Goal: Contribute content: Add original content to the website for others to see

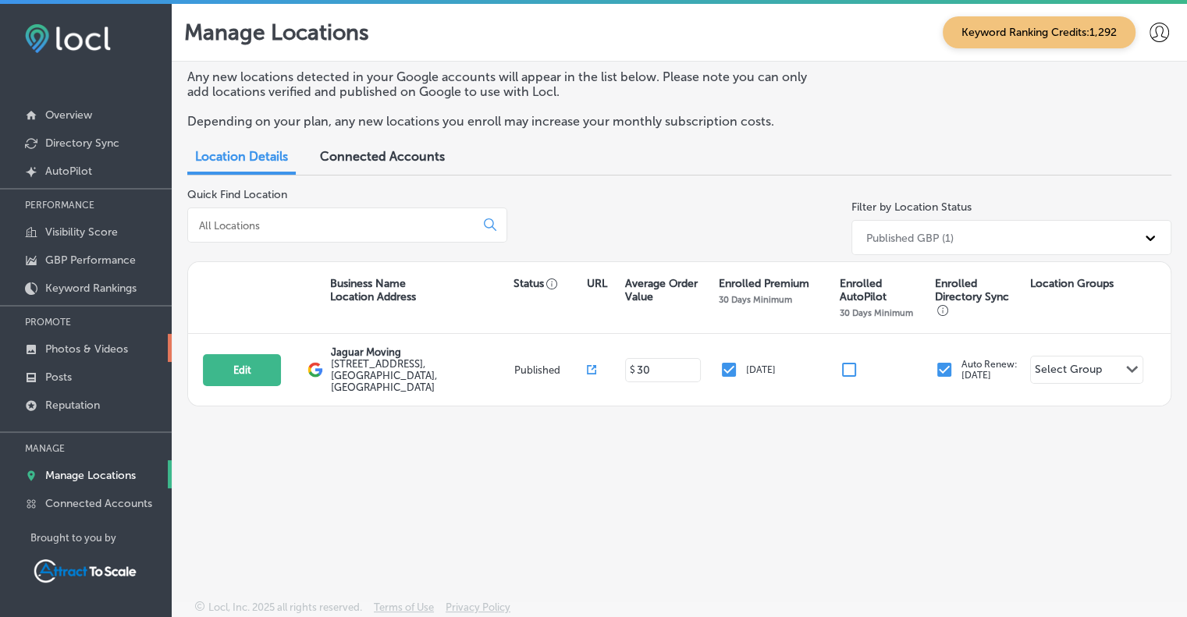
click at [112, 343] on p "Photos & Videos" at bounding box center [86, 349] width 83 height 13
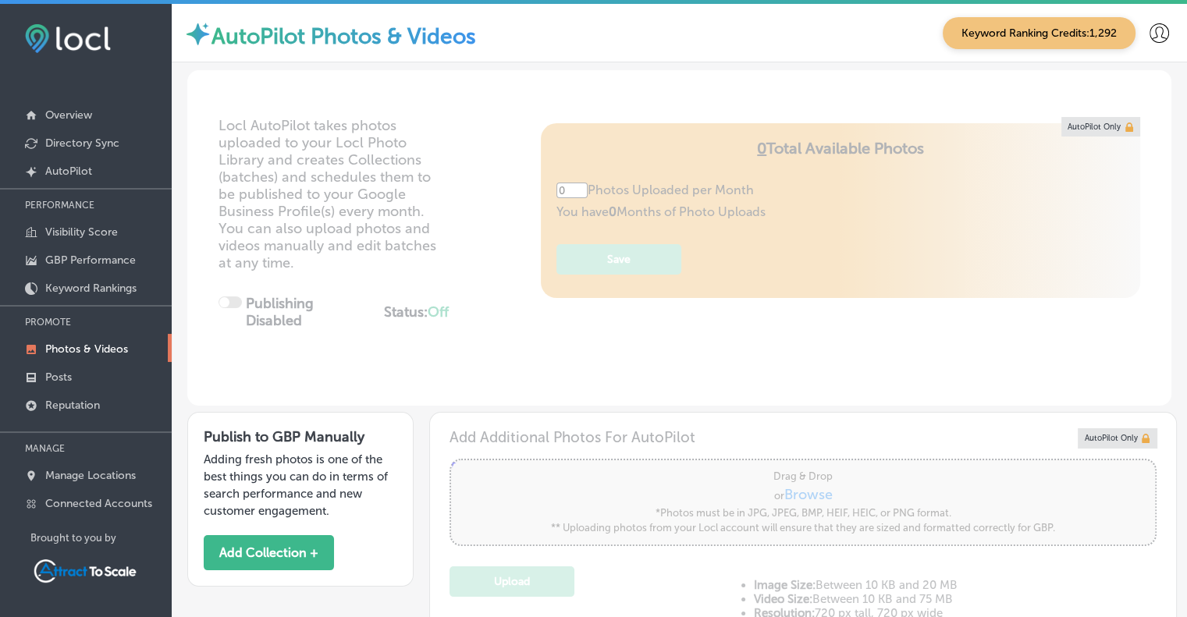
type input "5"
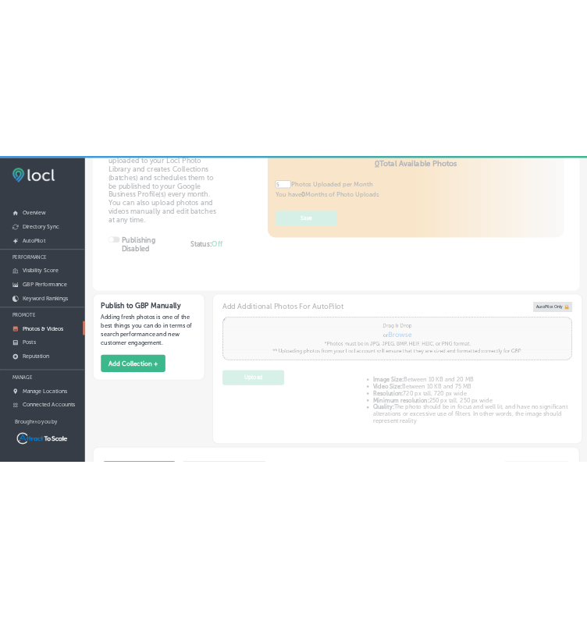
scroll to position [130, 0]
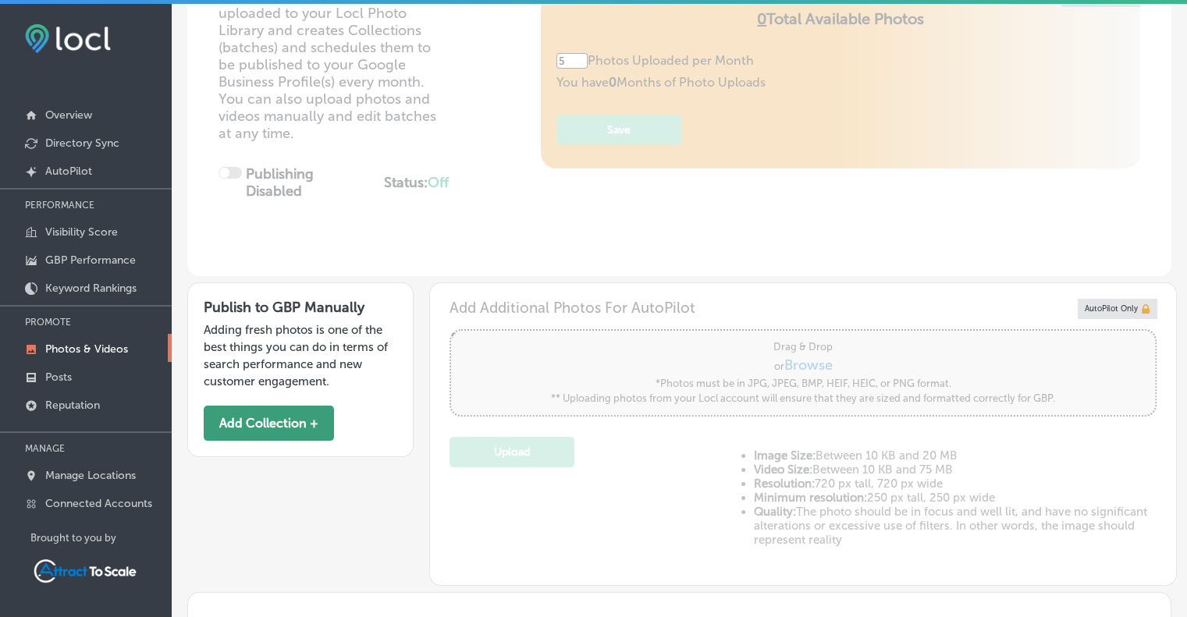
click at [263, 414] on button "Add Collection +" at bounding box center [269, 423] width 130 height 35
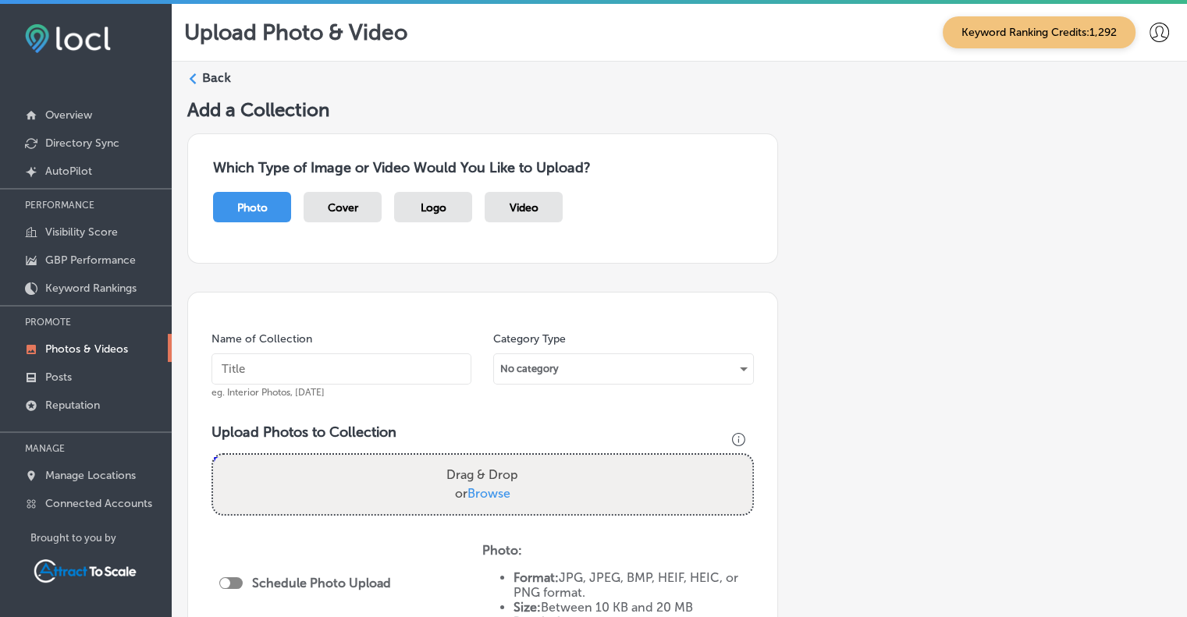
click at [255, 368] on input "text" at bounding box center [341, 368] width 260 height 31
type input "[DATE]"
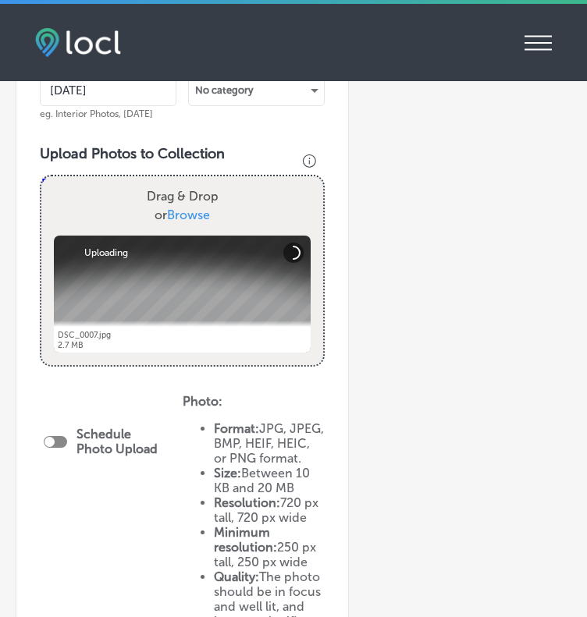
scroll to position [389, 0]
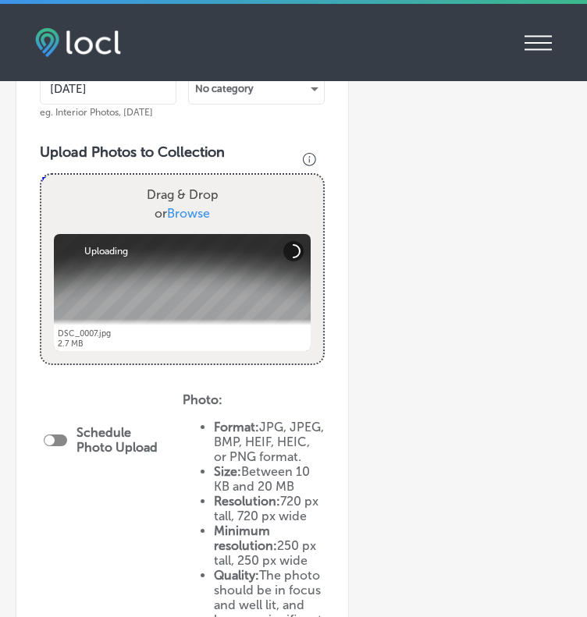
click at [59, 446] on div at bounding box center [55, 441] width 23 height 12
checkbox input "true"
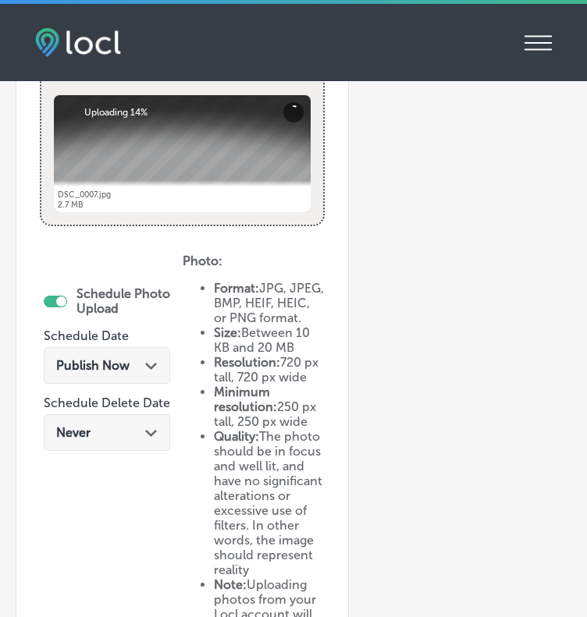
scroll to position [532, 0]
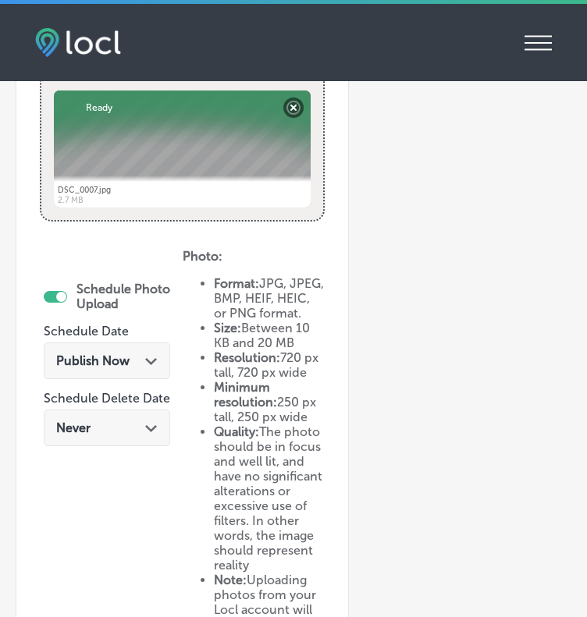
click at [150, 365] on icon "Path Created with Sketch." at bounding box center [151, 361] width 12 height 7
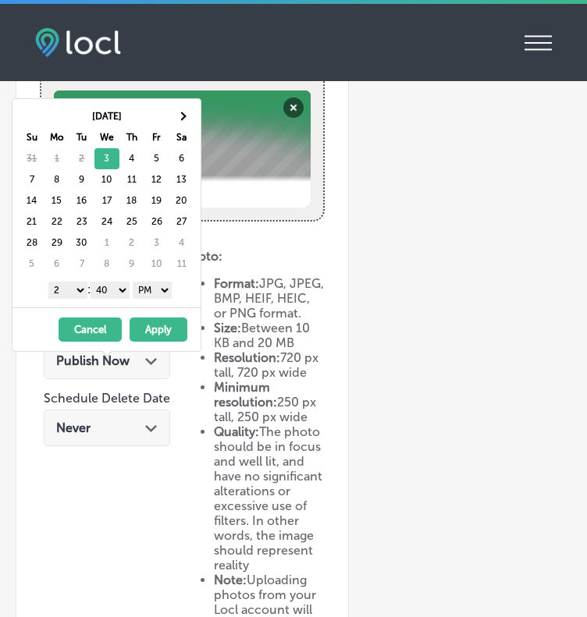
click at [161, 330] on button "Apply" at bounding box center [159, 330] width 58 height 24
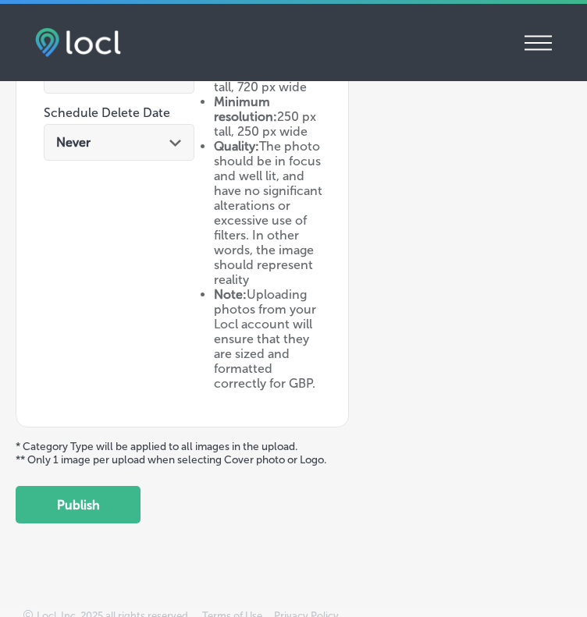
scroll to position [824, 0]
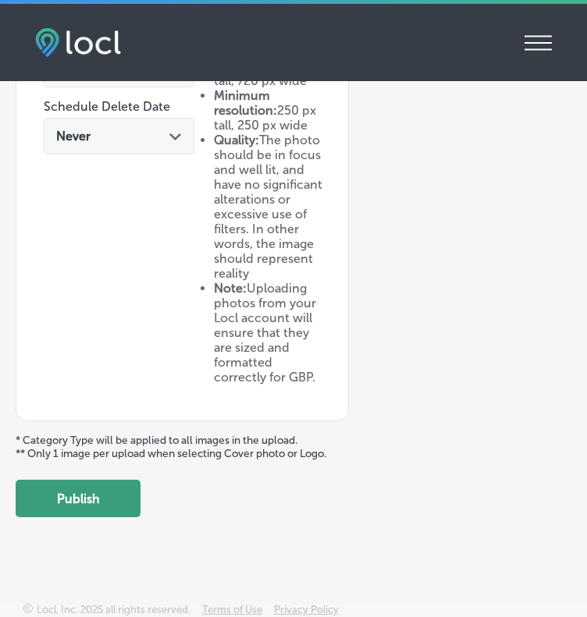
click at [78, 517] on button "Publish" at bounding box center [78, 498] width 125 height 37
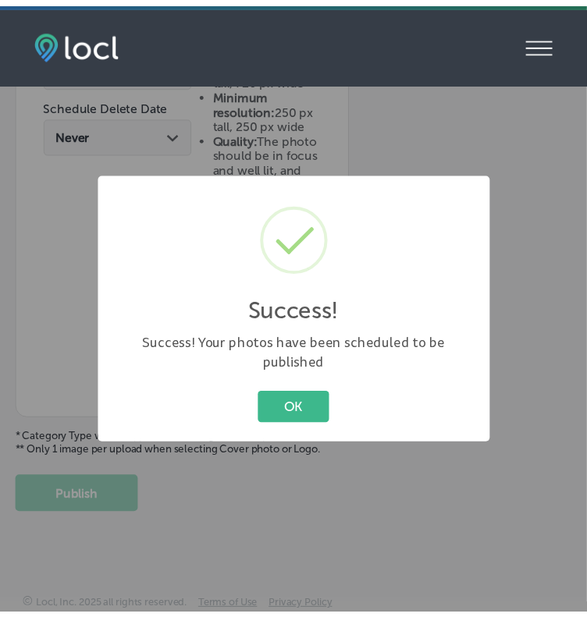
scroll to position [695, 0]
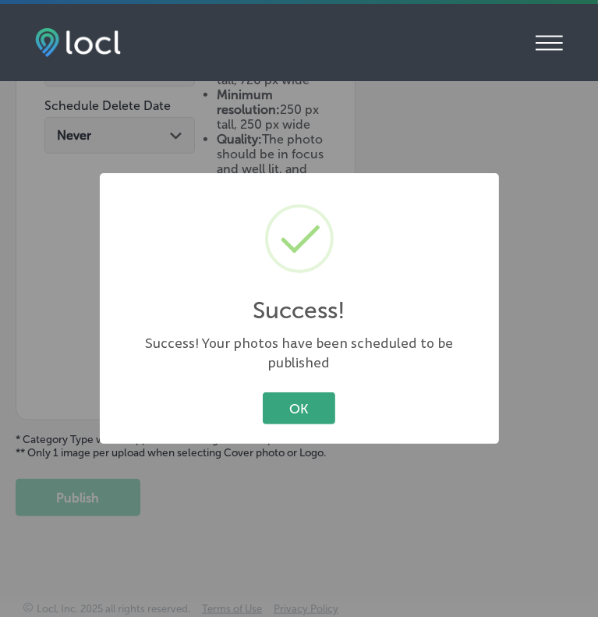
click at [310, 399] on button "OK" at bounding box center [299, 408] width 73 height 32
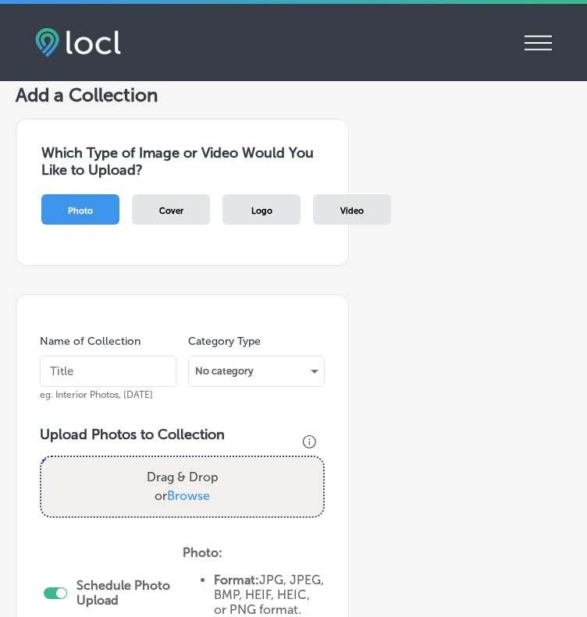
scroll to position [48, 0]
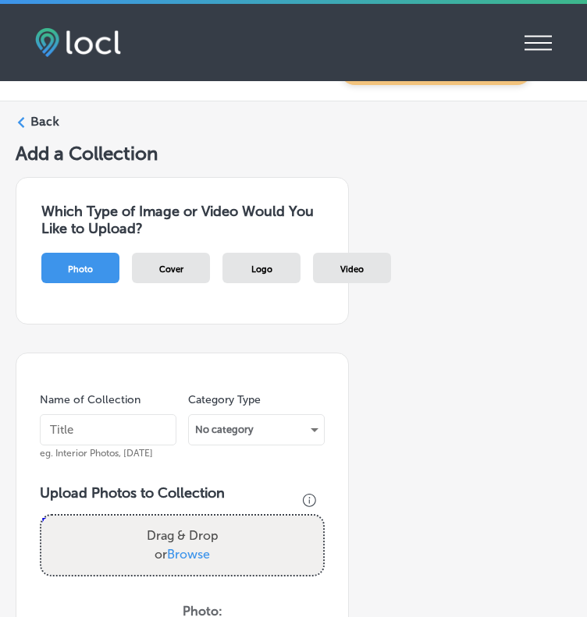
click at [73, 441] on input "text" at bounding box center [108, 429] width 137 height 31
type input "[DATE]"
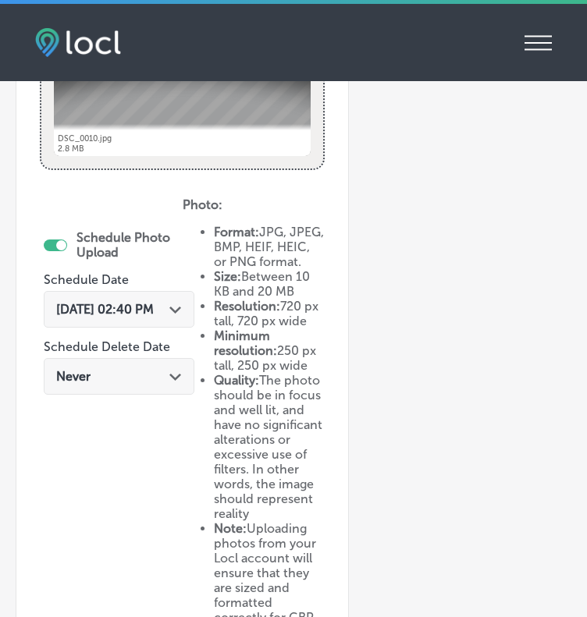
scroll to position [585, 0]
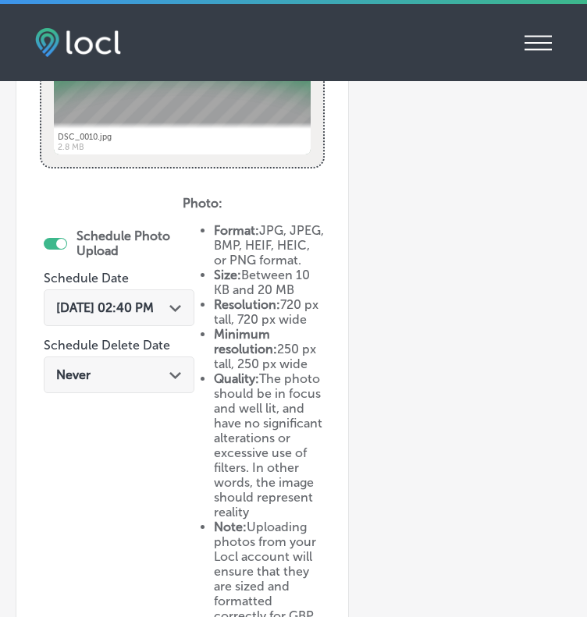
click at [154, 310] on span "[DATE] 02:40 PM" at bounding box center [105, 307] width 98 height 15
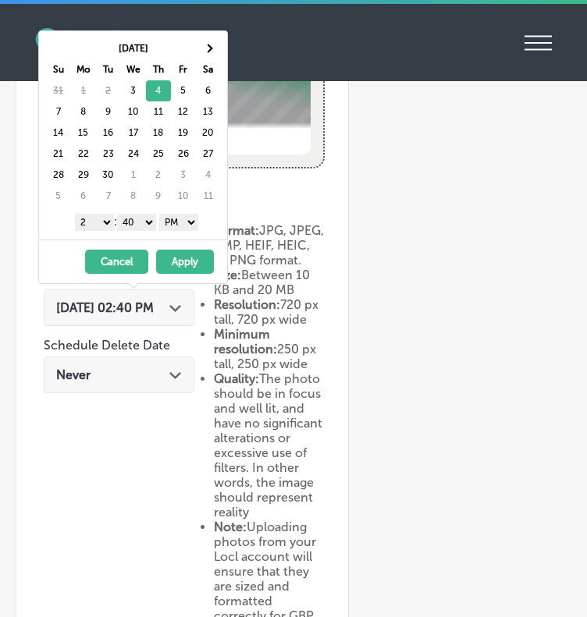
click at [190, 258] on button "Apply" at bounding box center [185, 262] width 58 height 24
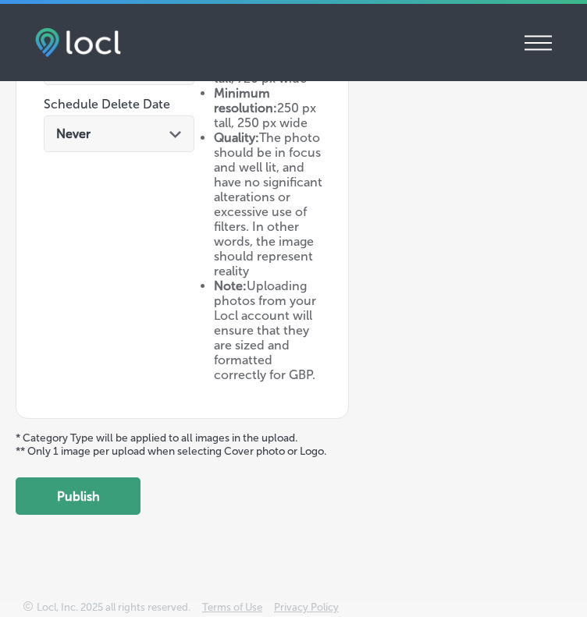
click at [91, 492] on button "Publish" at bounding box center [78, 496] width 125 height 37
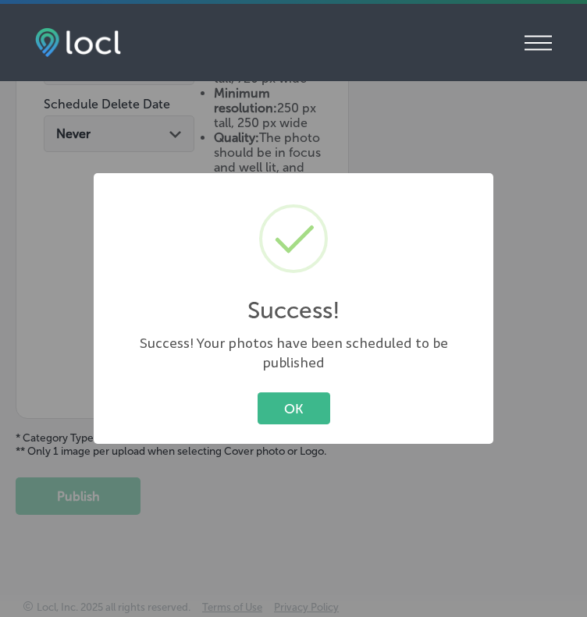
scroll to position [727, 0]
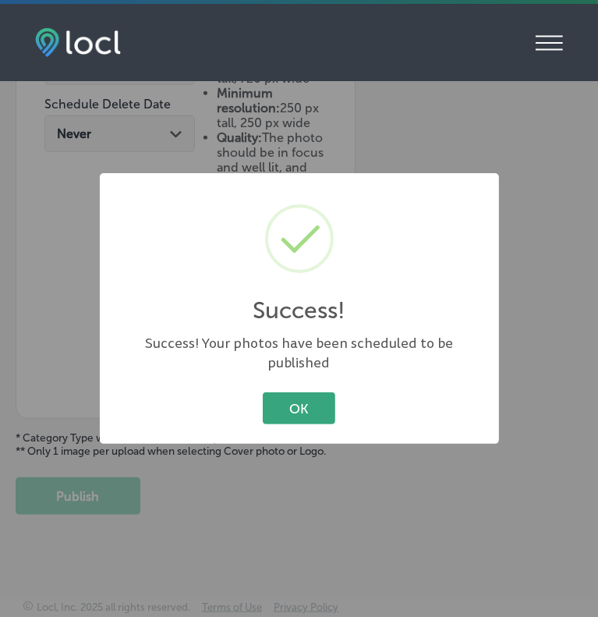
click at [294, 402] on button "OK" at bounding box center [299, 408] width 73 height 32
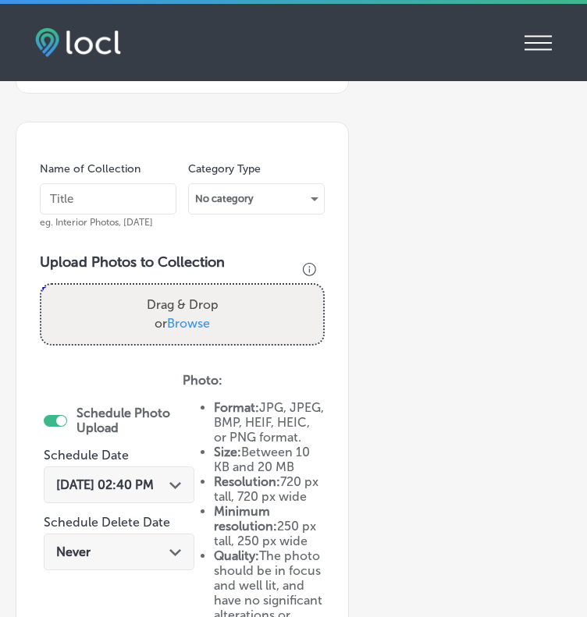
scroll to position [0, 0]
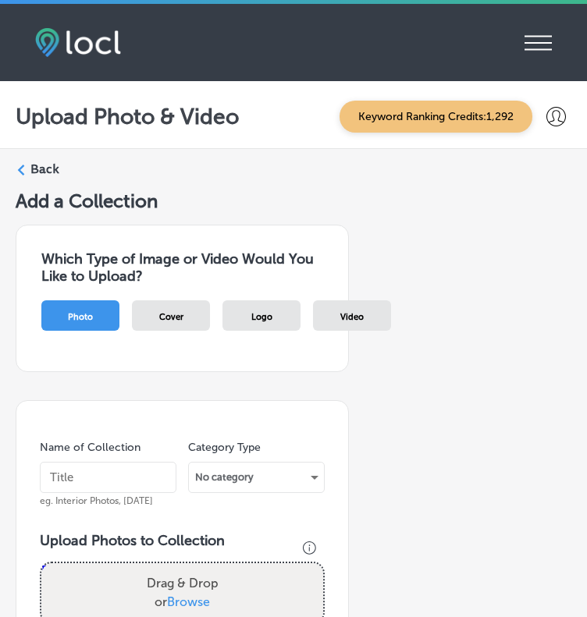
click at [73, 485] on input "text" at bounding box center [108, 477] width 137 height 31
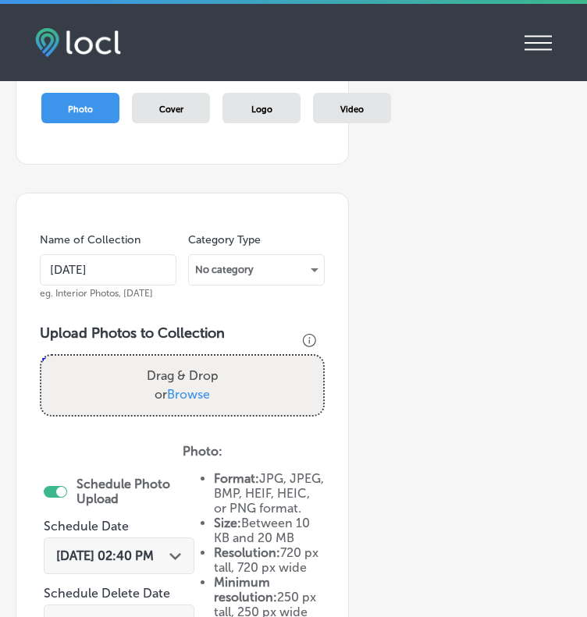
scroll to position [237, 0]
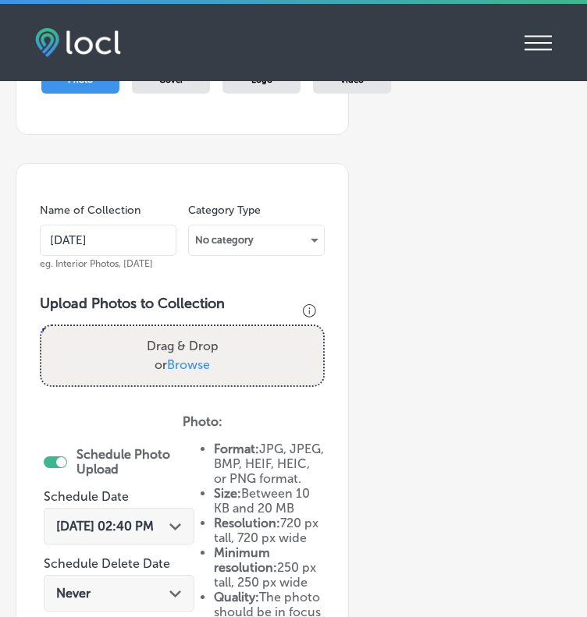
type input "[DATE]"
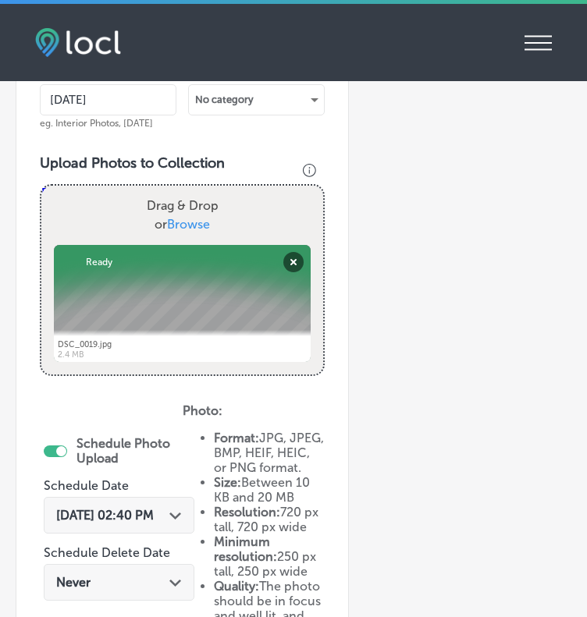
scroll to position [376, 0]
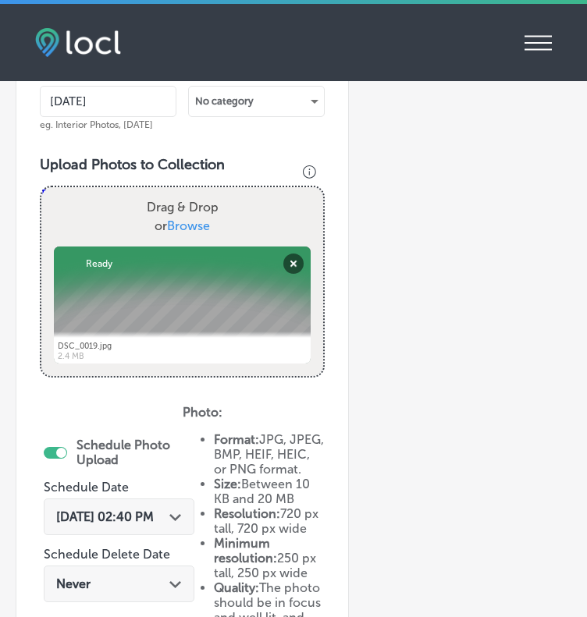
click at [162, 506] on div "[DATE] 02:40 PM Path Created with Sketch." at bounding box center [119, 517] width 151 height 37
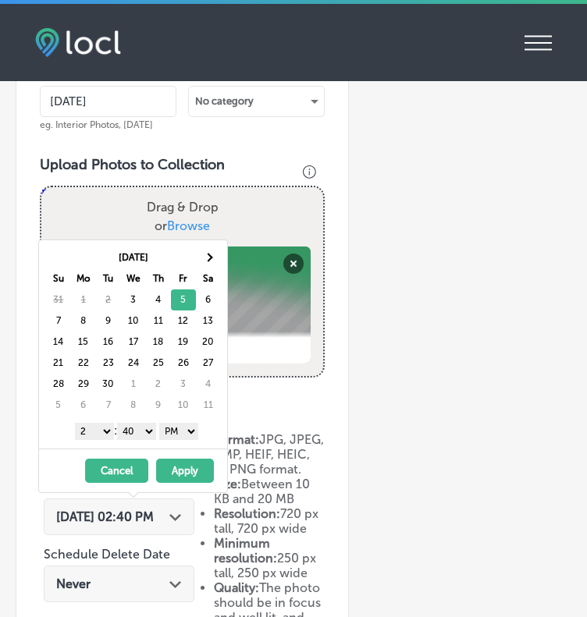
click at [186, 473] on button "Apply" at bounding box center [185, 471] width 58 height 24
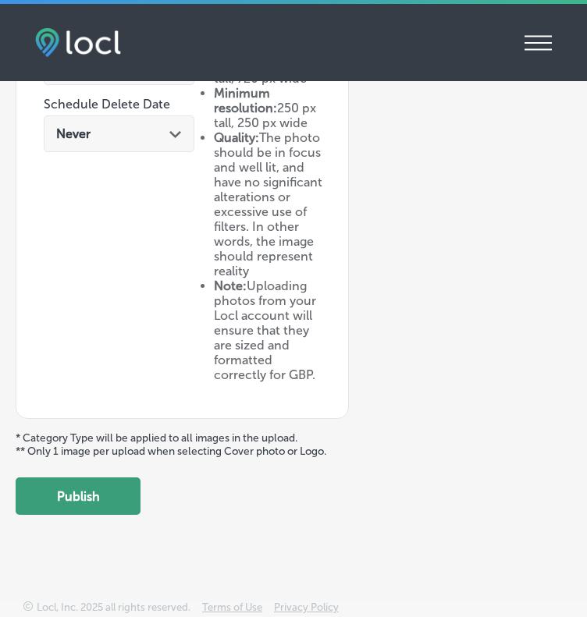
click at [78, 500] on button "Publish" at bounding box center [78, 496] width 125 height 37
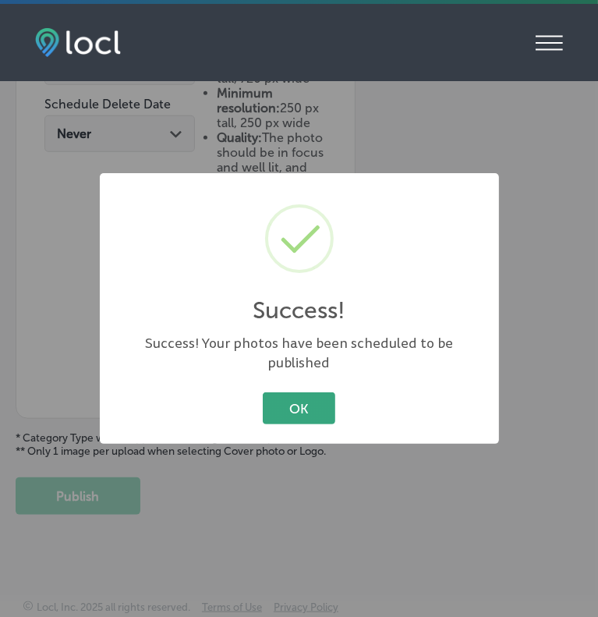
click at [272, 411] on button "OK" at bounding box center [299, 408] width 73 height 32
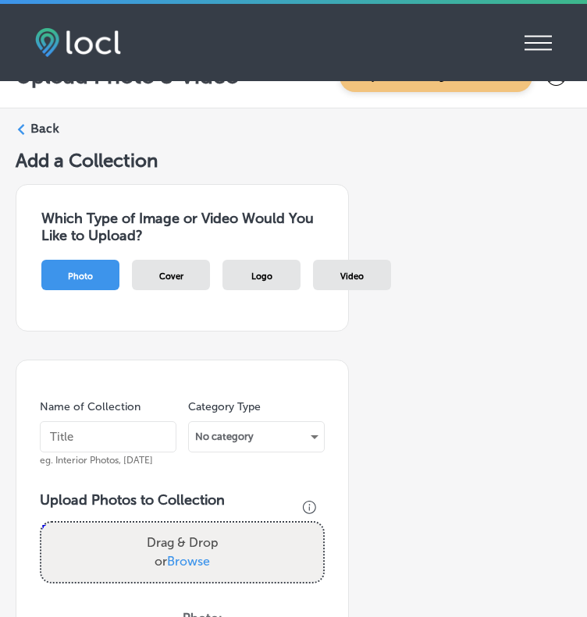
scroll to position [0, 0]
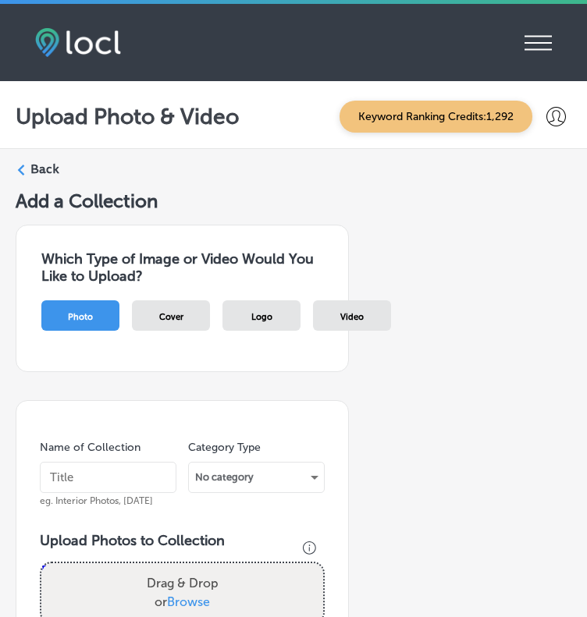
click at [65, 474] on input "text" at bounding box center [108, 477] width 137 height 31
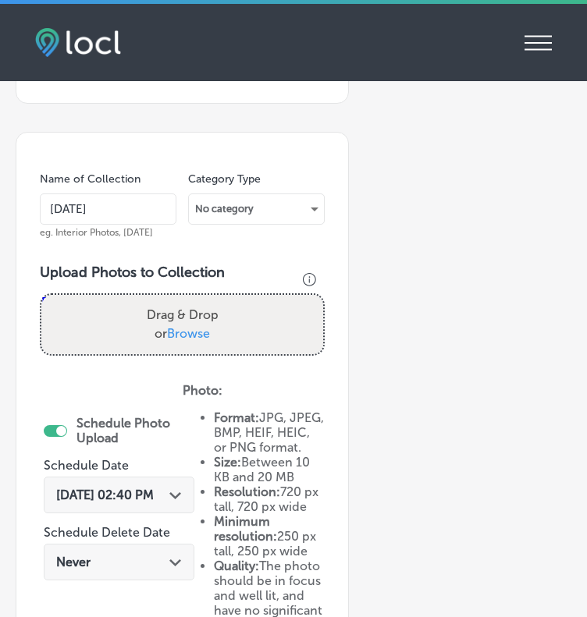
scroll to position [275, 0]
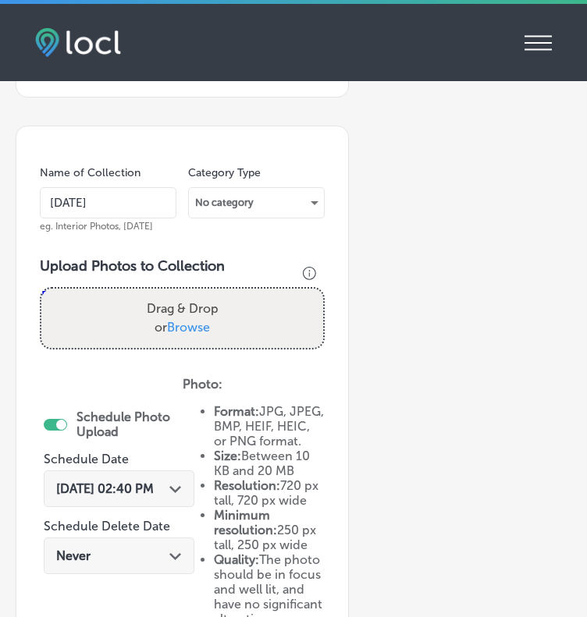
type input "[DATE]"
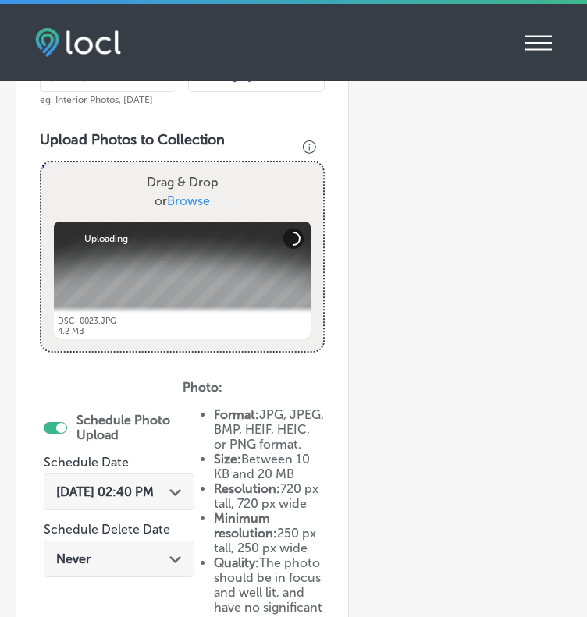
scroll to position [403, 0]
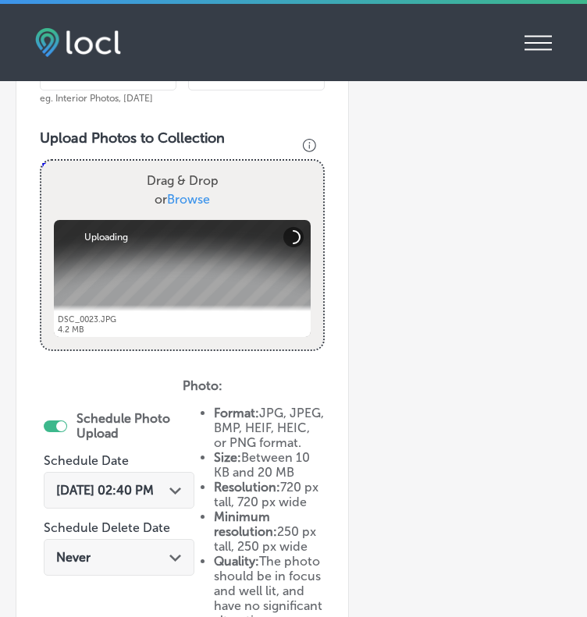
click at [132, 485] on span "[DATE] 02:40 PM" at bounding box center [105, 490] width 98 height 15
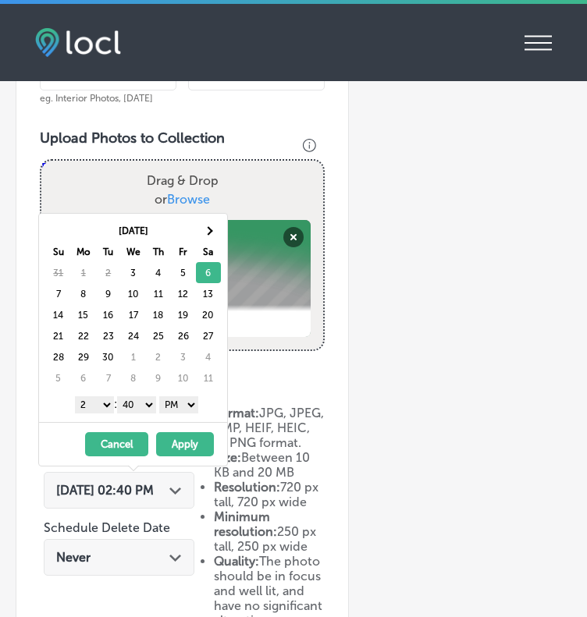
click at [182, 446] on button "Apply" at bounding box center [185, 444] width 58 height 24
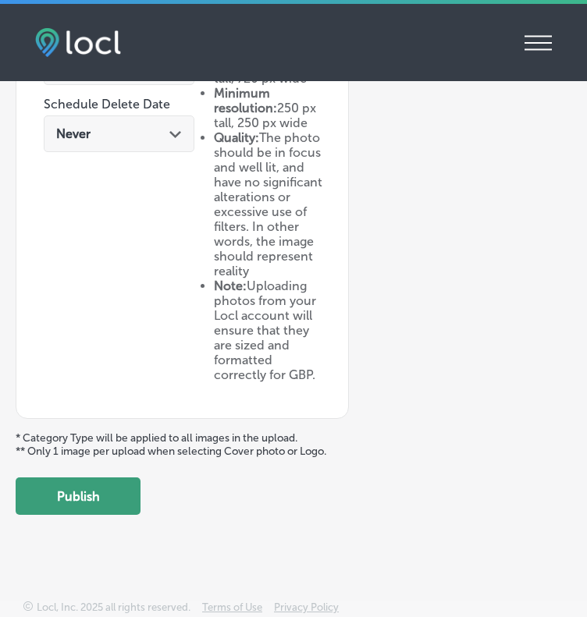
click at [97, 492] on button "Publish" at bounding box center [78, 496] width 125 height 37
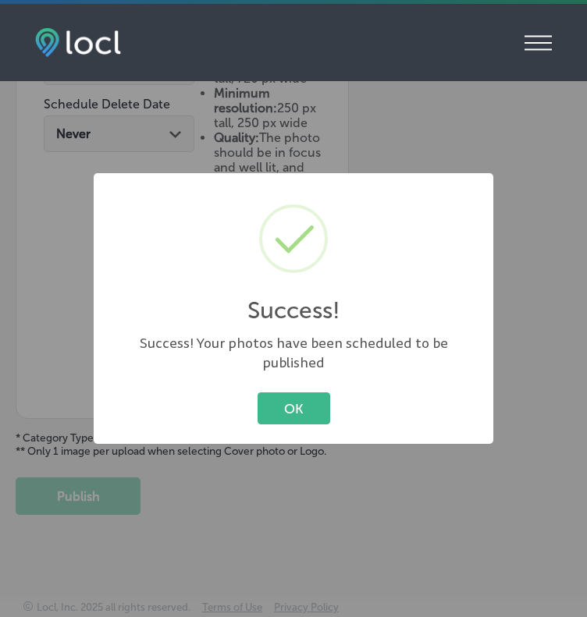
scroll to position [727, 0]
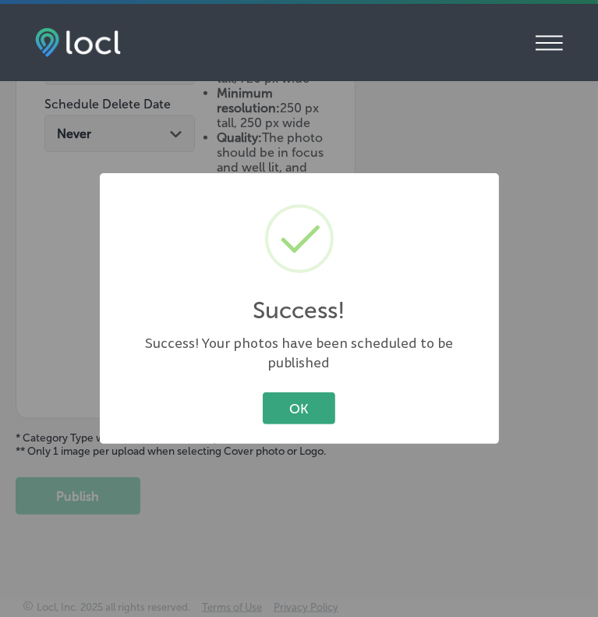
click at [325, 408] on button "OK" at bounding box center [299, 408] width 73 height 32
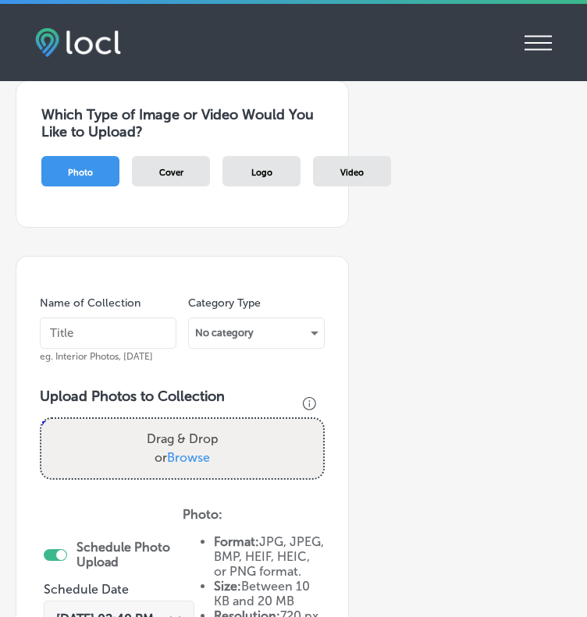
scroll to position [131, 0]
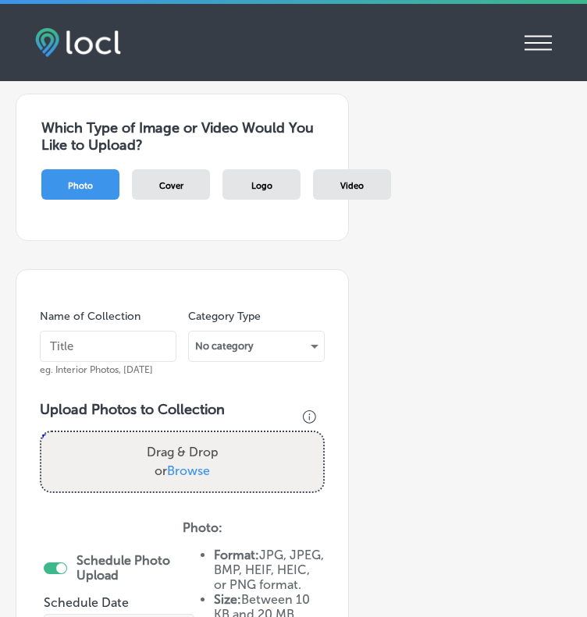
click at [87, 355] on input "text" at bounding box center [108, 346] width 137 height 31
type input "[DATE]"
click at [159, 506] on div "Upload Photos to Collection Powered by PQINA Drag & Drop or Browse DSC_0023.JPG…" at bounding box center [182, 453] width 285 height 105
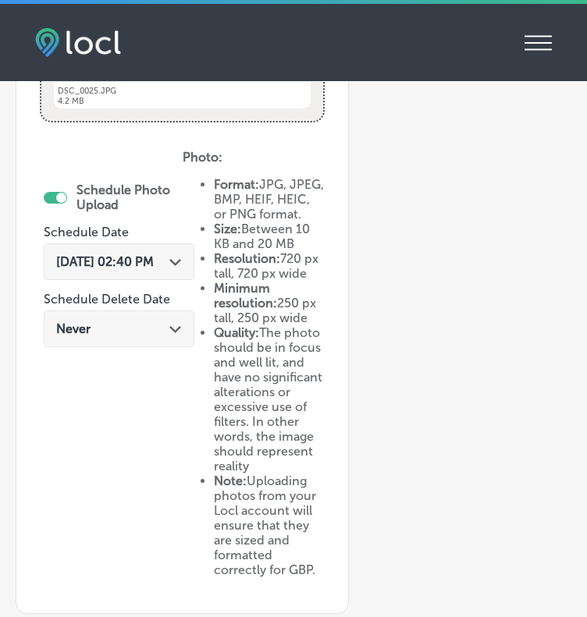
scroll to position [630, 0]
click at [166, 252] on div "[DATE] 02:40 PM Path Created with Sketch." at bounding box center [119, 262] width 151 height 37
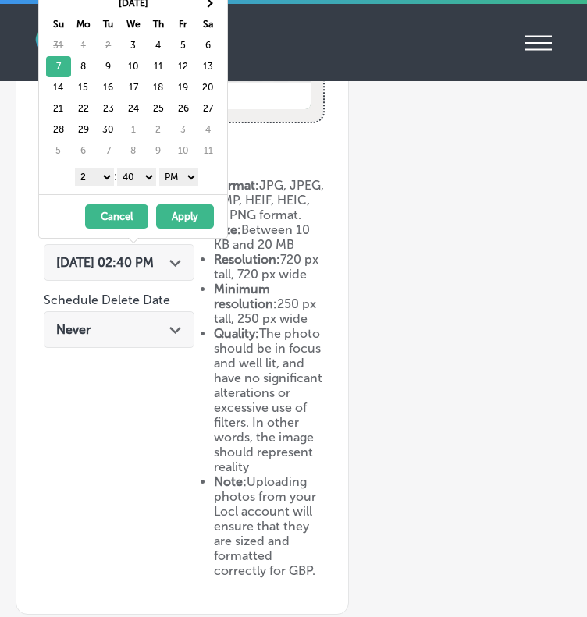
click at [187, 208] on button "Apply" at bounding box center [185, 216] width 58 height 24
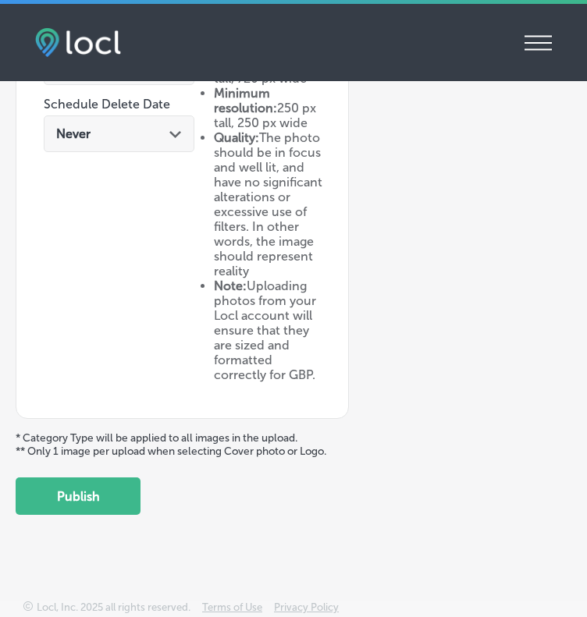
scroll to position [843, 0]
click at [96, 515] on button "Publish" at bounding box center [78, 496] width 125 height 37
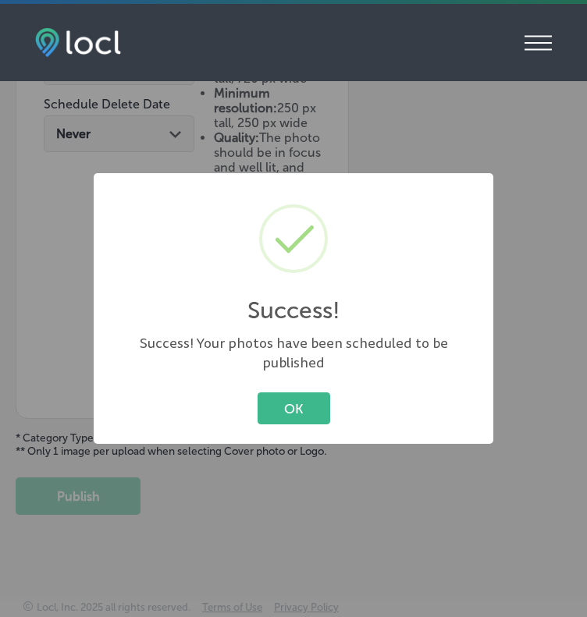
scroll to position [713, 0]
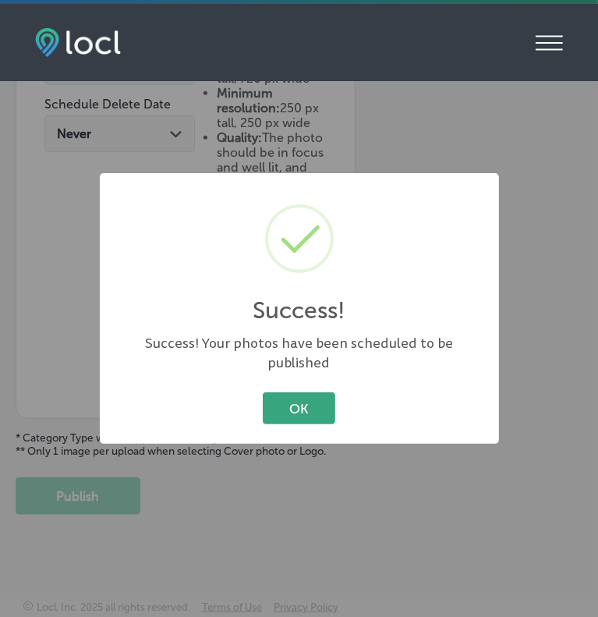
click at [303, 403] on button "OK" at bounding box center [299, 408] width 73 height 32
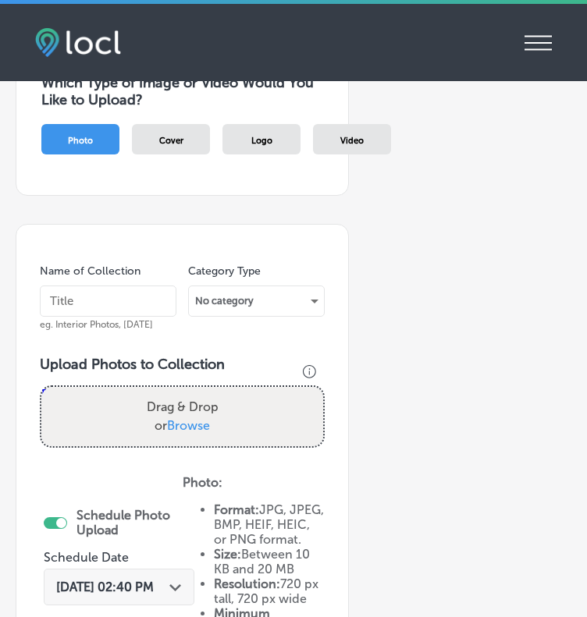
scroll to position [169, 0]
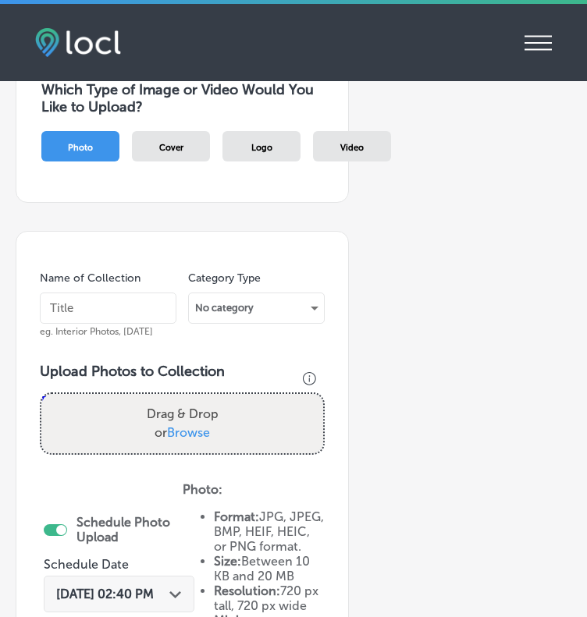
click at [73, 308] on input "text" at bounding box center [108, 308] width 137 height 31
type input "[DATE]"
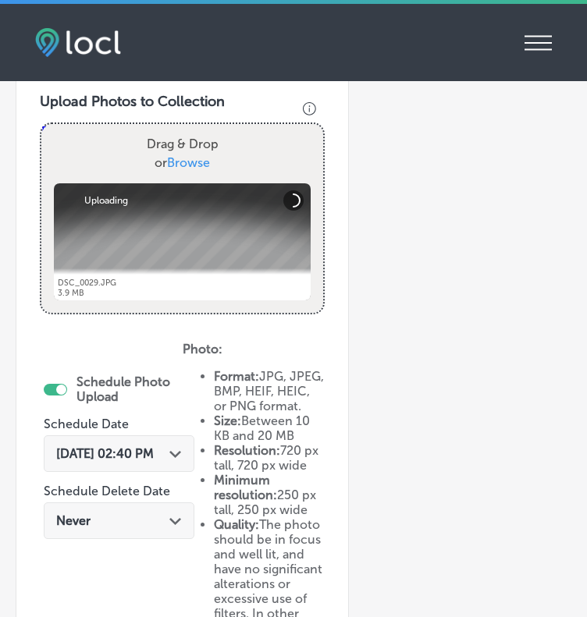
scroll to position [534, 0]
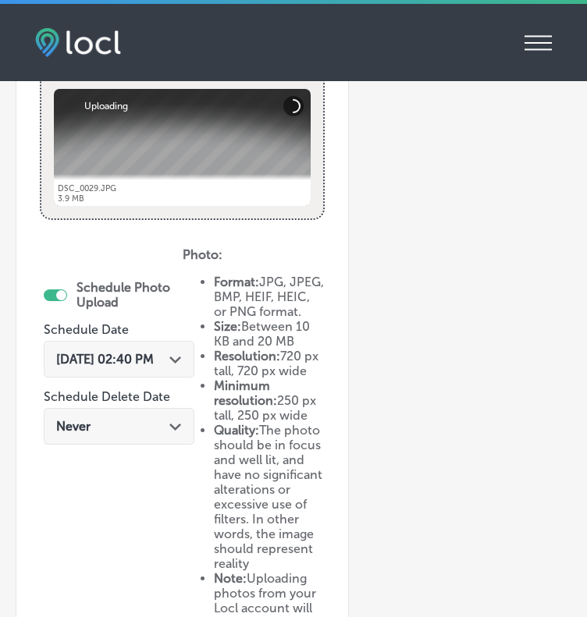
click at [128, 373] on div "[DATE] 02:40 PM Path Created with Sketch." at bounding box center [119, 359] width 151 height 37
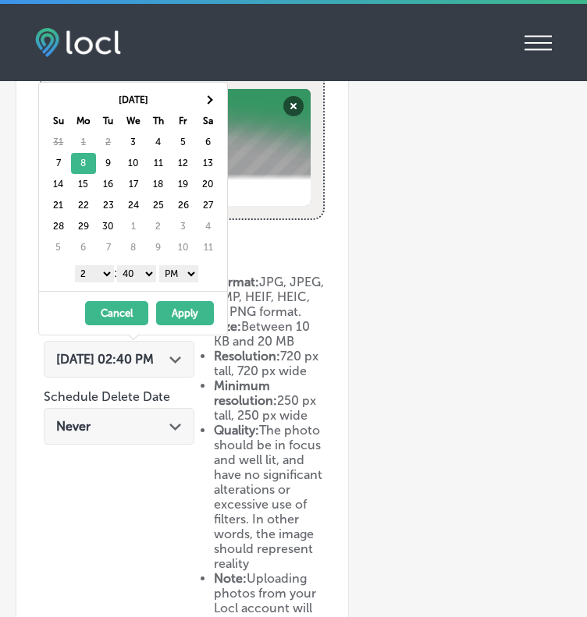
click at [183, 311] on button "Apply" at bounding box center [185, 313] width 58 height 24
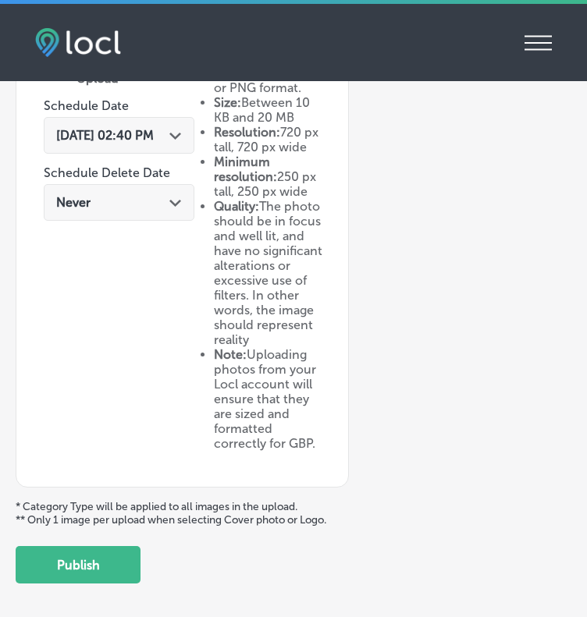
scroll to position [769, 0]
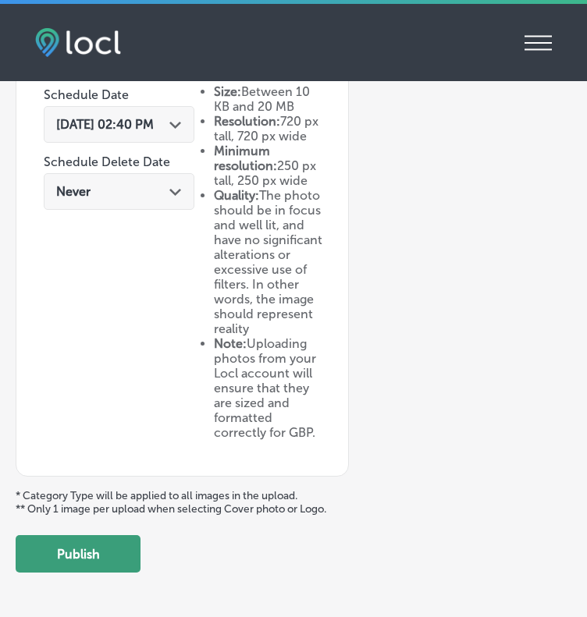
click at [98, 573] on button "Publish" at bounding box center [78, 553] width 125 height 37
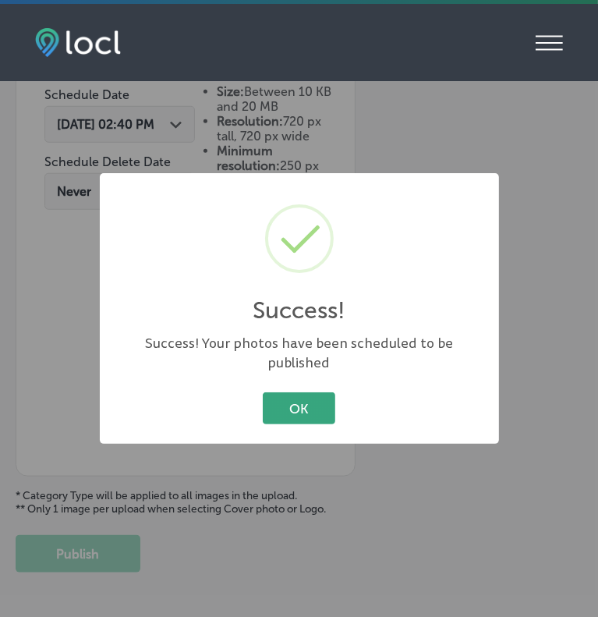
click at [300, 392] on button "OK" at bounding box center [299, 408] width 73 height 32
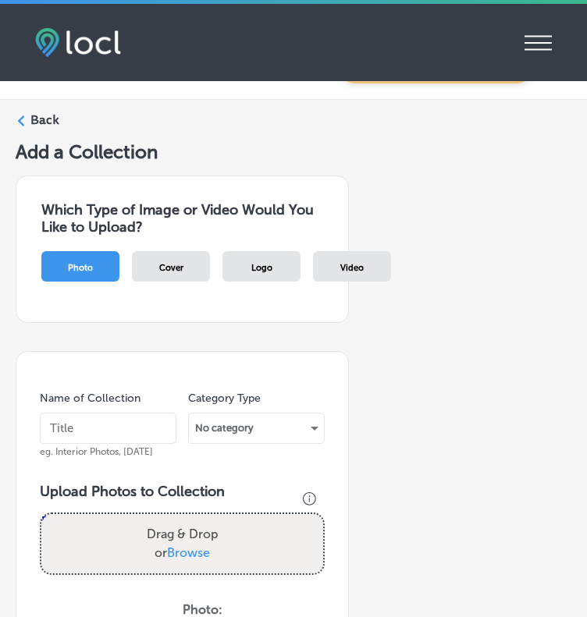
scroll to position [0, 0]
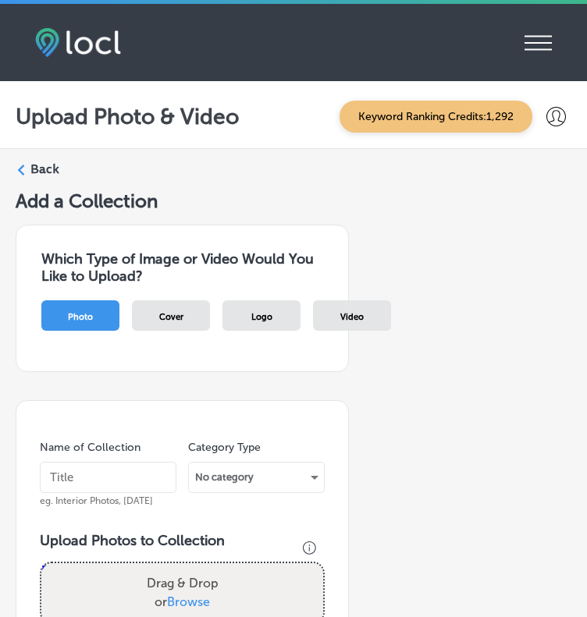
click at [62, 480] on input "text" at bounding box center [108, 477] width 137 height 31
type input "[DATE]"
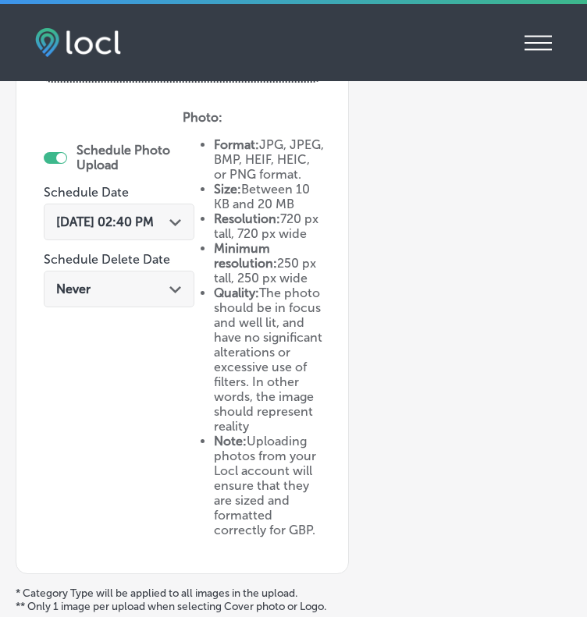
scroll to position [673, 0]
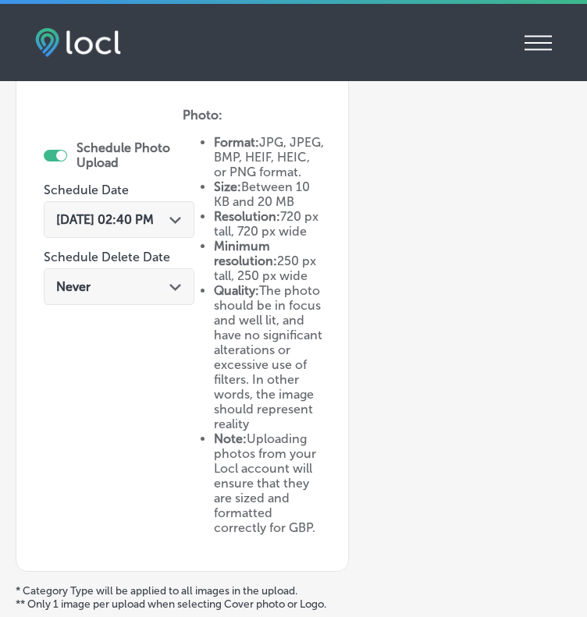
click at [125, 212] on span "[DATE] 02:40 PM" at bounding box center [105, 219] width 98 height 15
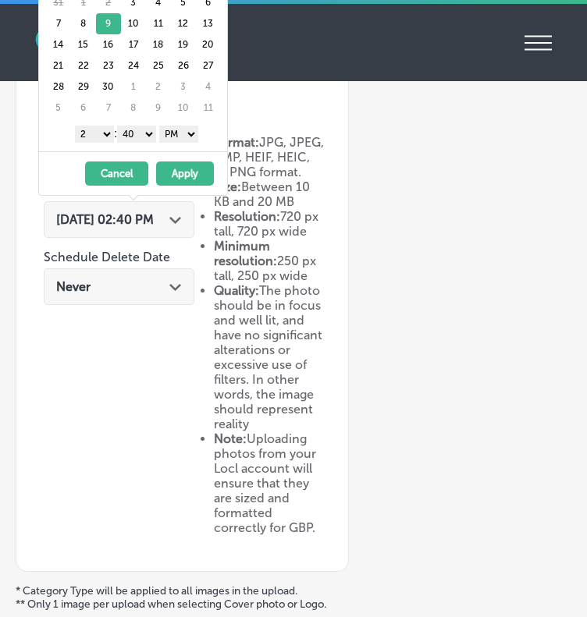
click at [185, 171] on button "Apply" at bounding box center [185, 174] width 58 height 24
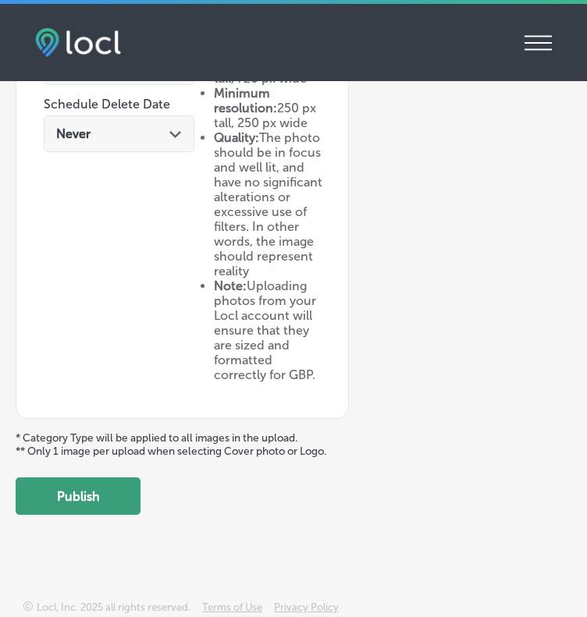
click at [94, 494] on button "Publish" at bounding box center [78, 496] width 125 height 37
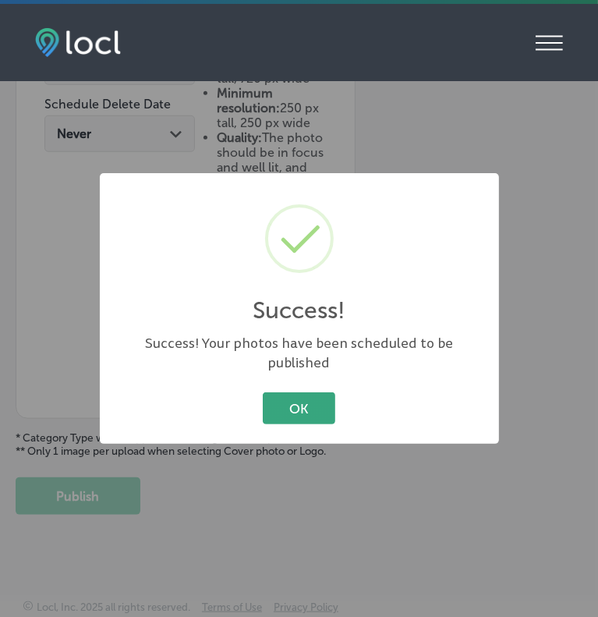
click at [293, 406] on button "OK" at bounding box center [299, 408] width 73 height 32
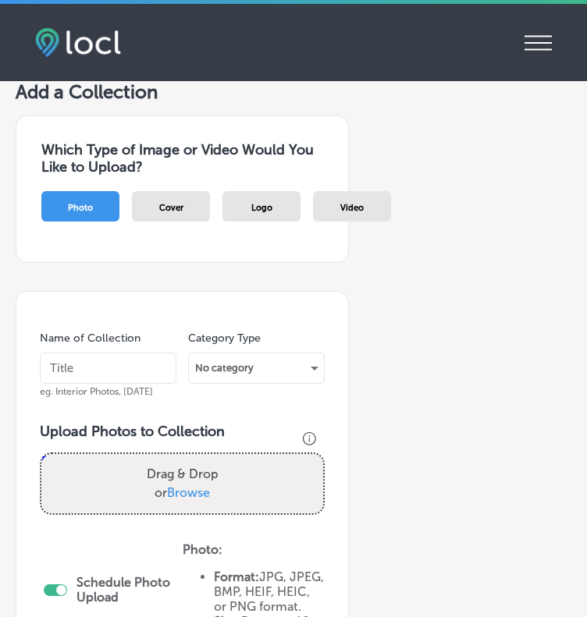
scroll to position [0, 0]
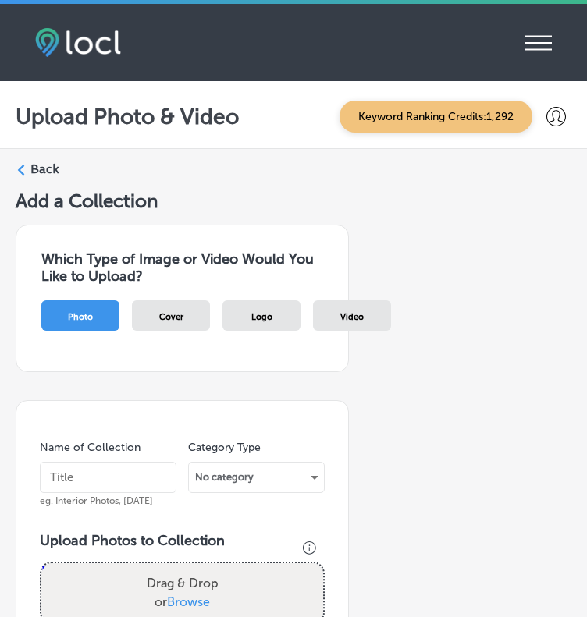
click at [75, 467] on input "text" at bounding box center [108, 477] width 137 height 31
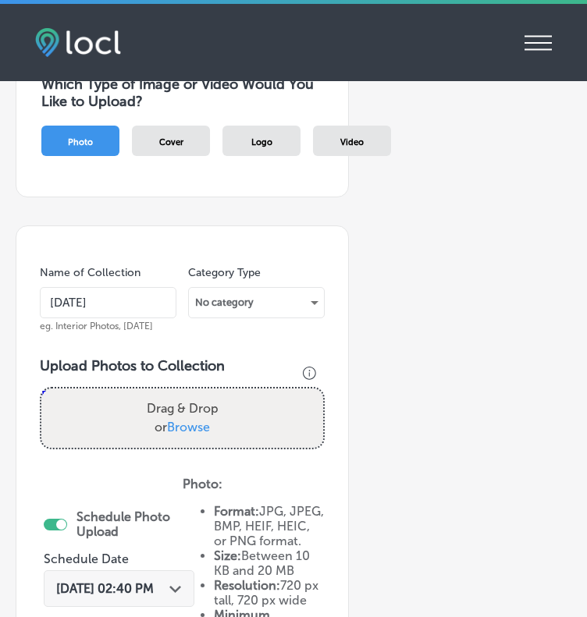
scroll to position [175, 0]
type input "[DATE]"
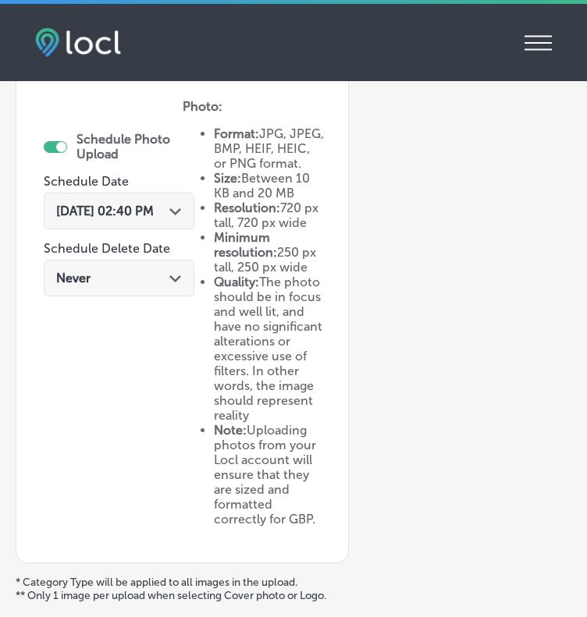
scroll to position [688, 0]
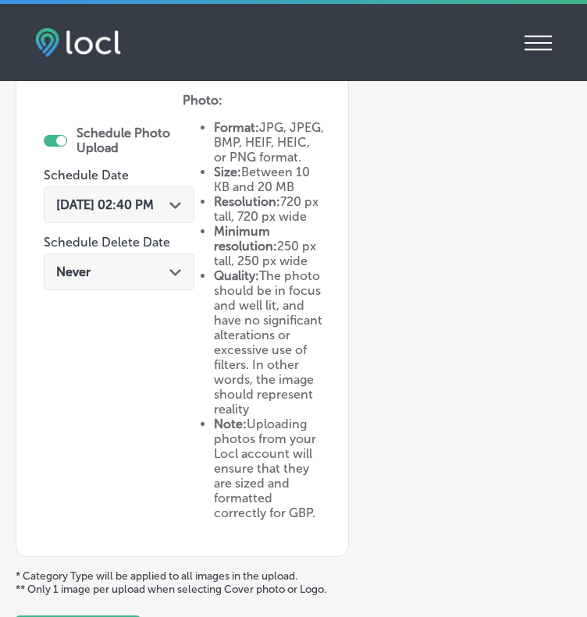
click at [118, 194] on div "[DATE] 02:40 PM Path Created with Sketch." at bounding box center [119, 204] width 151 height 37
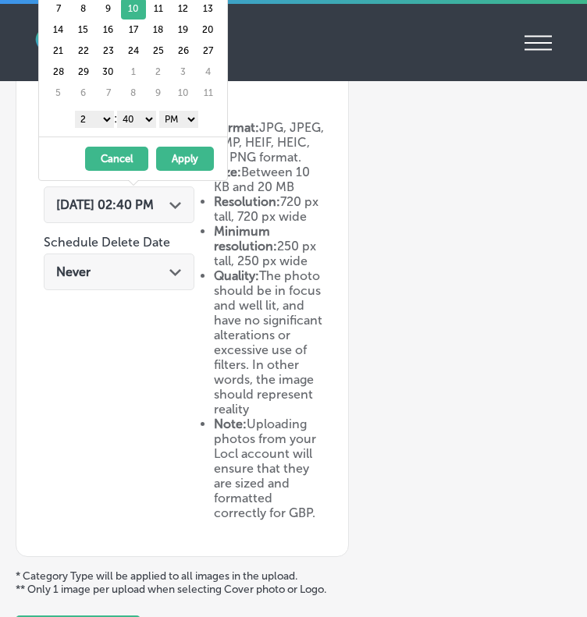
click at [191, 159] on button "Apply" at bounding box center [185, 159] width 58 height 24
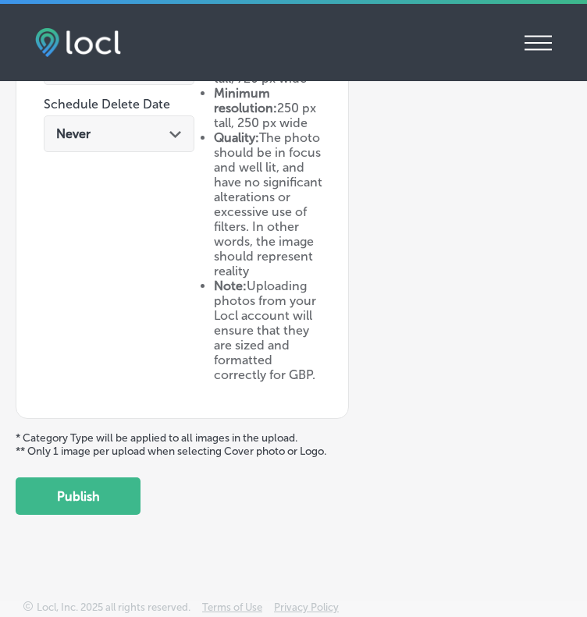
scroll to position [872, 0]
click at [79, 499] on button "Publish" at bounding box center [78, 496] width 125 height 37
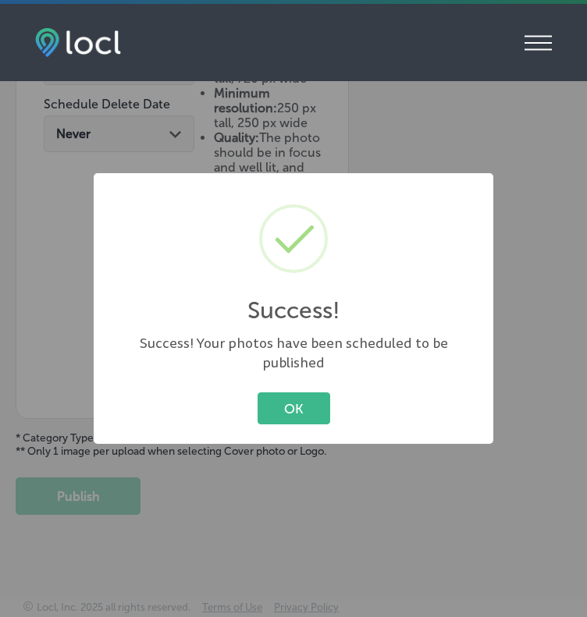
scroll to position [727, 0]
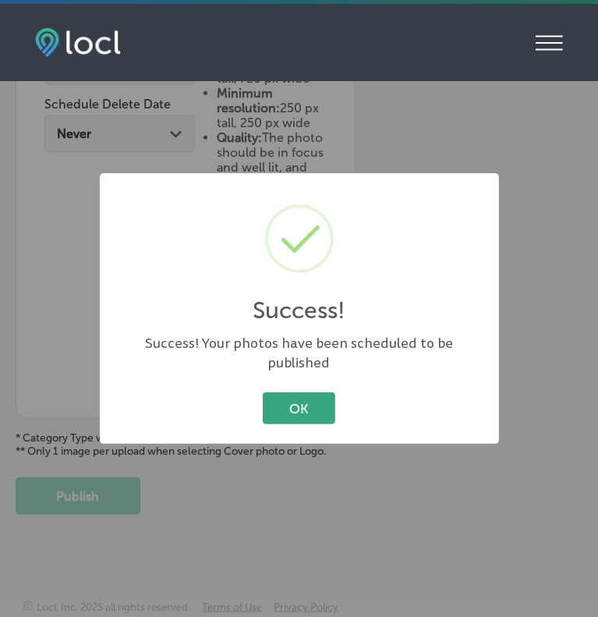
click at [321, 392] on button "OK" at bounding box center [299, 408] width 73 height 32
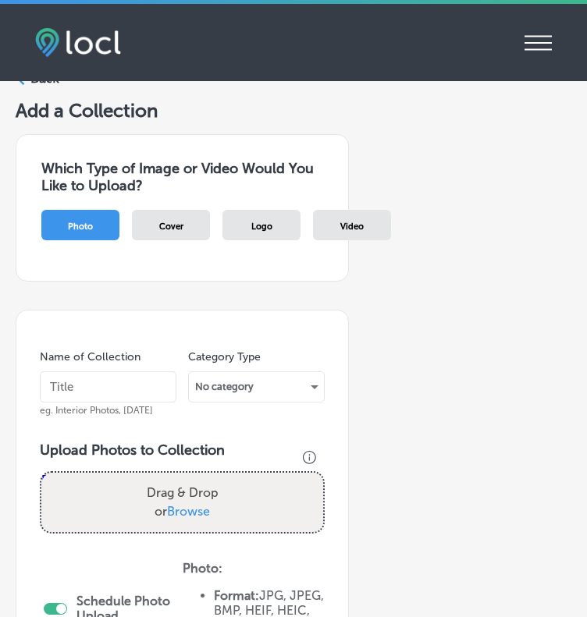
scroll to position [0, 0]
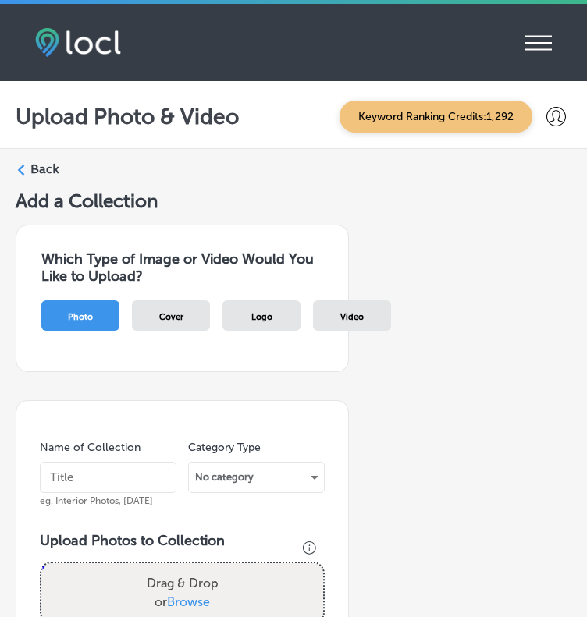
click at [95, 486] on input "text" at bounding box center [108, 477] width 137 height 31
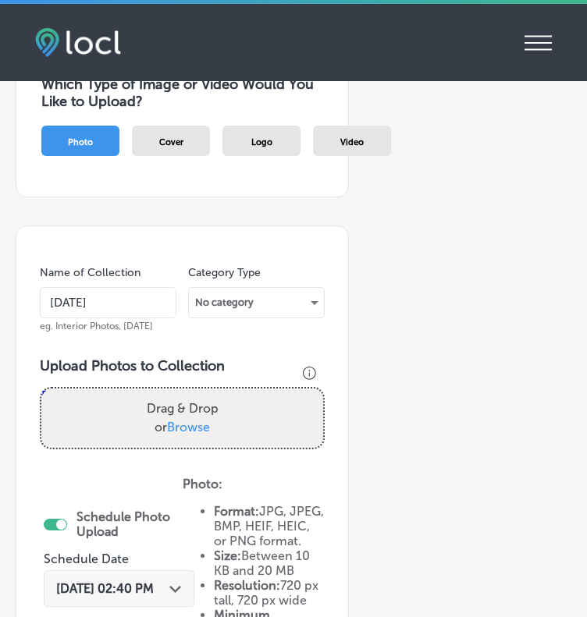
type input "[DATE]"
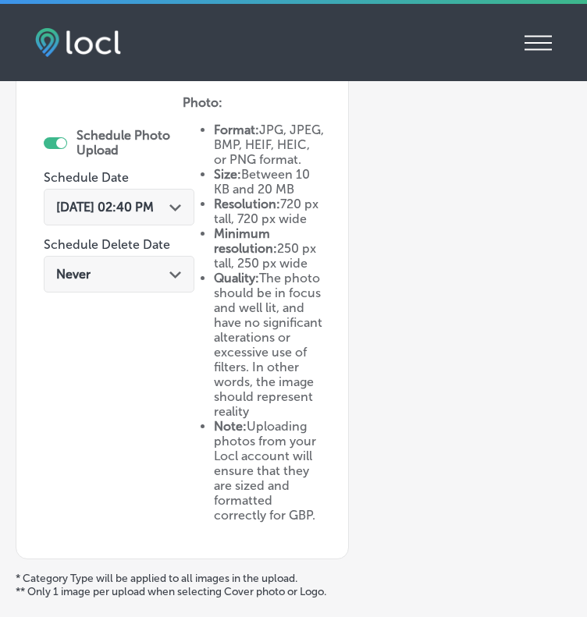
scroll to position [685, 0]
click at [100, 215] on div "[DATE] 02:40 PM Path Created with Sketch." at bounding box center [119, 208] width 151 height 37
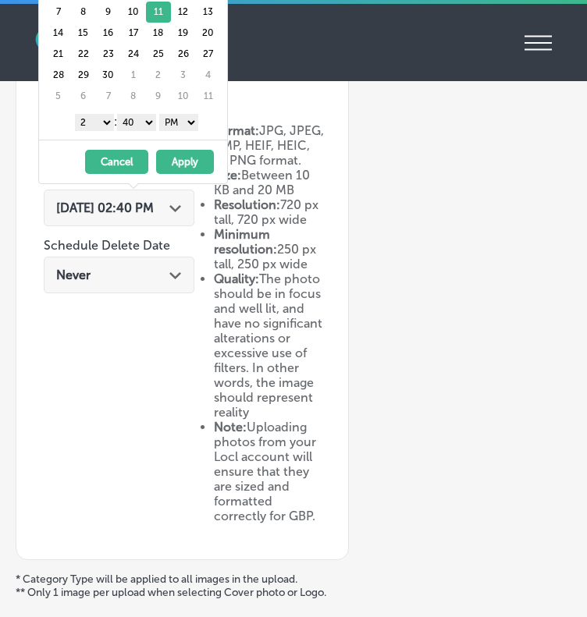
click at [194, 158] on button "Apply" at bounding box center [185, 162] width 58 height 24
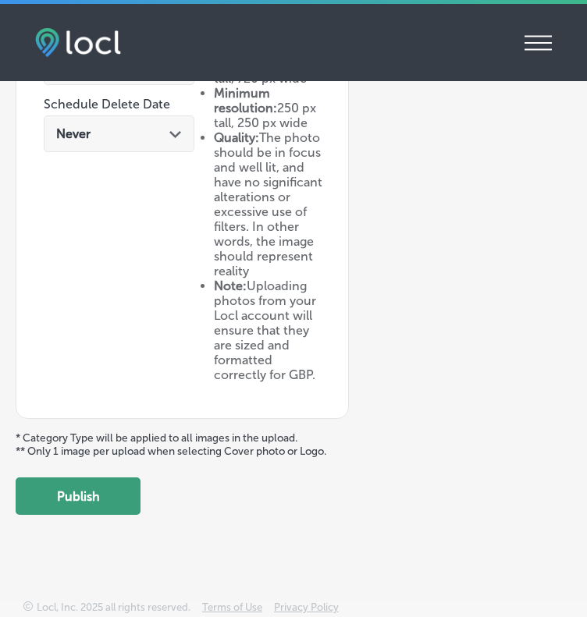
click at [90, 492] on button "Publish" at bounding box center [78, 496] width 125 height 37
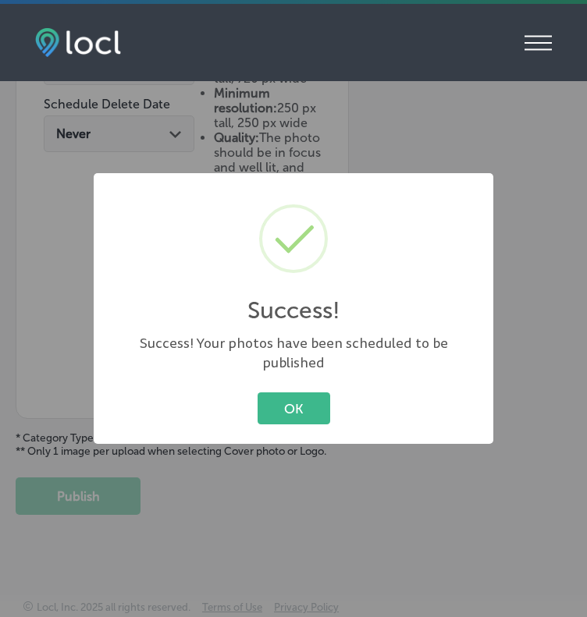
scroll to position [727, 0]
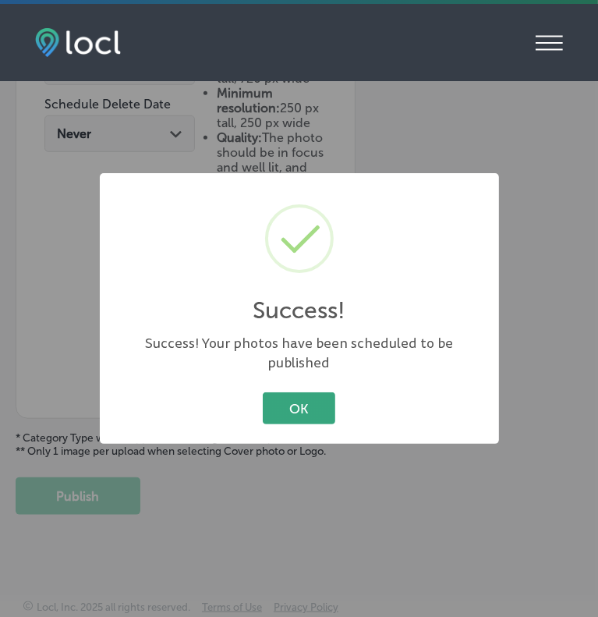
click at [293, 392] on button "OK" at bounding box center [299, 408] width 73 height 32
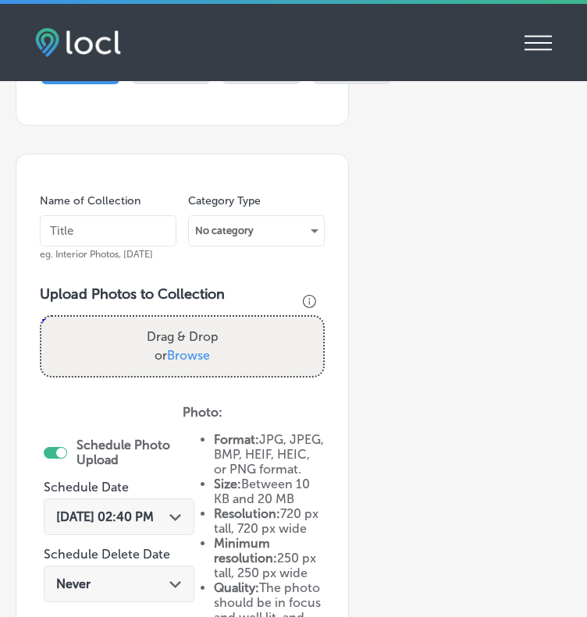
scroll to position [240, 0]
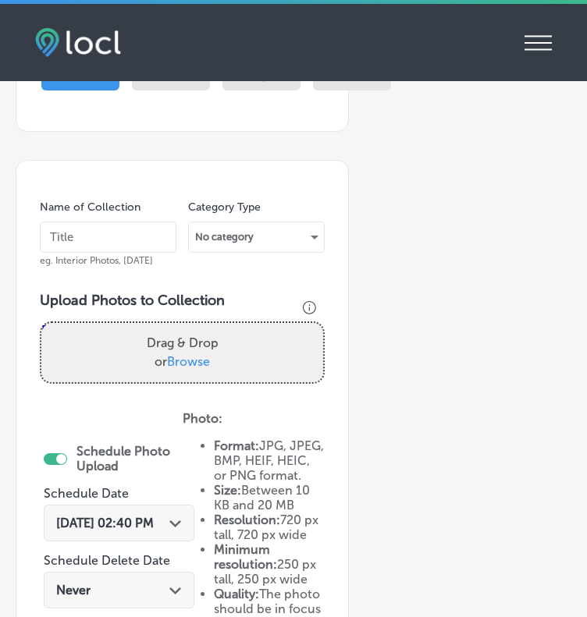
click at [74, 235] on input "text" at bounding box center [108, 237] width 137 height 31
type input "[DATE]"
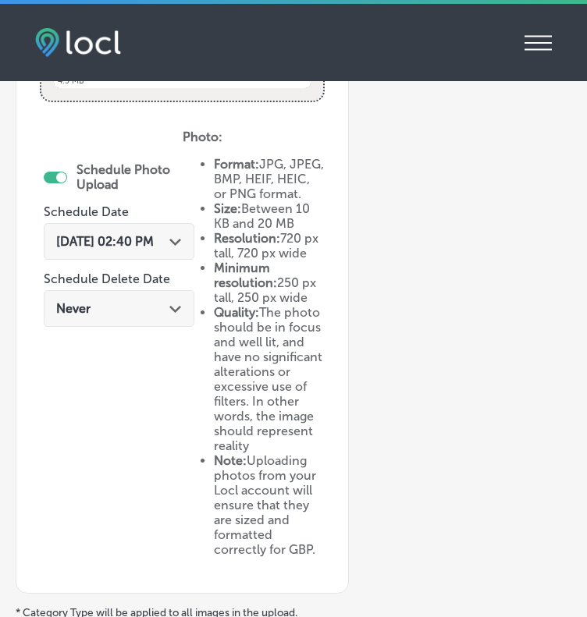
scroll to position [655, 0]
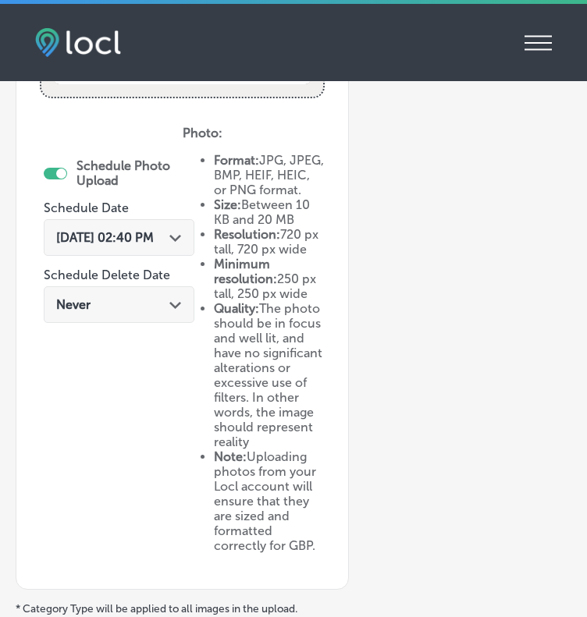
click at [158, 221] on div "[DATE] 02:40 PM Path Created with Sketch." at bounding box center [119, 237] width 151 height 37
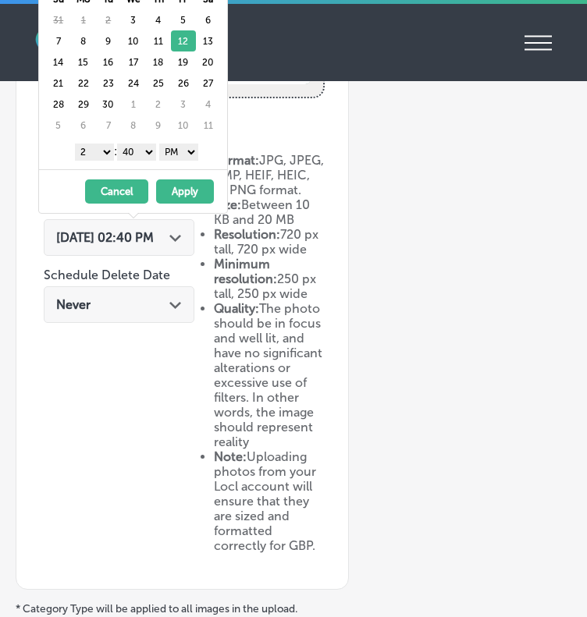
click at [182, 191] on button "Apply" at bounding box center [185, 191] width 58 height 24
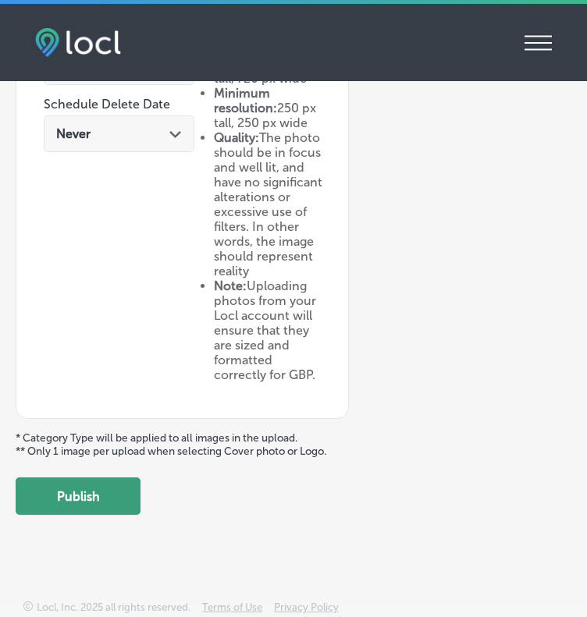
click at [103, 489] on button "Publish" at bounding box center [78, 496] width 125 height 37
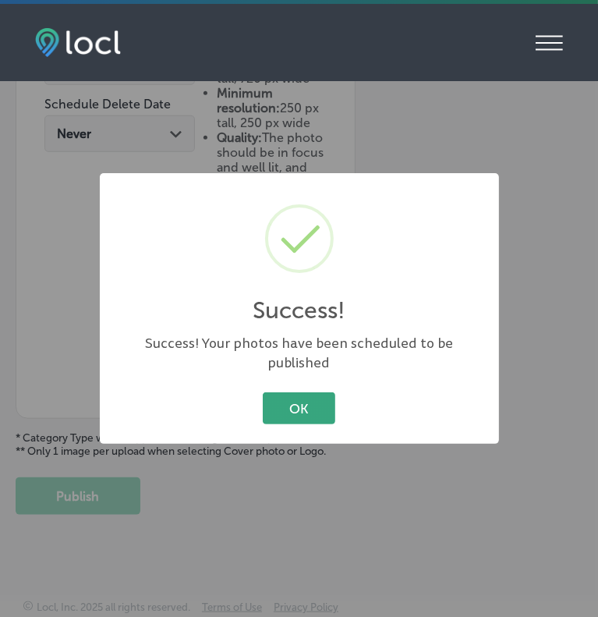
click at [289, 403] on button "OK" at bounding box center [299, 408] width 73 height 32
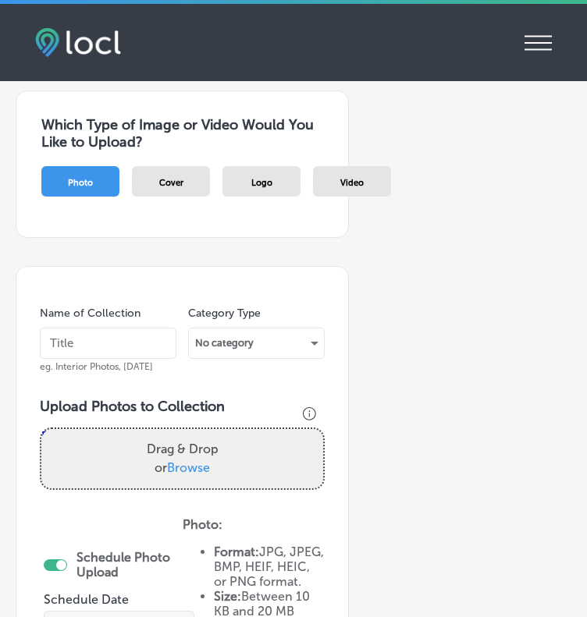
scroll to position [94, 0]
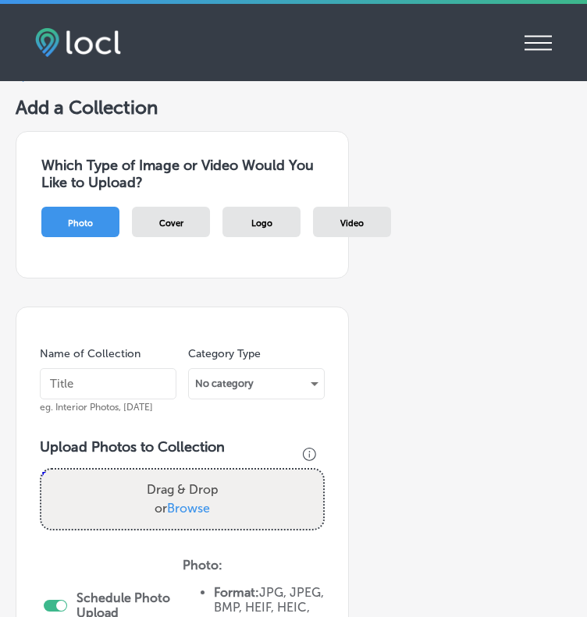
click at [87, 387] on input "text" at bounding box center [108, 383] width 137 height 31
type input "[DATE]"
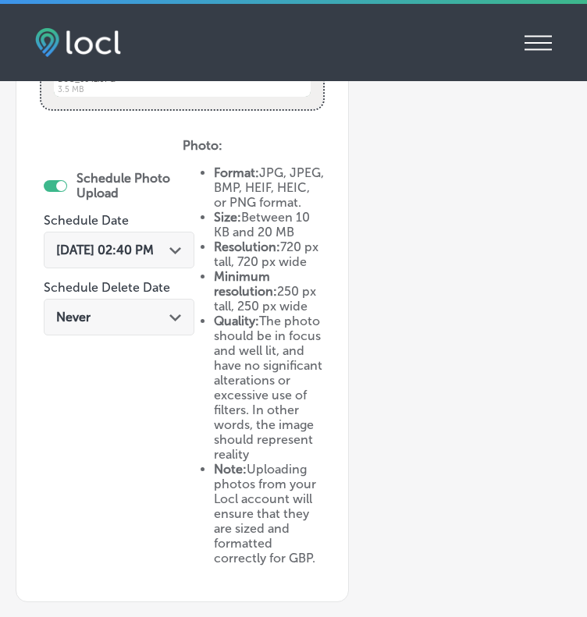
scroll to position [642, 0]
click at [154, 245] on span "[DATE] 02:40 PM" at bounding box center [105, 250] width 98 height 15
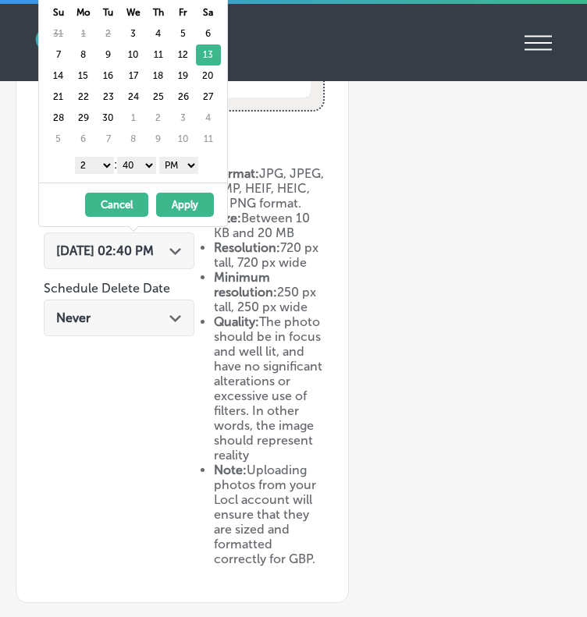
click at [194, 208] on button "Apply" at bounding box center [185, 205] width 58 height 24
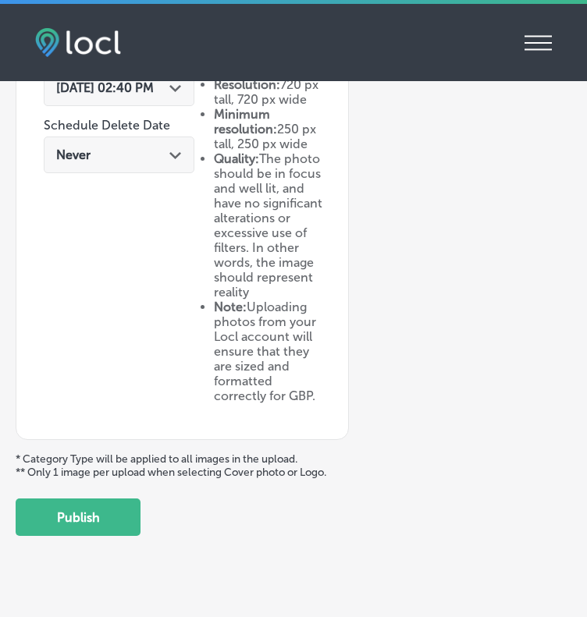
scroll to position [872, 0]
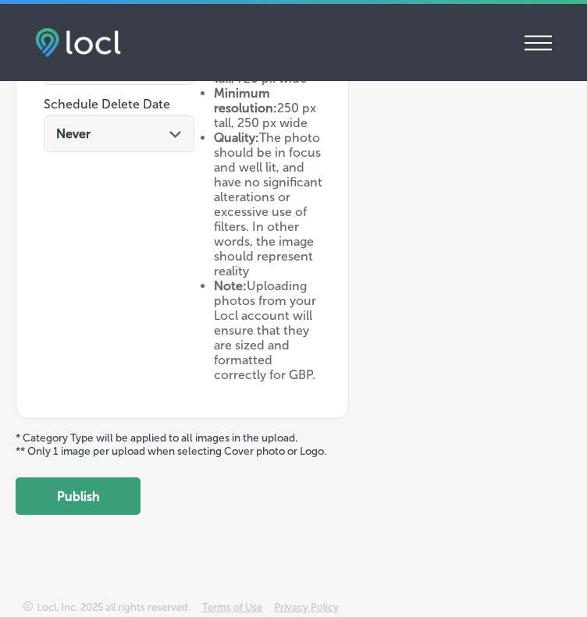
click at [93, 490] on button "Publish" at bounding box center [78, 496] width 125 height 37
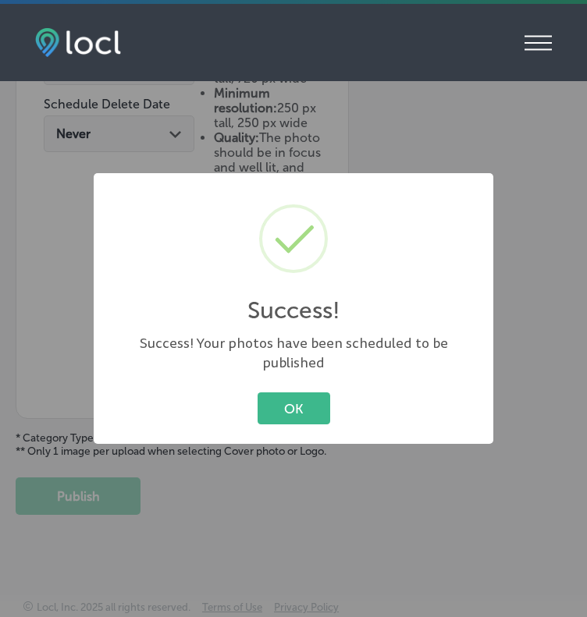
scroll to position [727, 0]
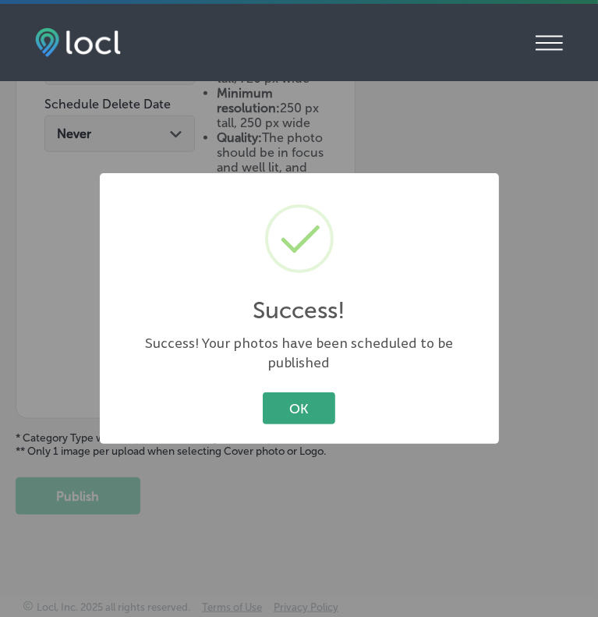
click at [282, 392] on button "OK" at bounding box center [299, 408] width 73 height 32
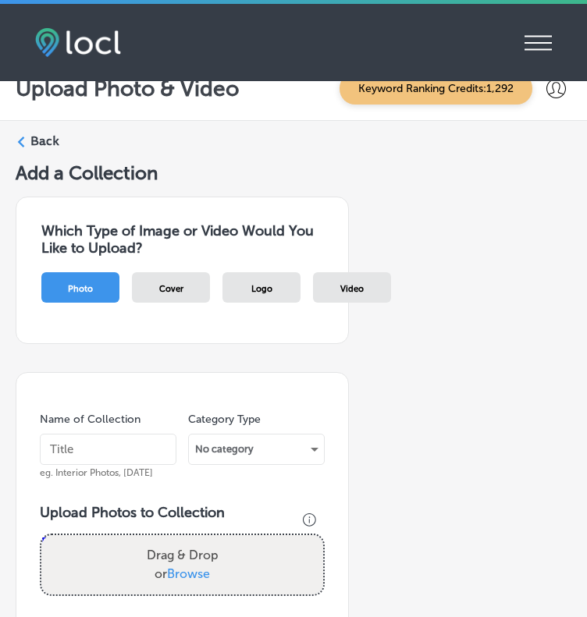
scroll to position [3, 0]
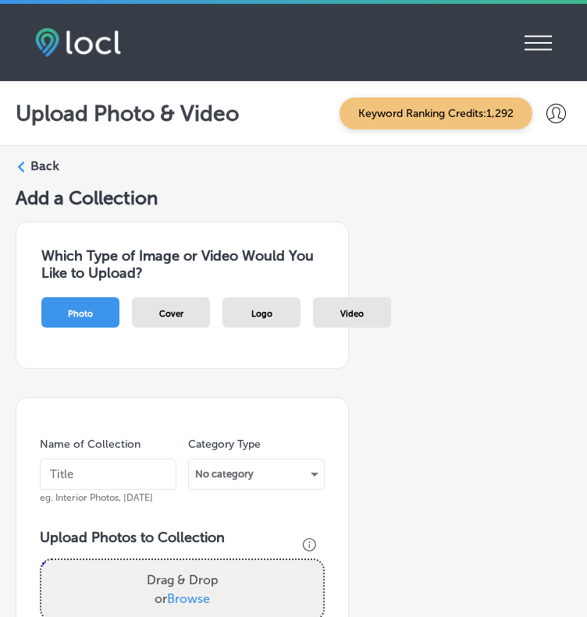
click at [88, 480] on input "text" at bounding box center [108, 474] width 137 height 31
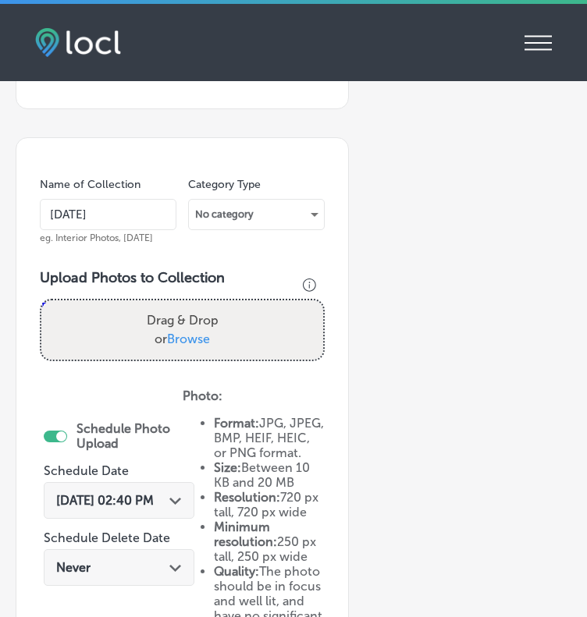
scroll to position [300, 0]
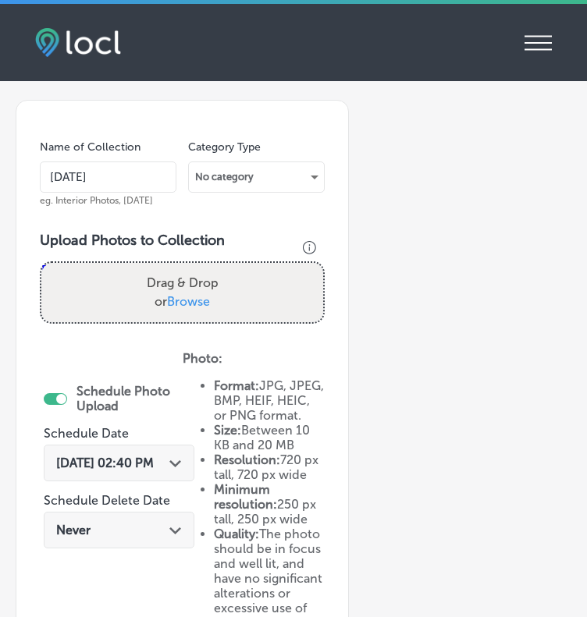
type input "[DATE]"
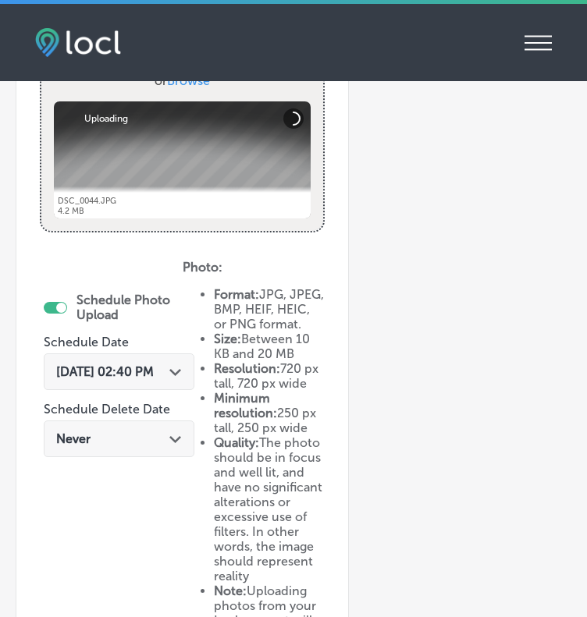
scroll to position [521, 0]
click at [106, 360] on div "[DATE] 02:40 PM Path Created with Sketch." at bounding box center [119, 371] width 151 height 37
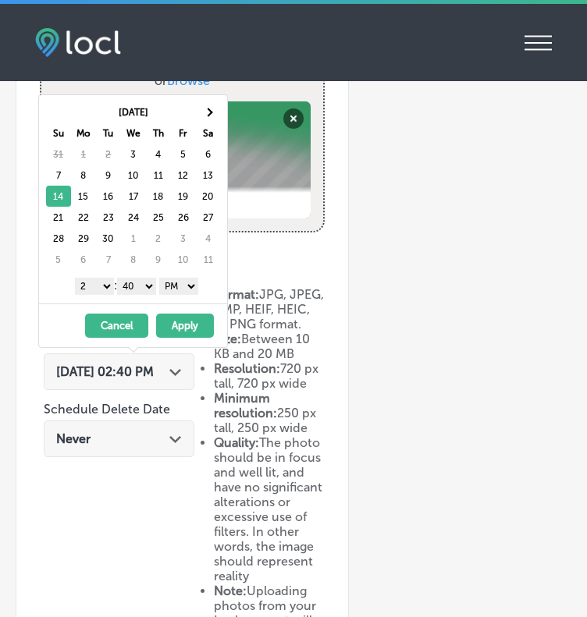
click at [179, 325] on button "Apply" at bounding box center [185, 326] width 58 height 24
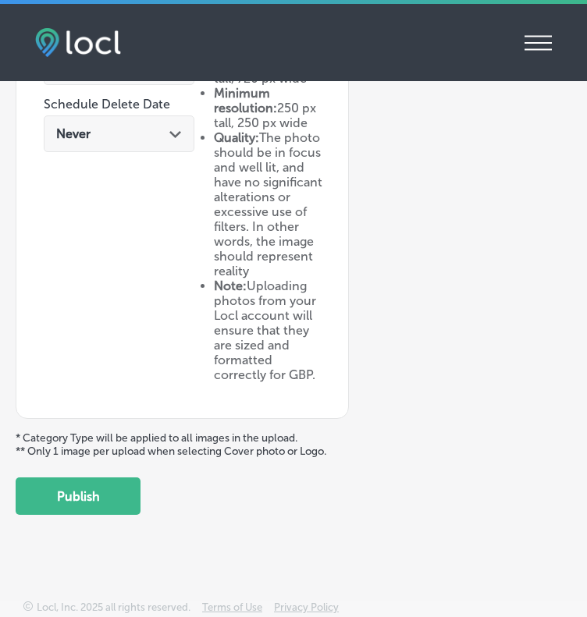
scroll to position [872, 0]
click at [84, 482] on button "Publish" at bounding box center [78, 496] width 125 height 37
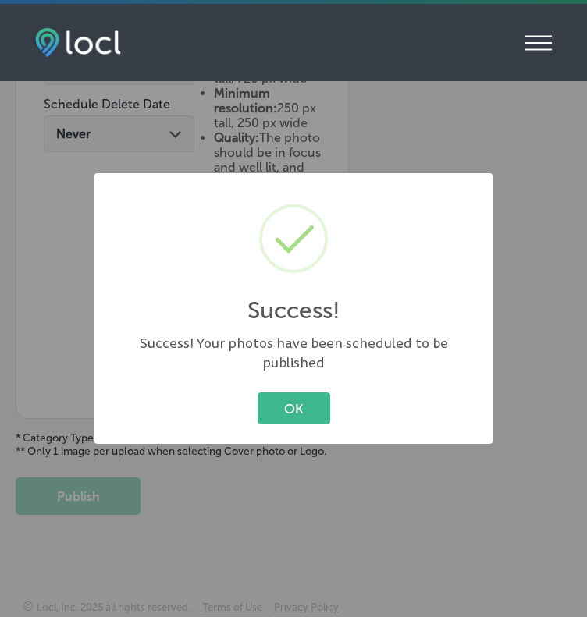
scroll to position [727, 0]
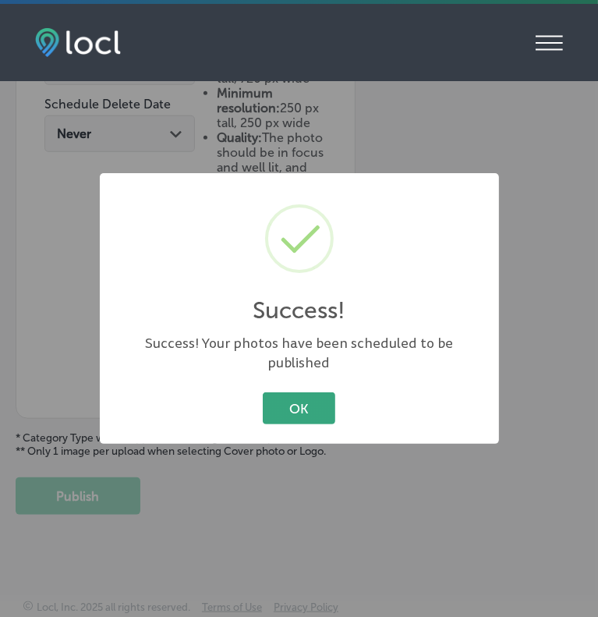
click at [299, 393] on button "OK" at bounding box center [299, 408] width 73 height 32
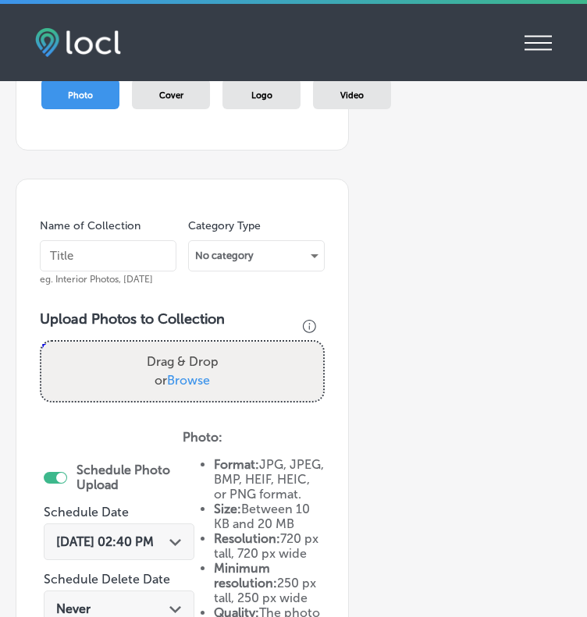
scroll to position [0, 0]
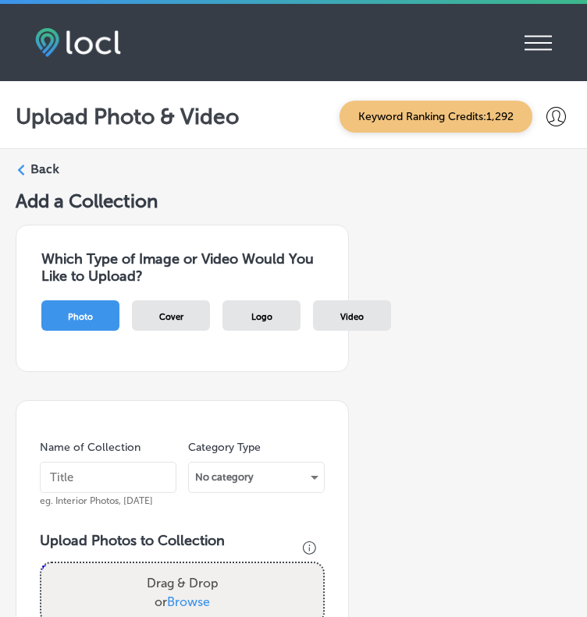
click at [69, 473] on input "text" at bounding box center [108, 477] width 137 height 31
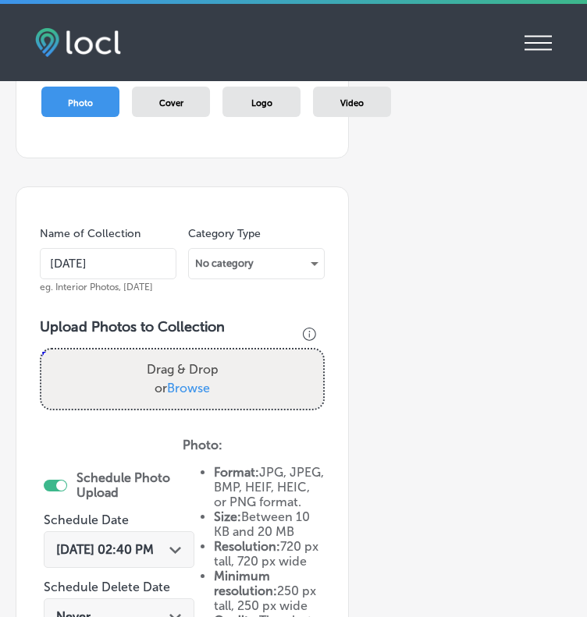
scroll to position [215, 0]
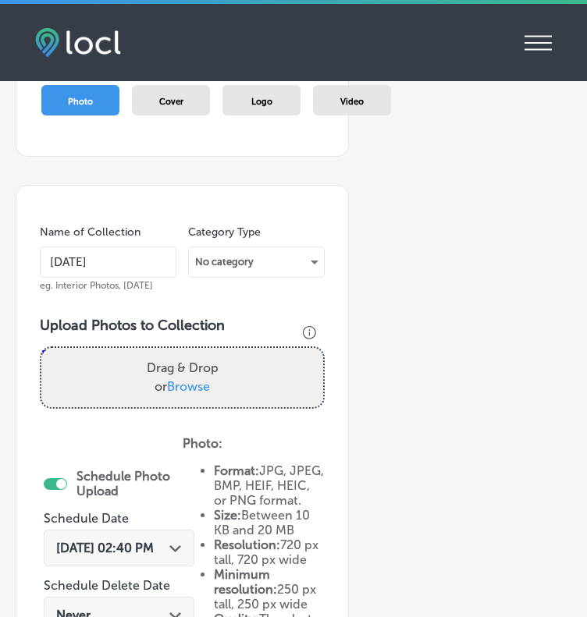
type input "[DATE]"
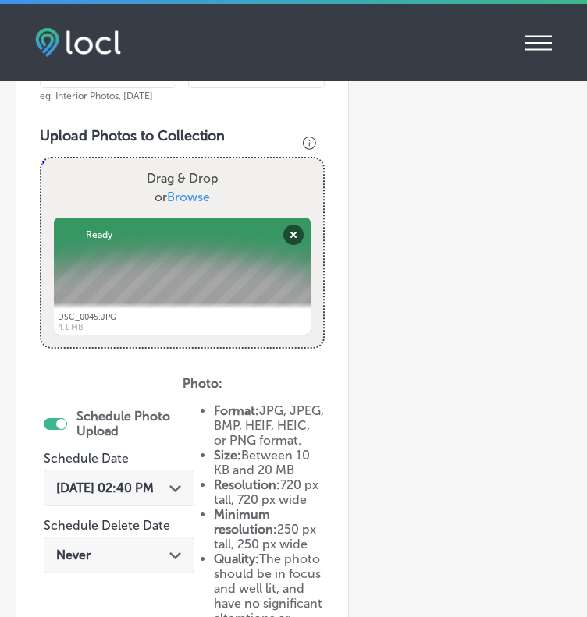
scroll to position [471, 0]
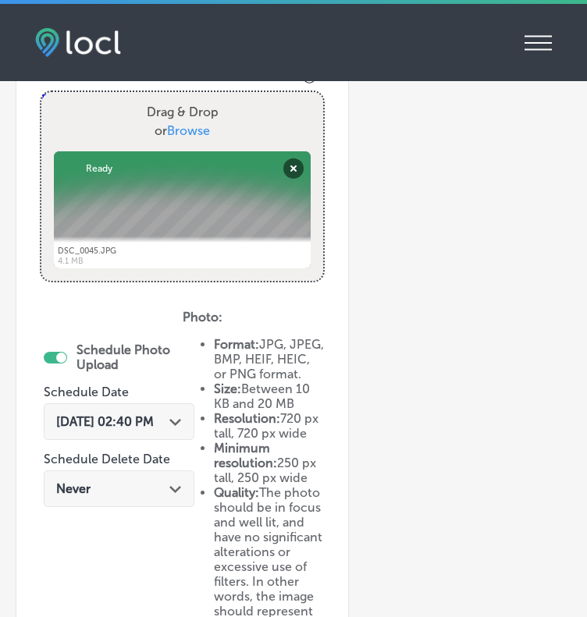
click at [112, 421] on span "[DATE] 02:40 PM" at bounding box center [105, 421] width 98 height 15
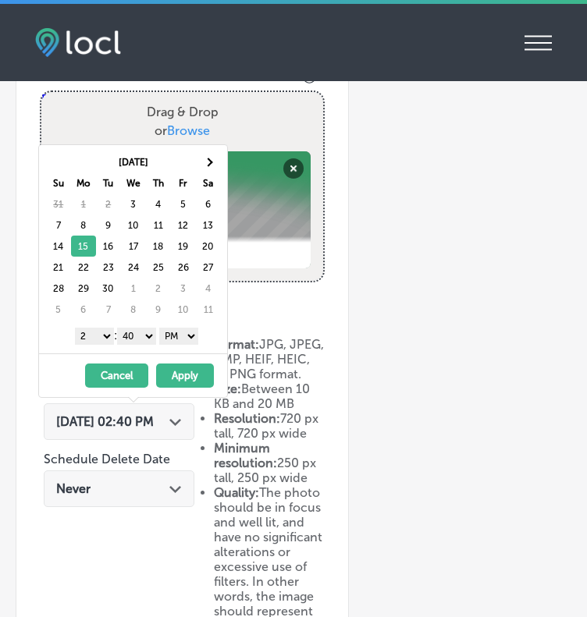
click at [189, 383] on button "Apply" at bounding box center [185, 376] width 58 height 24
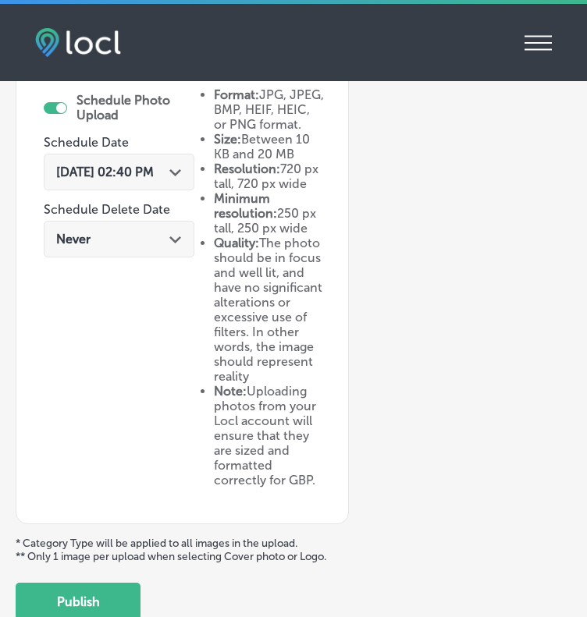
scroll to position [811, 0]
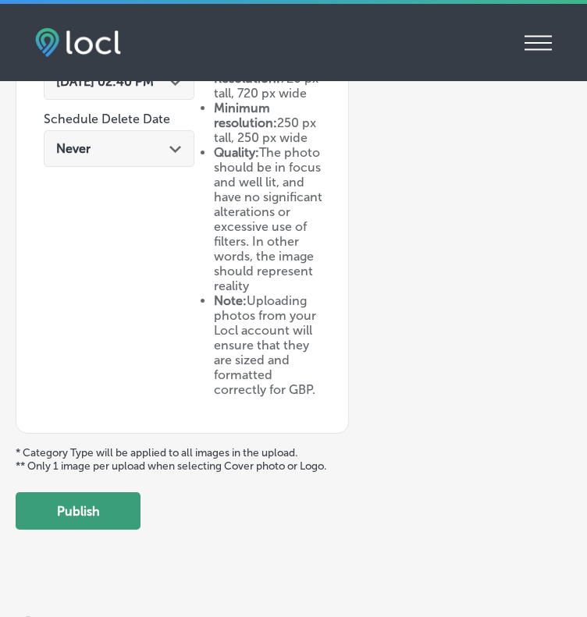
click at [108, 530] on button "Publish" at bounding box center [78, 510] width 125 height 37
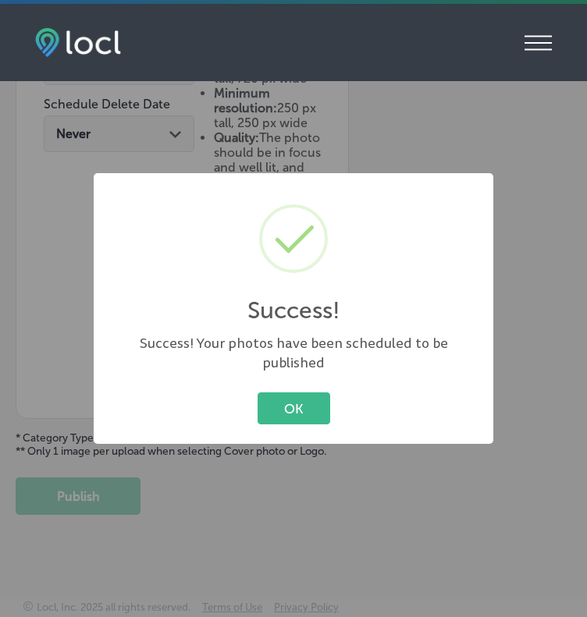
scroll to position [682, 0]
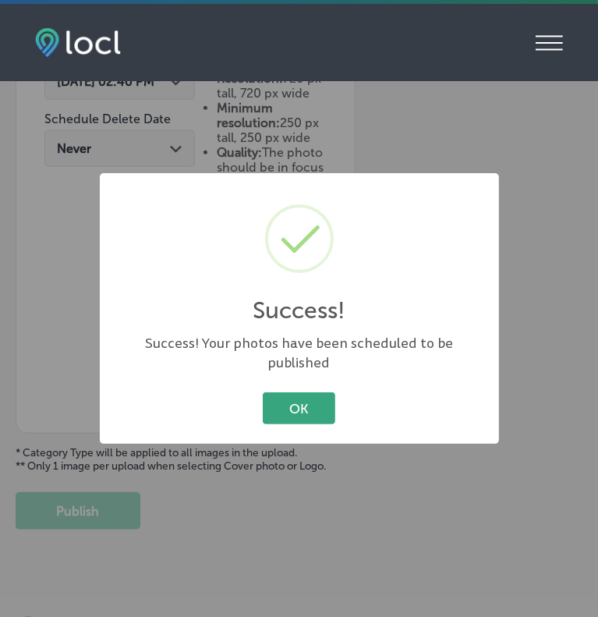
click at [303, 393] on button "OK" at bounding box center [299, 408] width 73 height 32
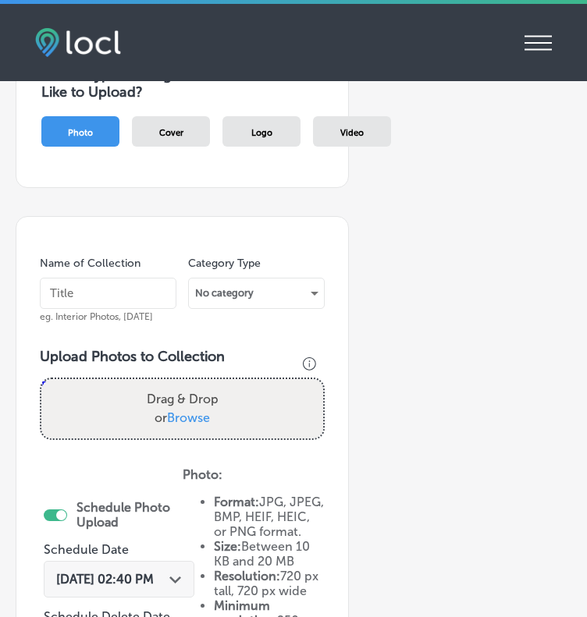
scroll to position [155, 0]
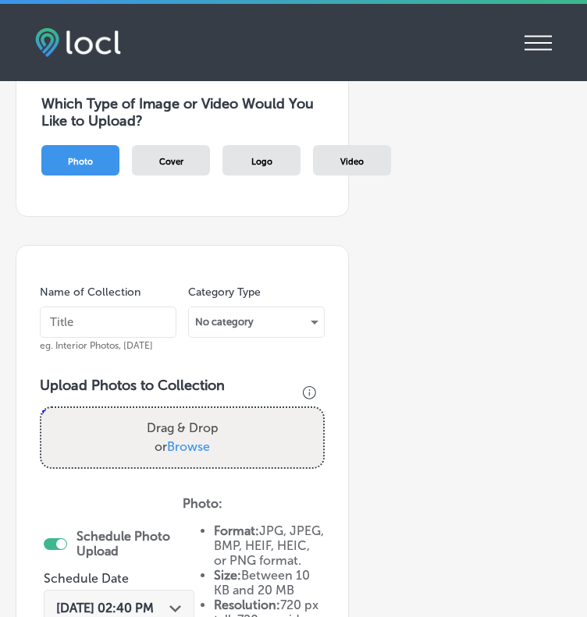
click at [72, 312] on input "text" at bounding box center [108, 322] width 137 height 31
type input "[DATE]"
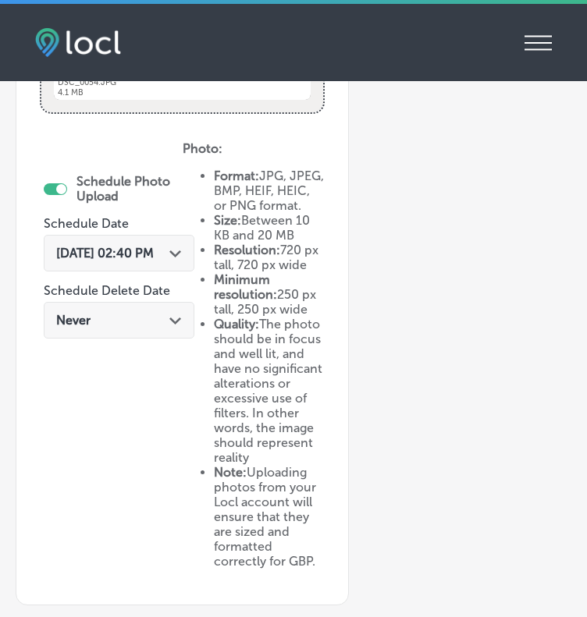
scroll to position [641, 0]
click at [135, 256] on span "[DATE] 02:40 PM" at bounding box center [105, 252] width 98 height 15
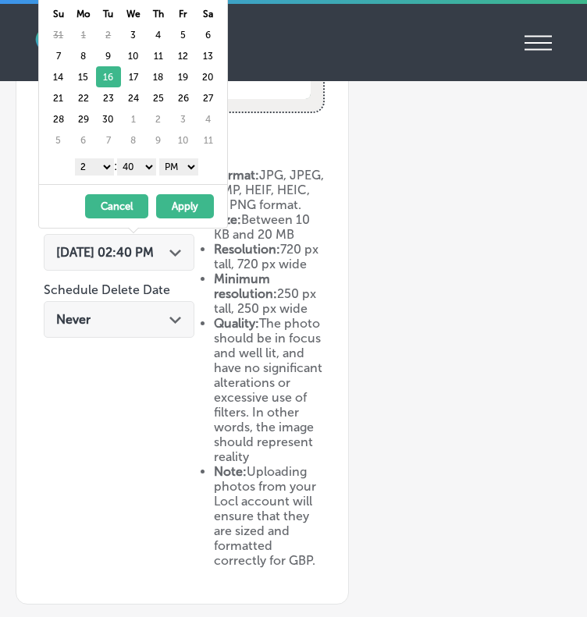
click at [187, 197] on button "Apply" at bounding box center [185, 206] width 58 height 24
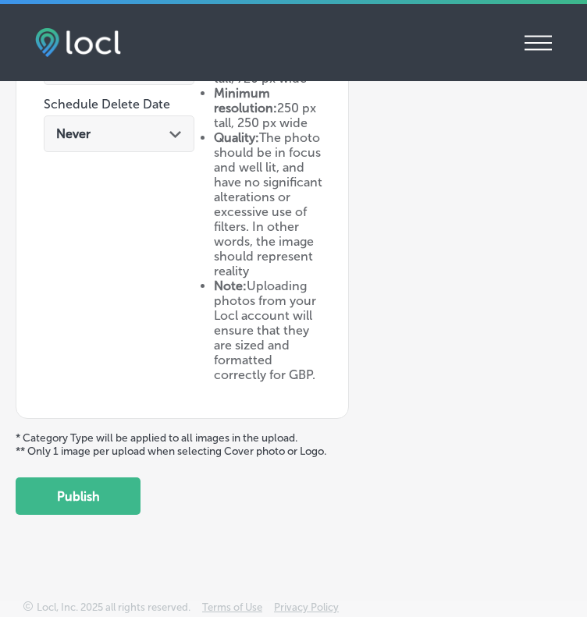
scroll to position [872, 0]
click at [100, 497] on button "Publish" at bounding box center [78, 496] width 125 height 37
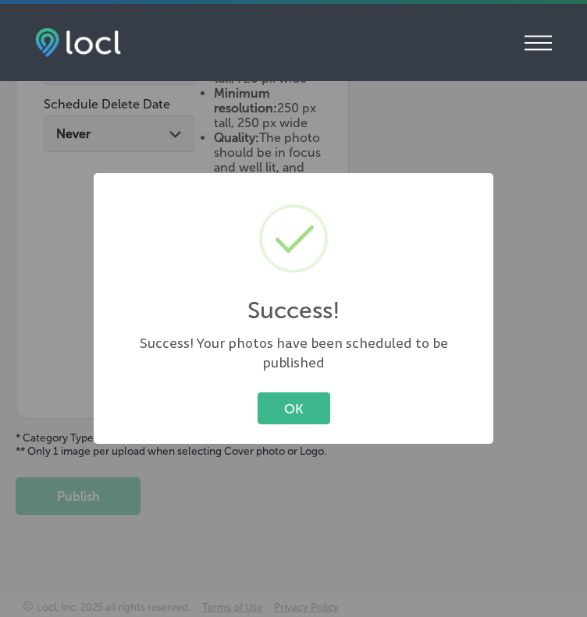
scroll to position [727, 0]
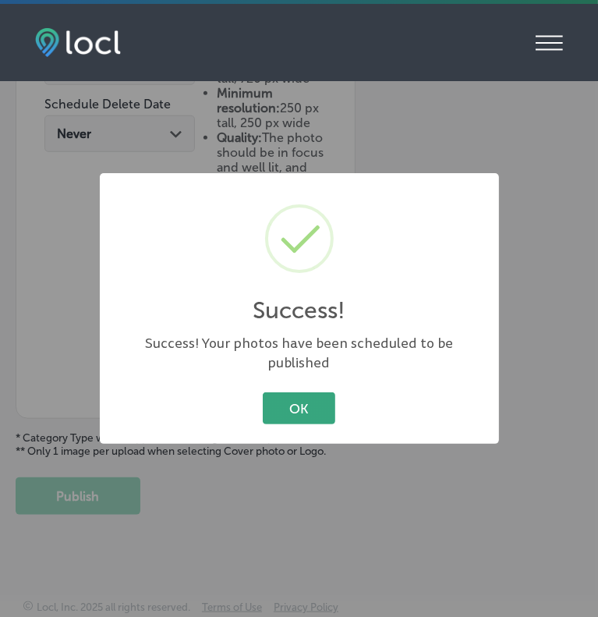
click at [310, 396] on button "OK" at bounding box center [299, 408] width 73 height 32
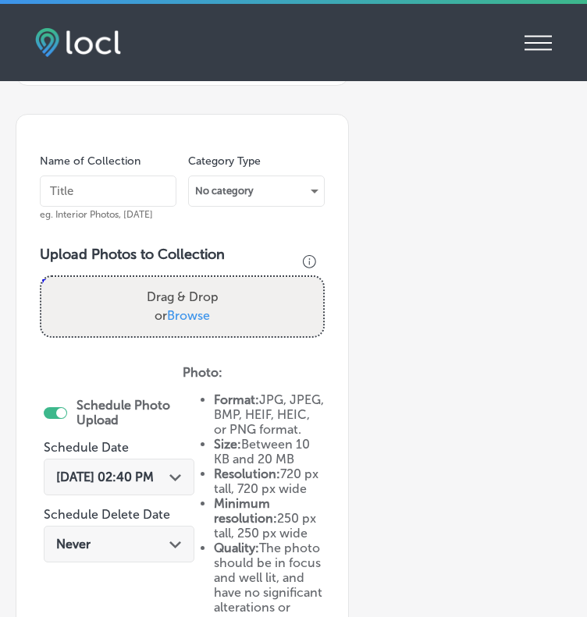
scroll to position [0, 0]
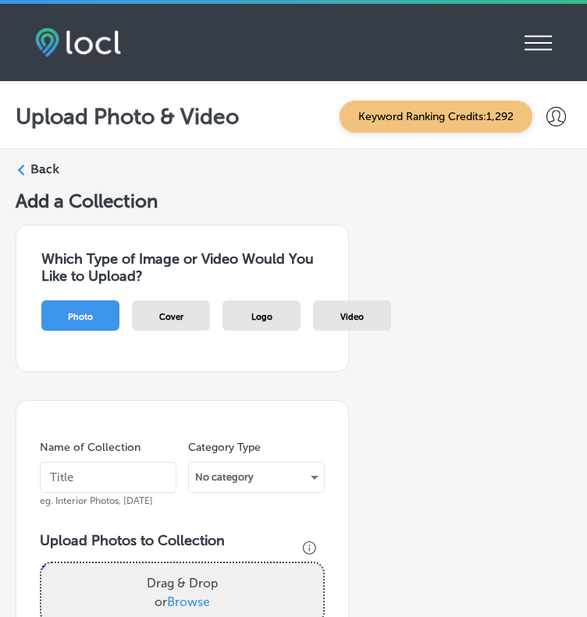
click at [55, 474] on input "text" at bounding box center [108, 477] width 137 height 31
type input "[DATE]"
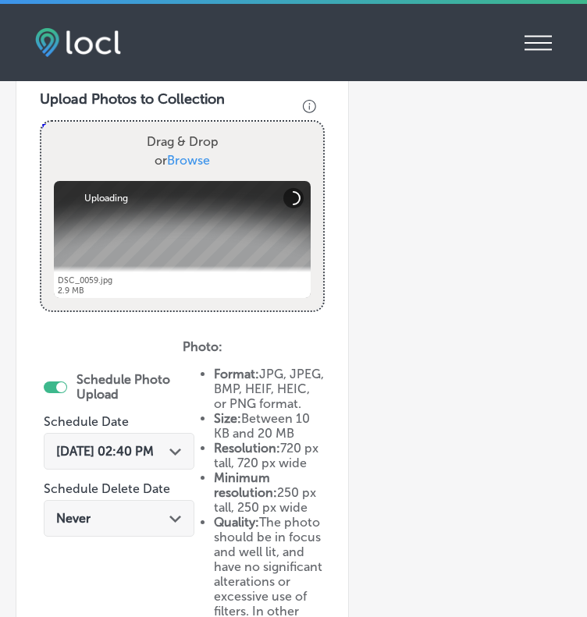
scroll to position [449, 0]
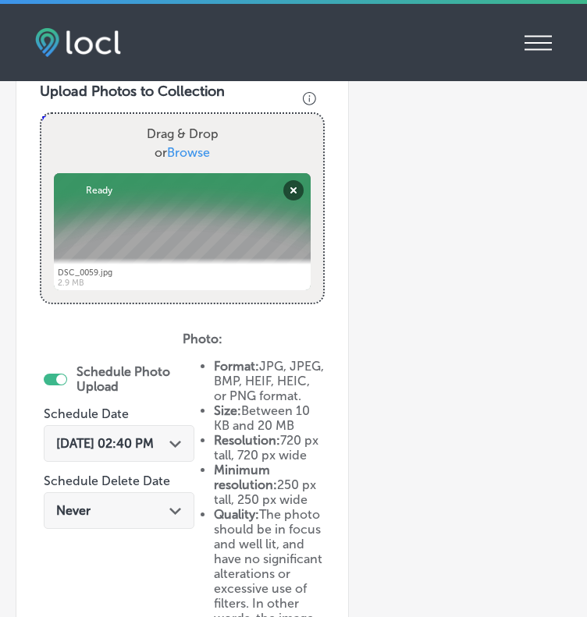
click at [123, 444] on span "[DATE] 02:40 PM" at bounding box center [105, 443] width 98 height 15
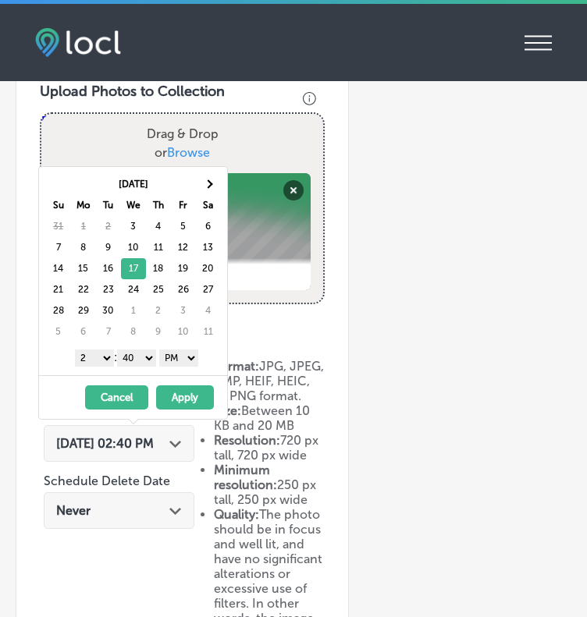
click at [175, 392] on button "Apply" at bounding box center [185, 397] width 58 height 24
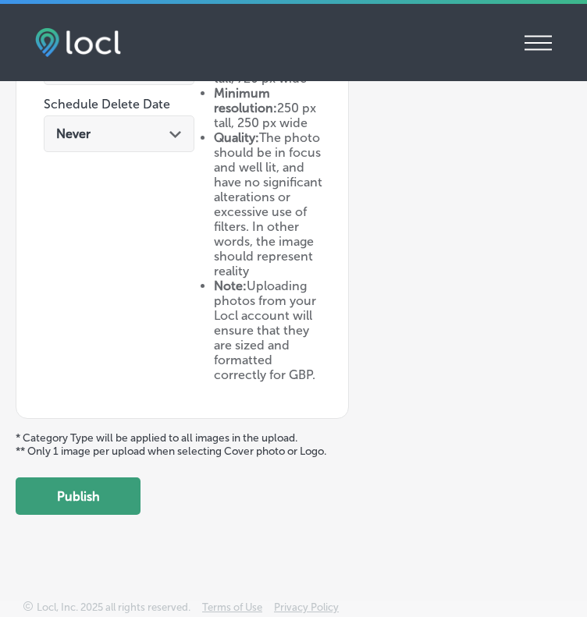
click at [103, 505] on button "Publish" at bounding box center [78, 496] width 125 height 37
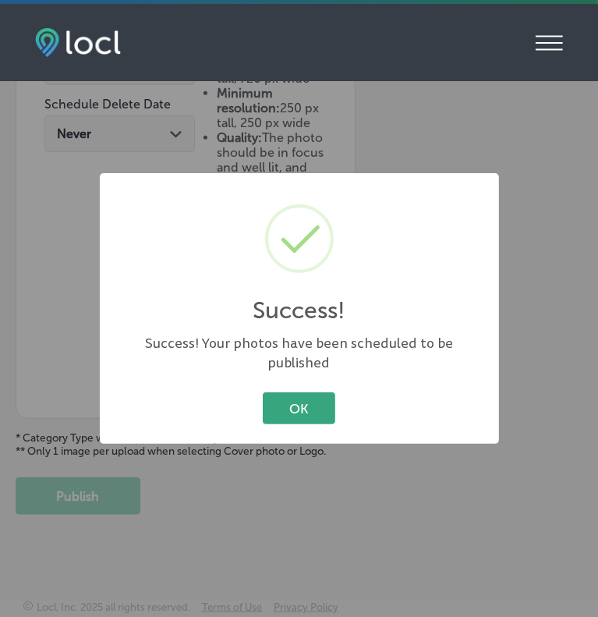
click at [279, 392] on button "OK" at bounding box center [299, 408] width 73 height 32
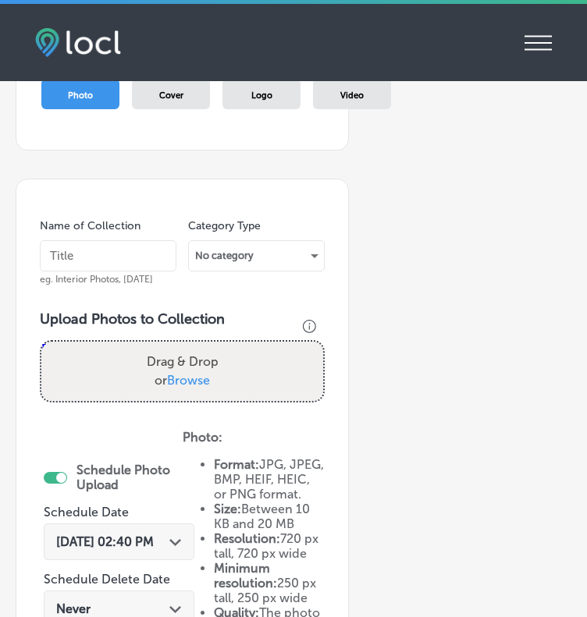
scroll to position [178, 0]
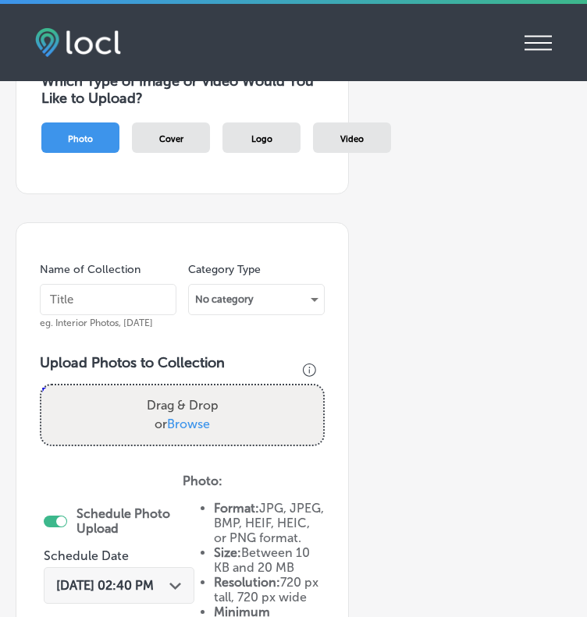
click at [78, 295] on input "text" at bounding box center [108, 299] width 137 height 31
type input "[DATE]"
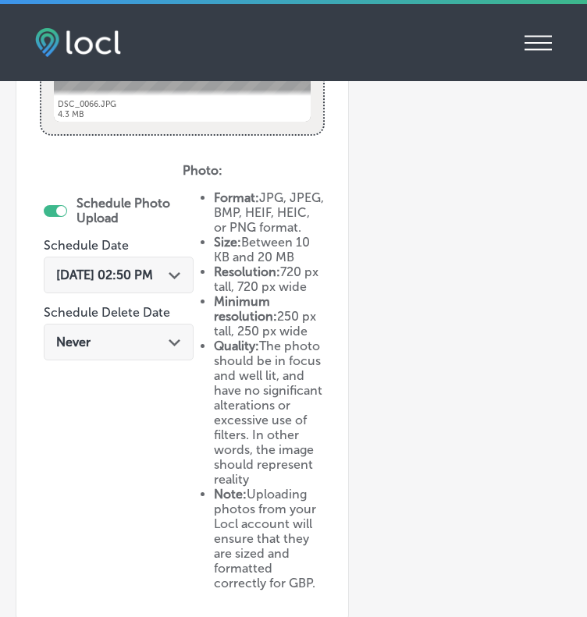
scroll to position [665, 0]
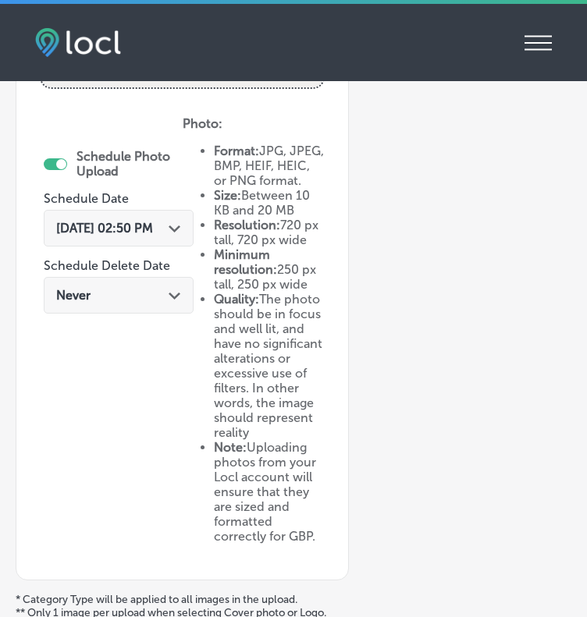
click at [140, 233] on span "[DATE] 02:50 PM" at bounding box center [104, 228] width 97 height 15
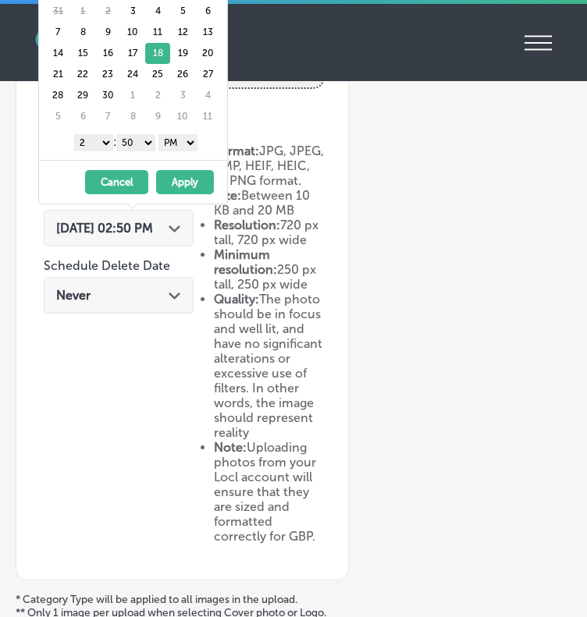
click at [199, 179] on button "Apply" at bounding box center [185, 182] width 58 height 24
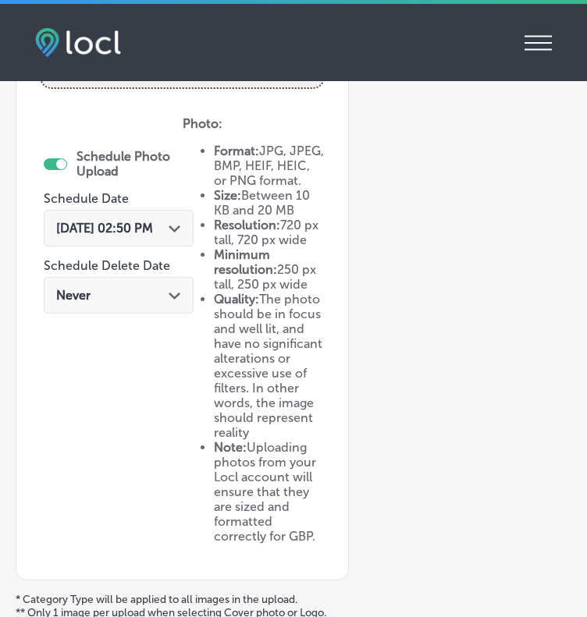
scroll to position [872, 0]
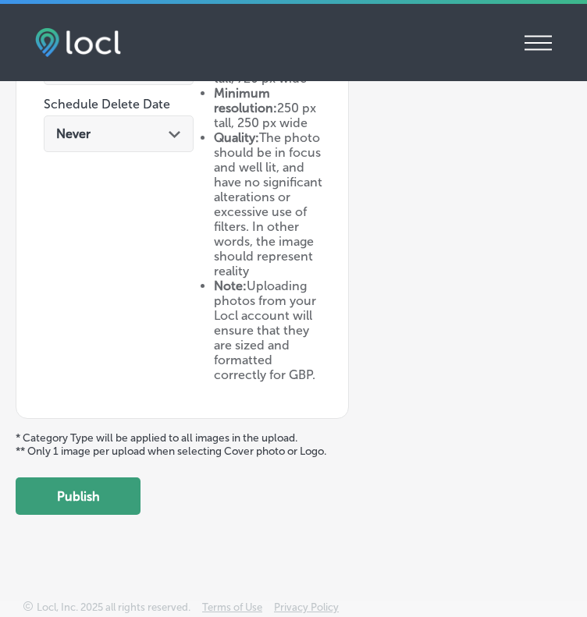
click at [78, 492] on button "Publish" at bounding box center [78, 496] width 125 height 37
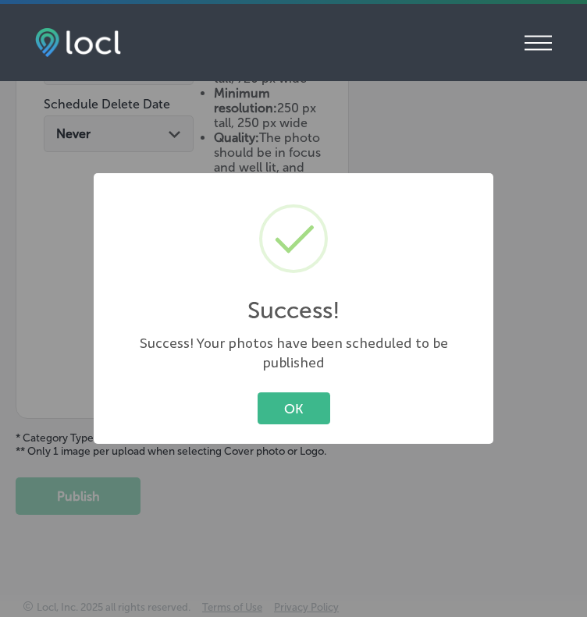
scroll to position [727, 0]
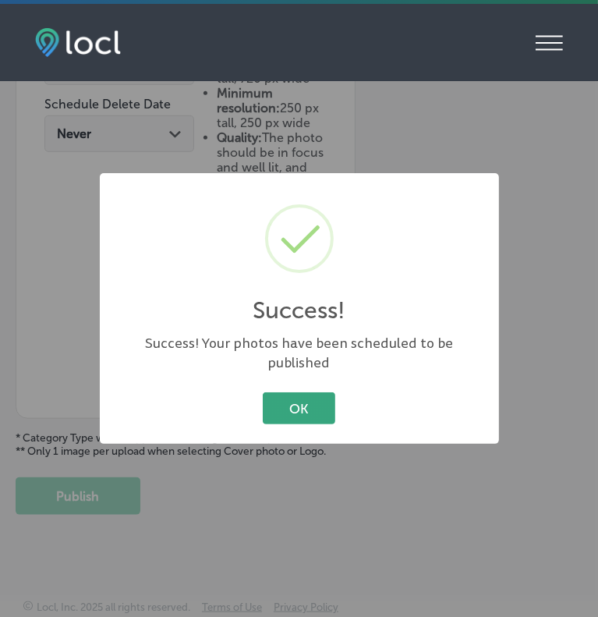
click at [283, 400] on button "OK" at bounding box center [299, 408] width 73 height 32
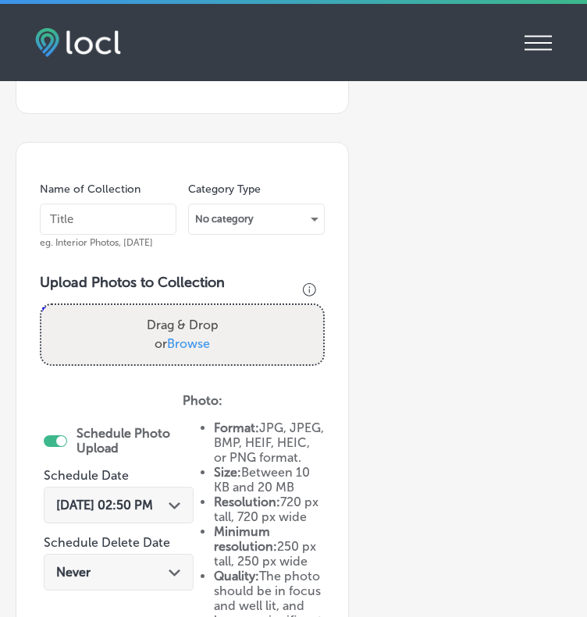
scroll to position [257, 0]
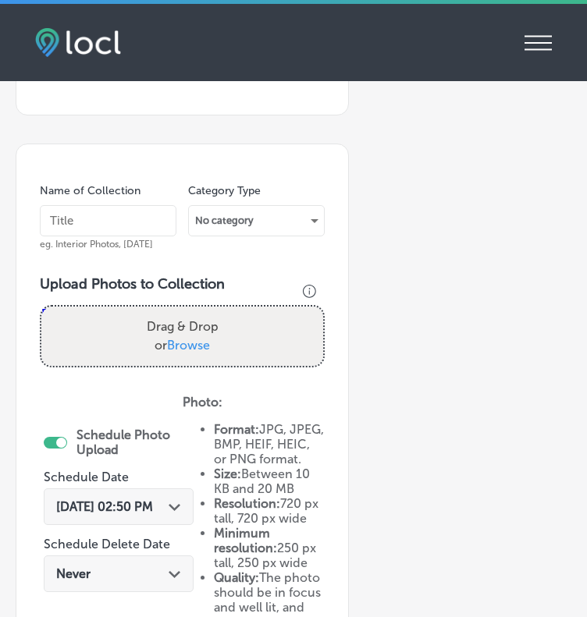
click at [102, 224] on input "text" at bounding box center [108, 220] width 137 height 31
type input "[DATE]"
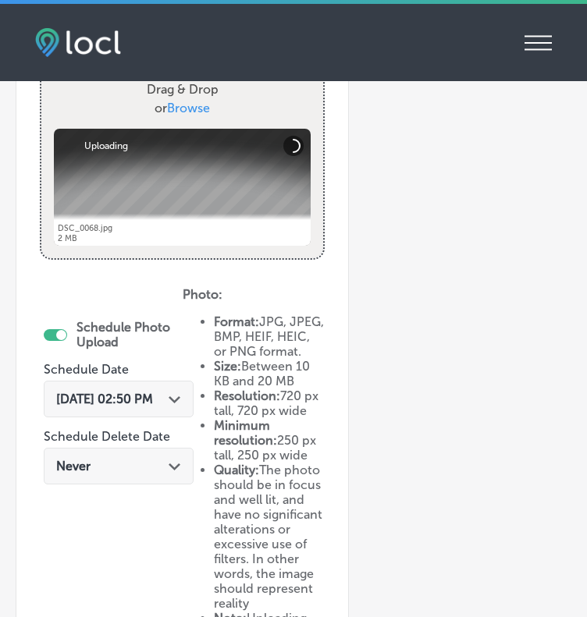
scroll to position [513, 0]
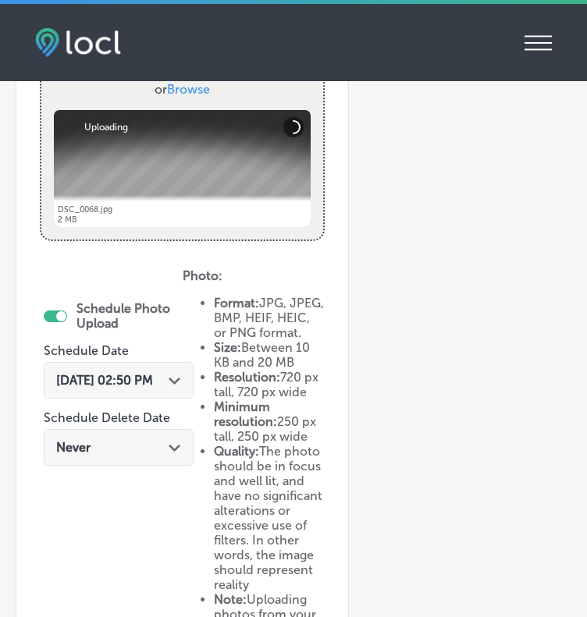
click at [115, 389] on div "[DATE] 02:50 PM Path Created with Sketch." at bounding box center [119, 380] width 150 height 37
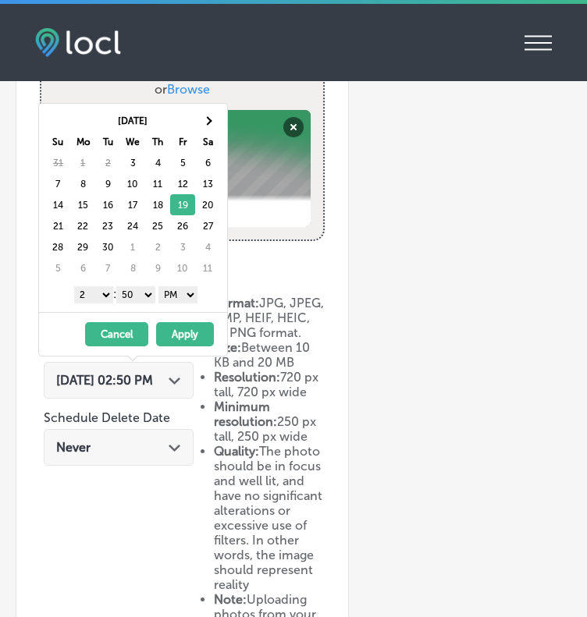
click at [194, 330] on button "Apply" at bounding box center [185, 334] width 58 height 24
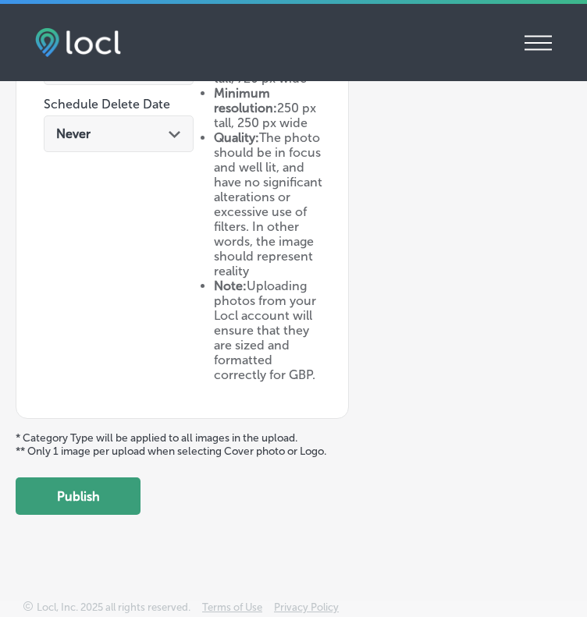
click at [69, 492] on button "Publish" at bounding box center [78, 496] width 125 height 37
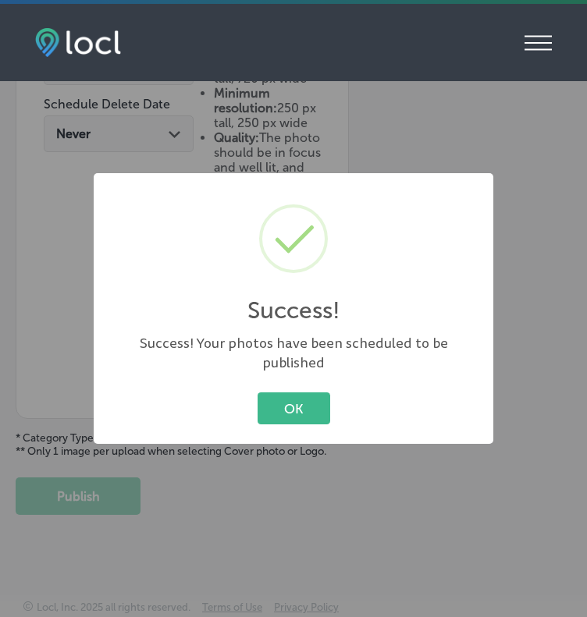
scroll to position [727, 0]
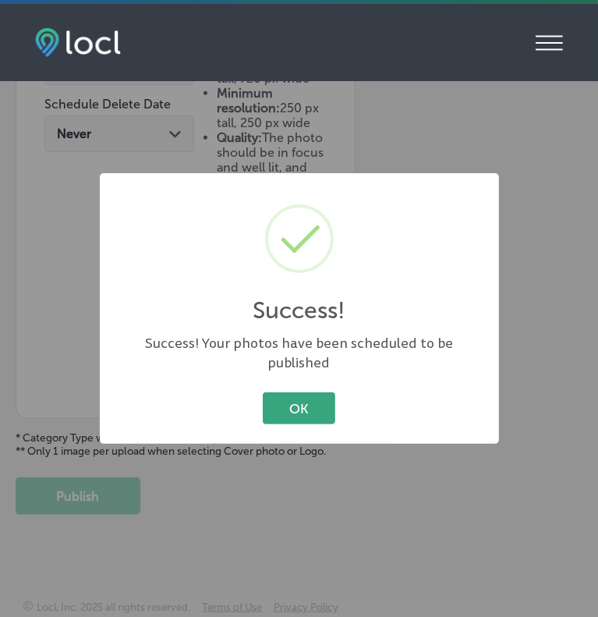
click at [286, 393] on button "OK" at bounding box center [299, 408] width 73 height 32
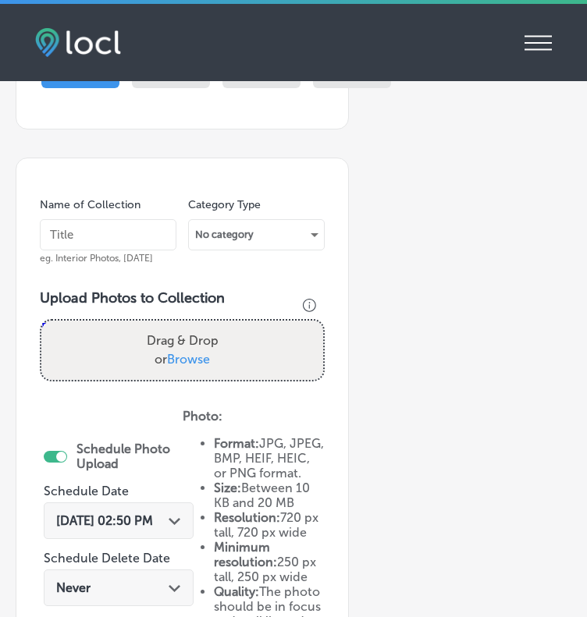
scroll to position [238, 0]
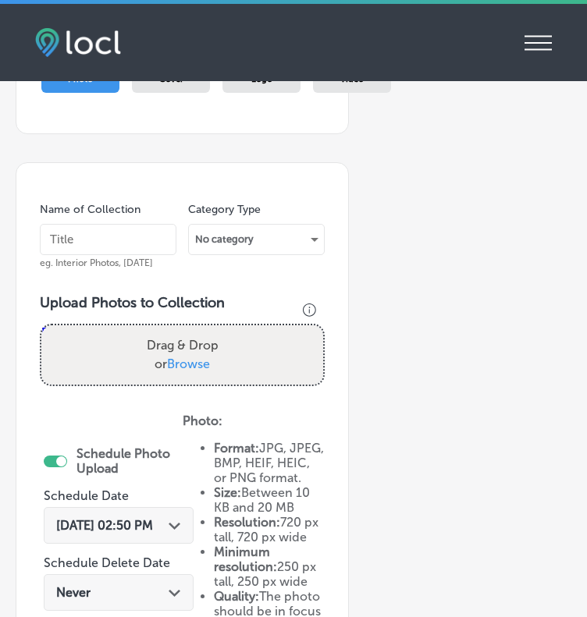
click at [66, 243] on input "text" at bounding box center [108, 239] width 137 height 31
type input "[DATE]"
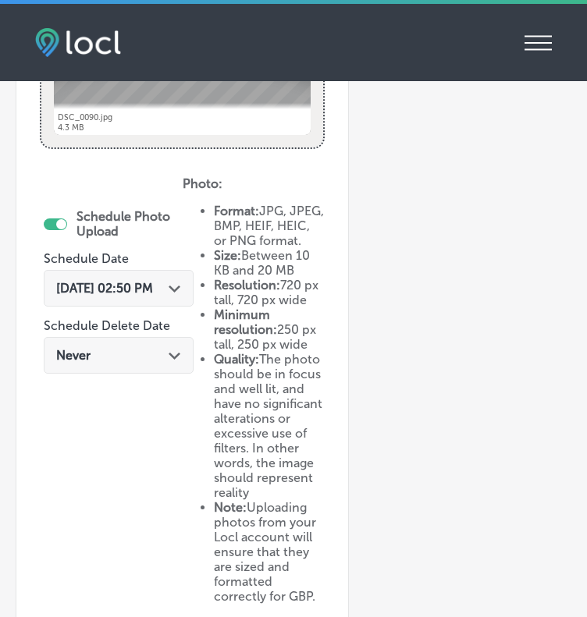
scroll to position [606, 0]
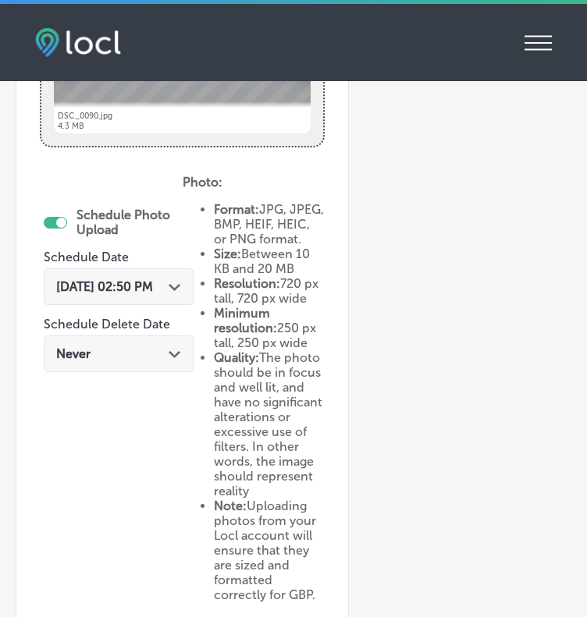
click at [136, 274] on div "[DATE] 02:50 PM Path Created with Sketch." at bounding box center [119, 286] width 150 height 37
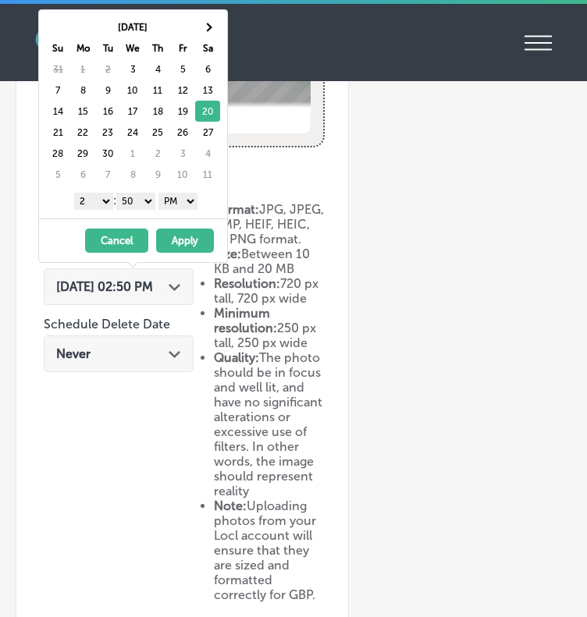
click at [191, 234] on button "Apply" at bounding box center [185, 241] width 58 height 24
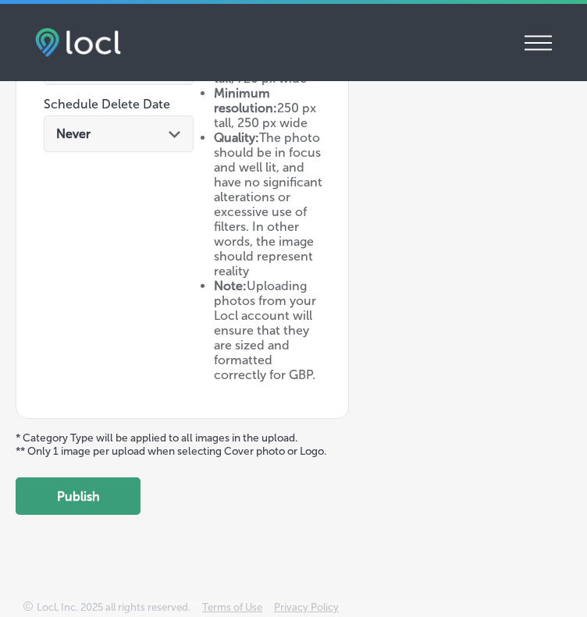
click at [70, 501] on button "Publish" at bounding box center [78, 496] width 125 height 37
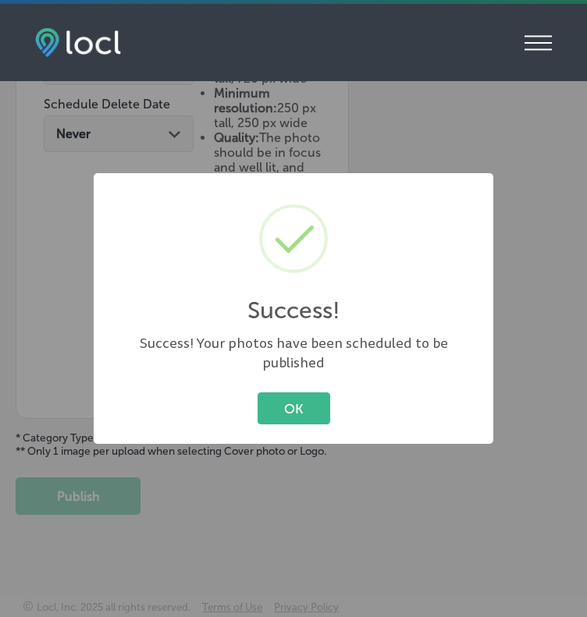
scroll to position [727, 0]
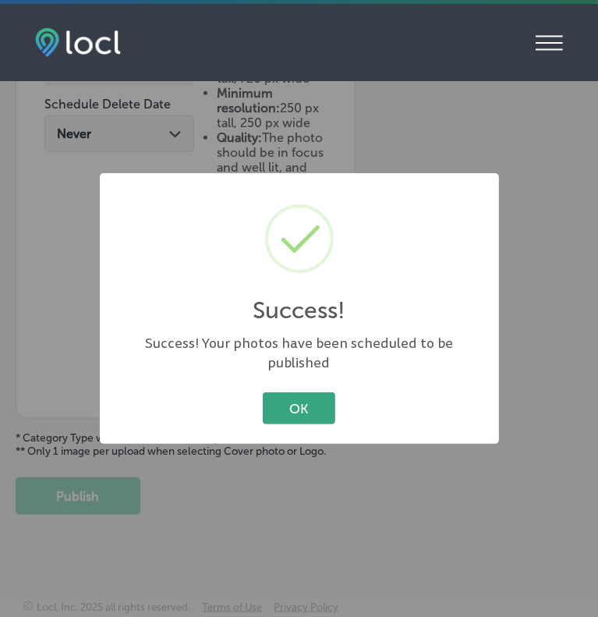
click at [309, 402] on button "OK" at bounding box center [299, 408] width 73 height 32
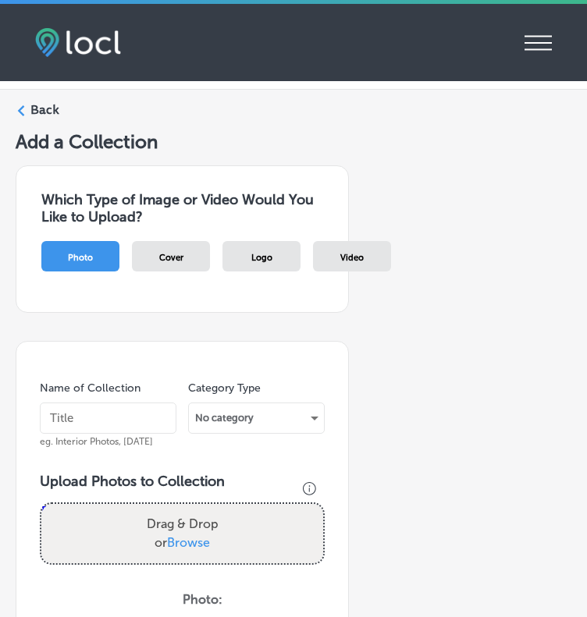
scroll to position [6, 0]
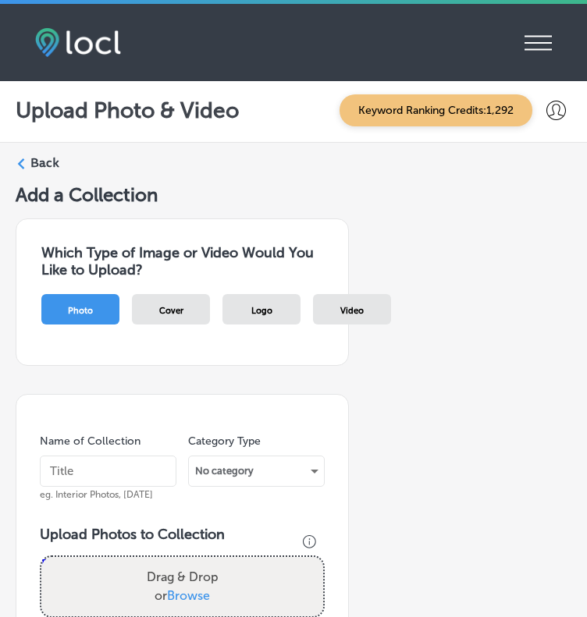
click at [59, 460] on input "text" at bounding box center [108, 471] width 137 height 31
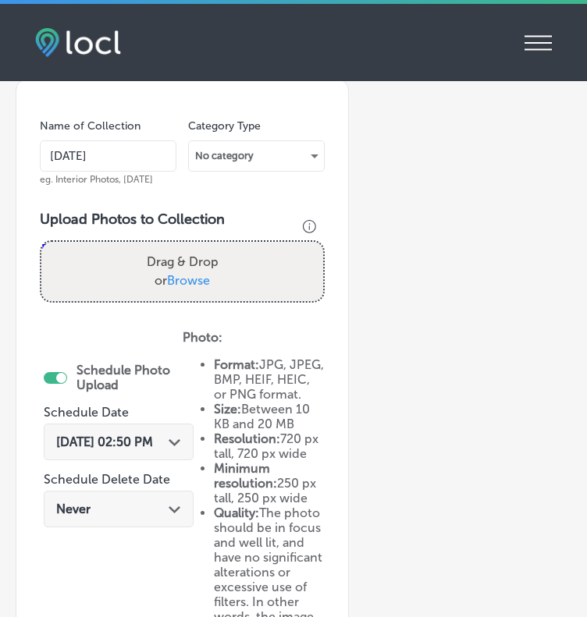
scroll to position [334, 0]
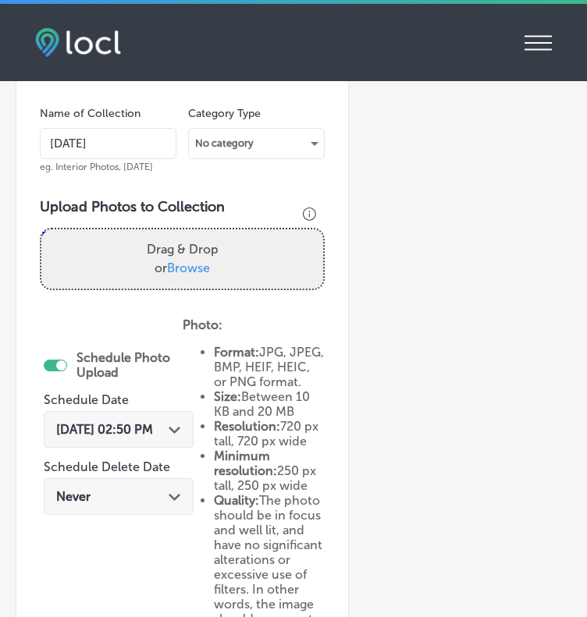
type input "[DATE]"
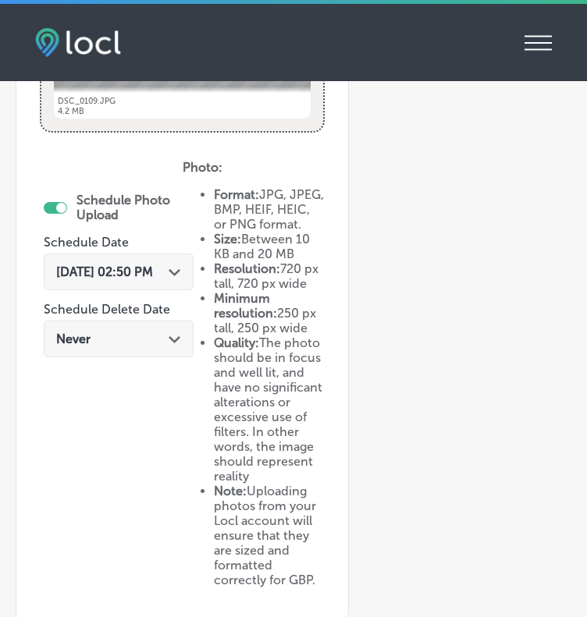
scroll to position [602, 0]
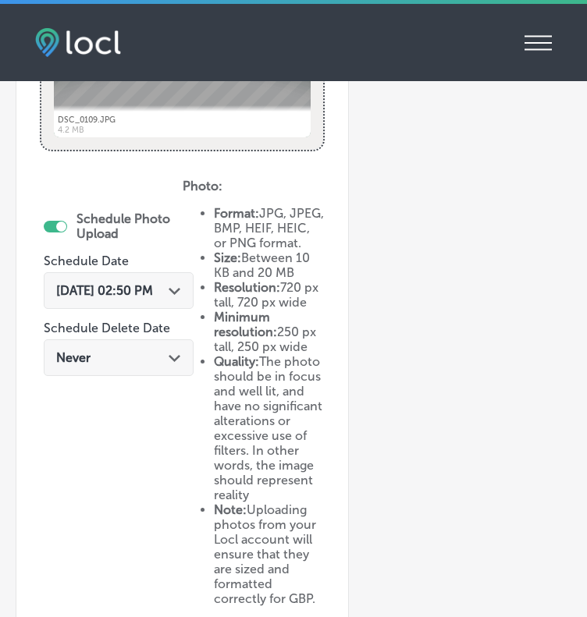
click at [192, 288] on ul "Format: JPG, JPEG, BMP, HEIF, HEIC, or PNG format. Size: Between 10 KB and 20 M…" at bounding box center [254, 406] width 143 height 400
click at [138, 284] on span "[DATE] 02:50 PM" at bounding box center [104, 290] width 97 height 15
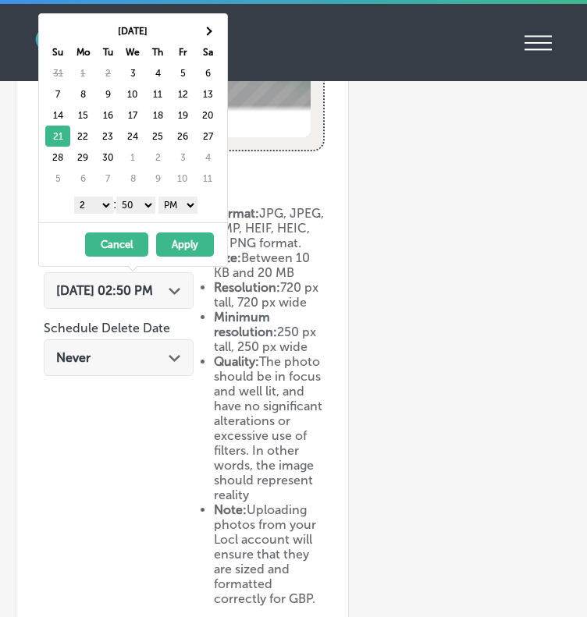
click at [175, 250] on button "Apply" at bounding box center [185, 245] width 58 height 24
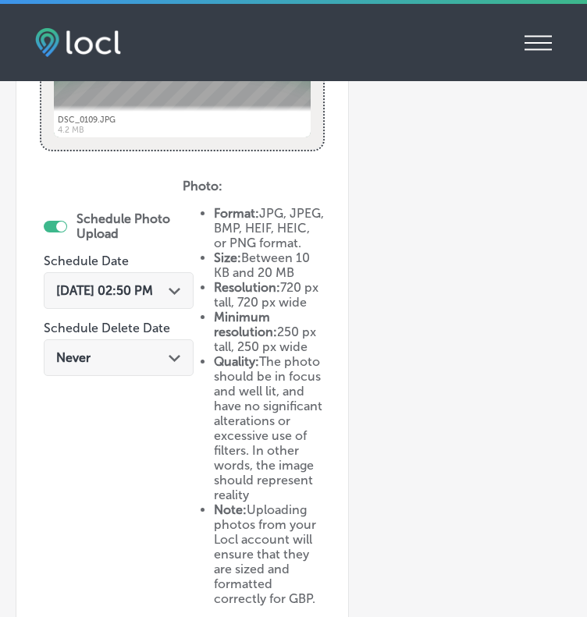
scroll to position [872, 0]
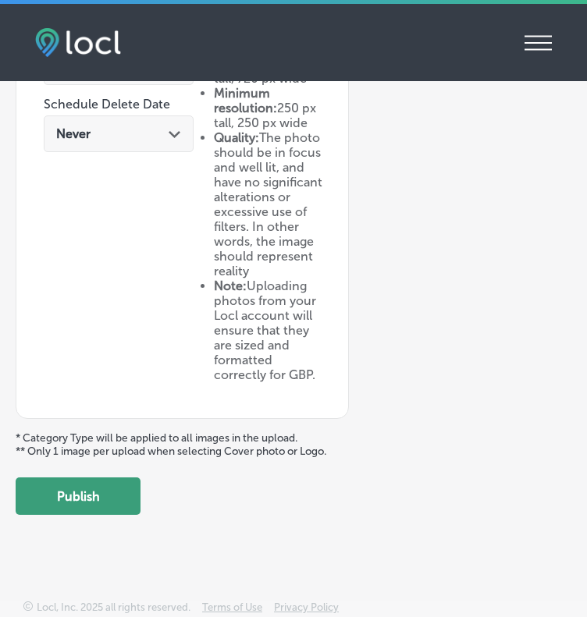
click at [66, 493] on button "Publish" at bounding box center [78, 496] width 125 height 37
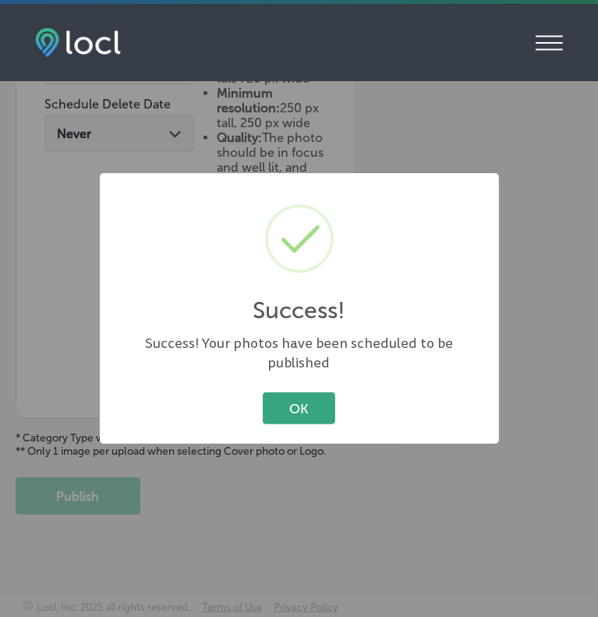
click at [305, 393] on button "OK" at bounding box center [299, 408] width 73 height 32
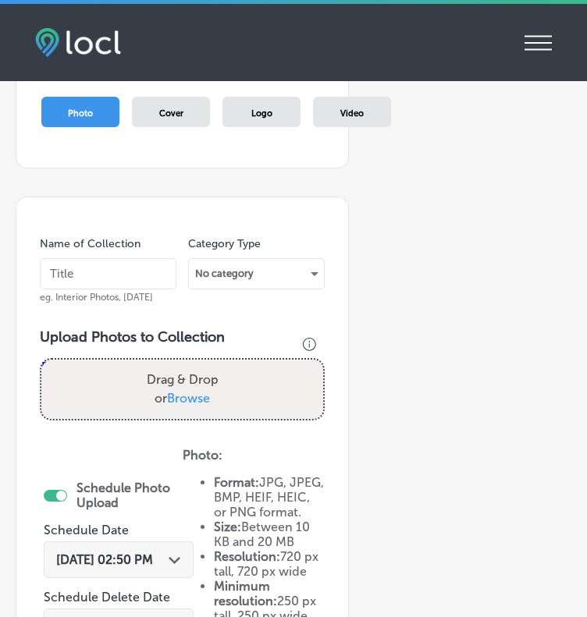
scroll to position [203, 0]
click at [68, 269] on input "text" at bounding box center [108, 274] width 137 height 31
type input "[DATE]"
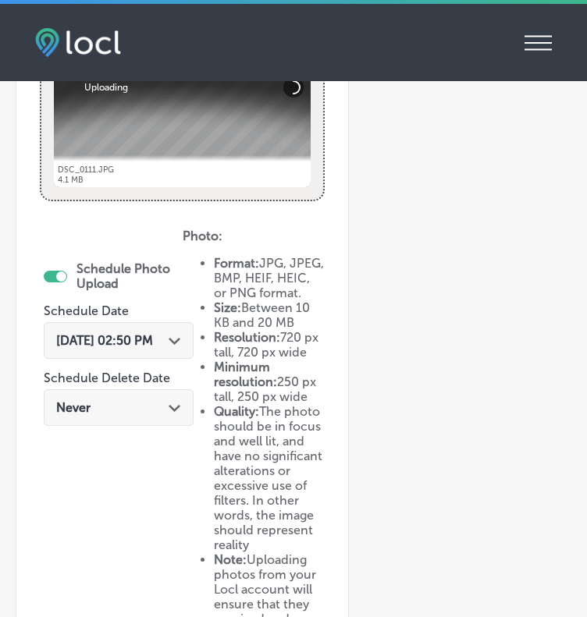
scroll to position [556, 0]
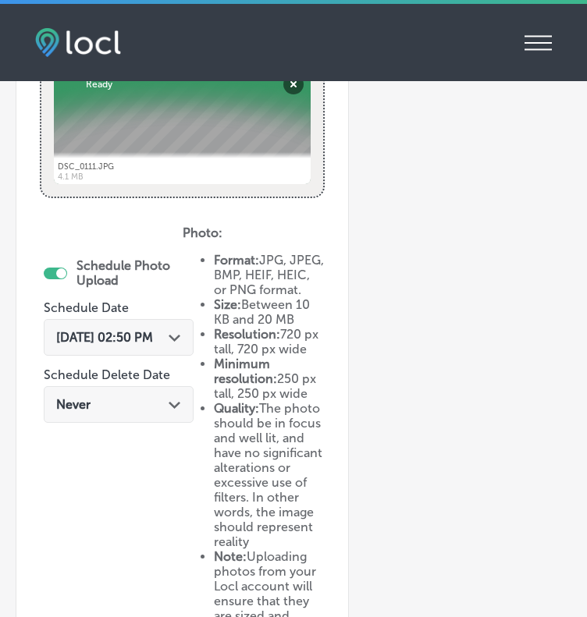
click at [91, 336] on span "[DATE] 02:50 PM" at bounding box center [104, 337] width 97 height 15
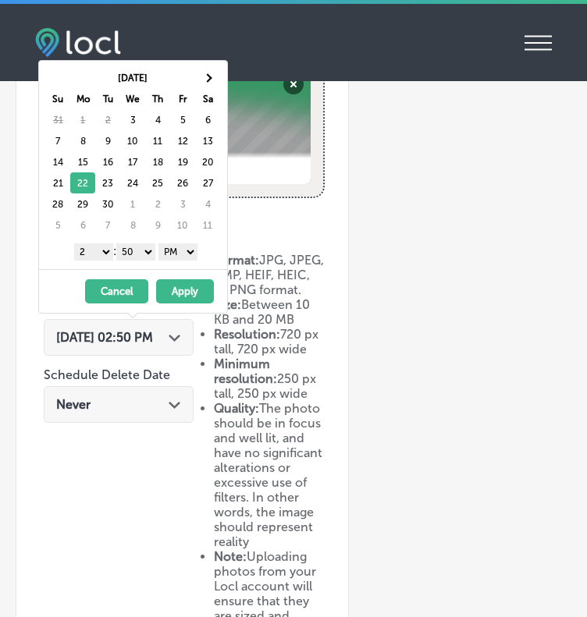
click at [184, 287] on button "Apply" at bounding box center [185, 291] width 58 height 24
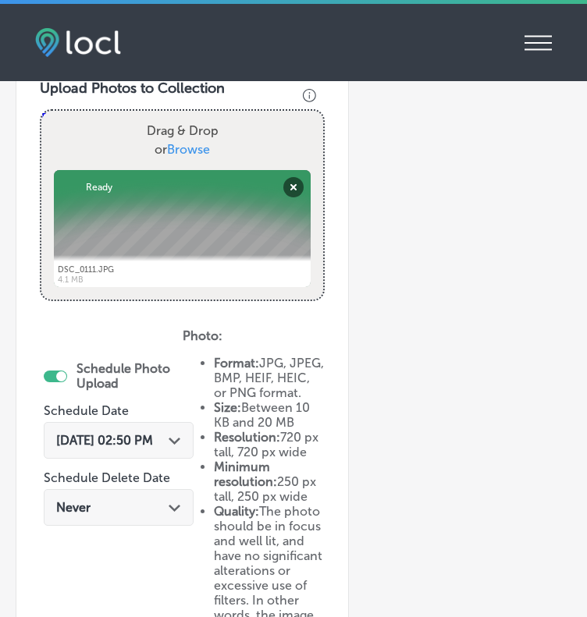
scroll to position [453, 0]
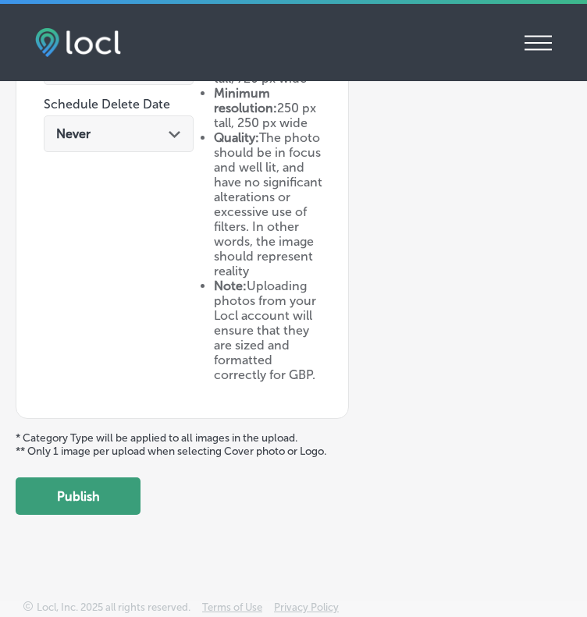
click at [92, 491] on button "Publish" at bounding box center [78, 496] width 125 height 37
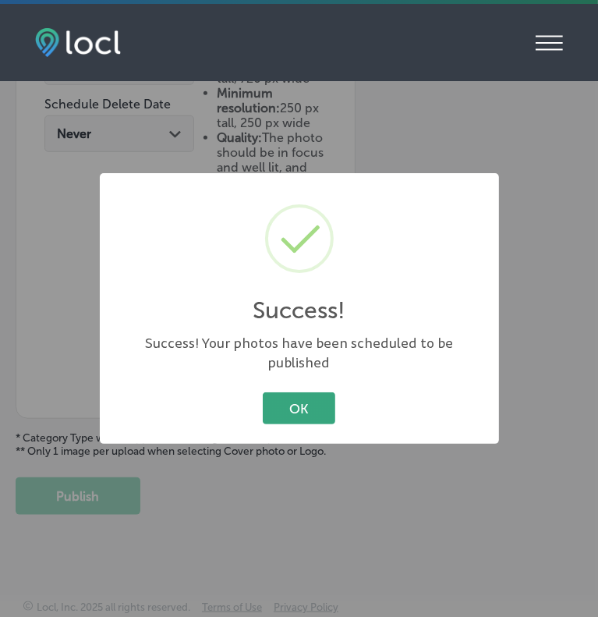
click at [318, 400] on button "OK" at bounding box center [299, 408] width 73 height 32
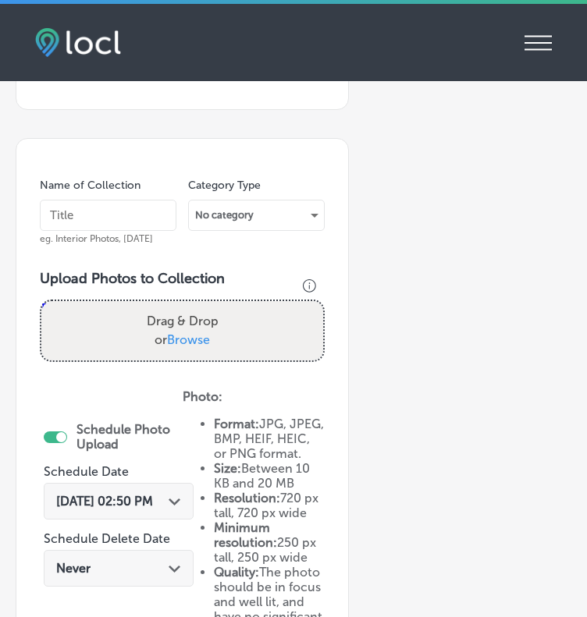
scroll to position [259, 0]
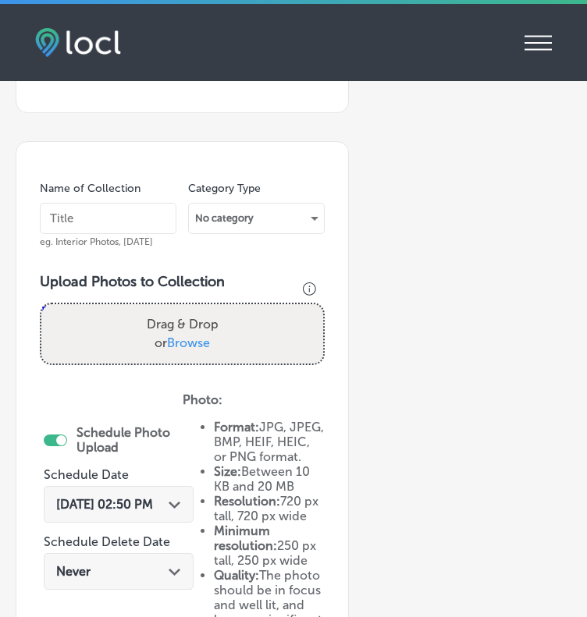
click at [93, 218] on input "text" at bounding box center [108, 218] width 137 height 31
type input "[DATE]"
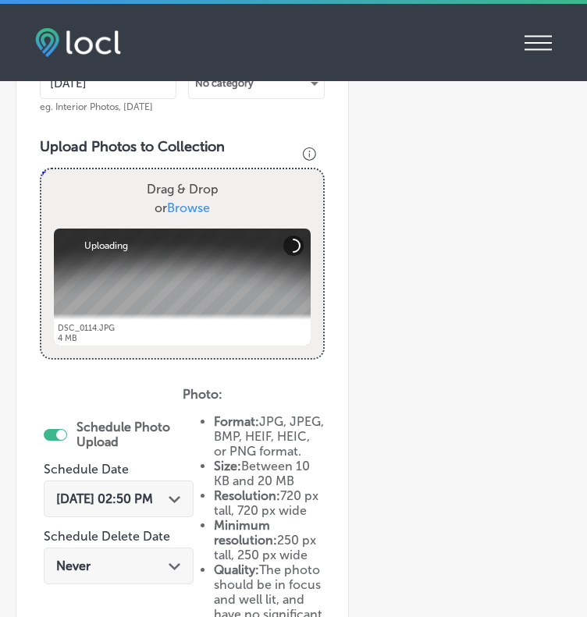
scroll to position [453, 0]
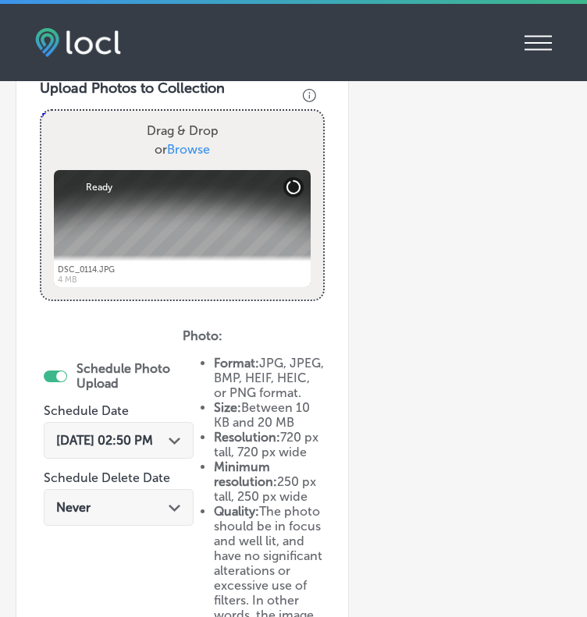
click at [115, 438] on span "[DATE] 02:50 PM" at bounding box center [104, 440] width 97 height 15
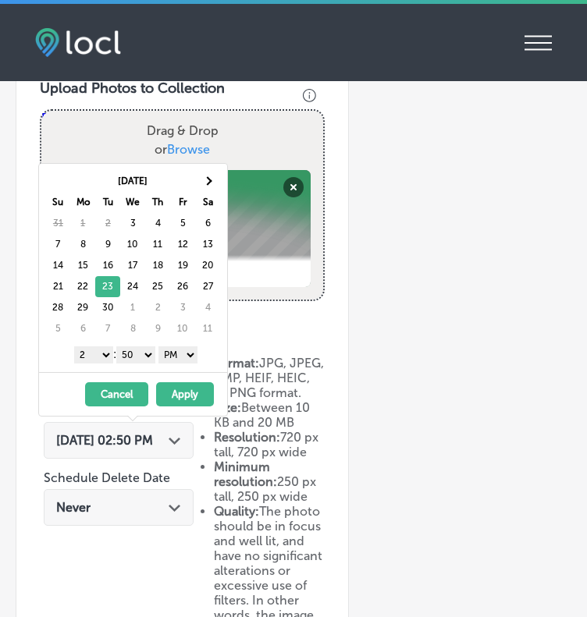
click at [179, 396] on button "Apply" at bounding box center [185, 394] width 58 height 24
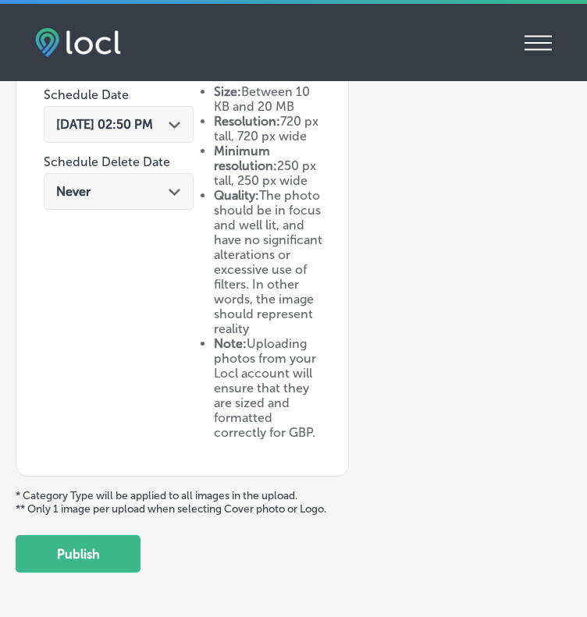
scroll to position [771, 0]
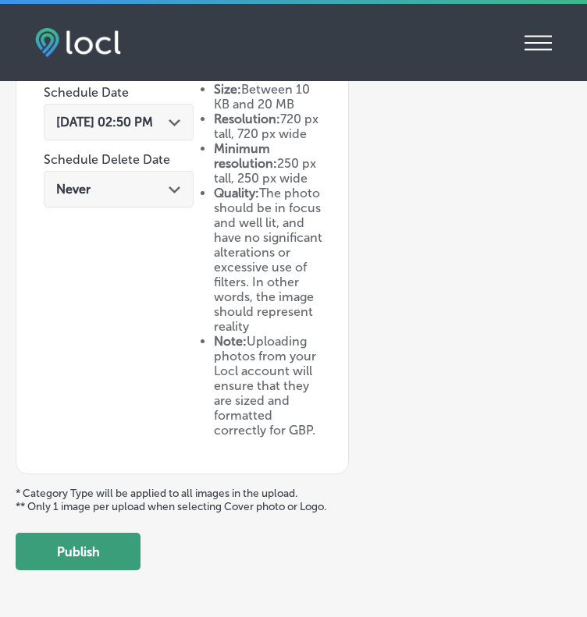
click at [120, 570] on button "Publish" at bounding box center [78, 551] width 125 height 37
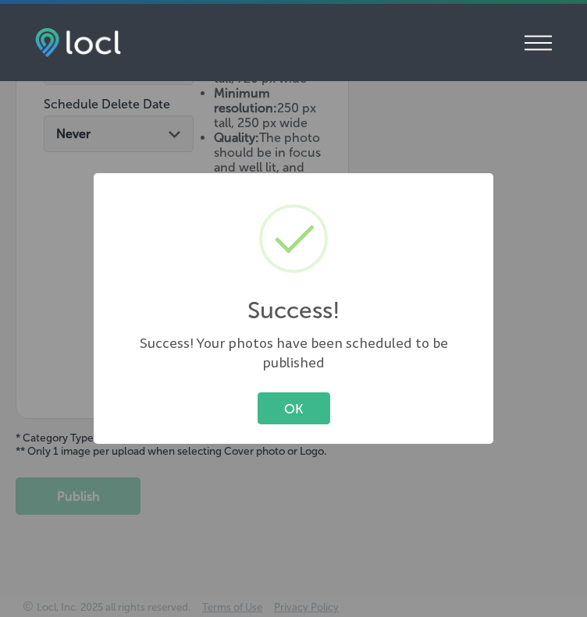
scroll to position [641, 0]
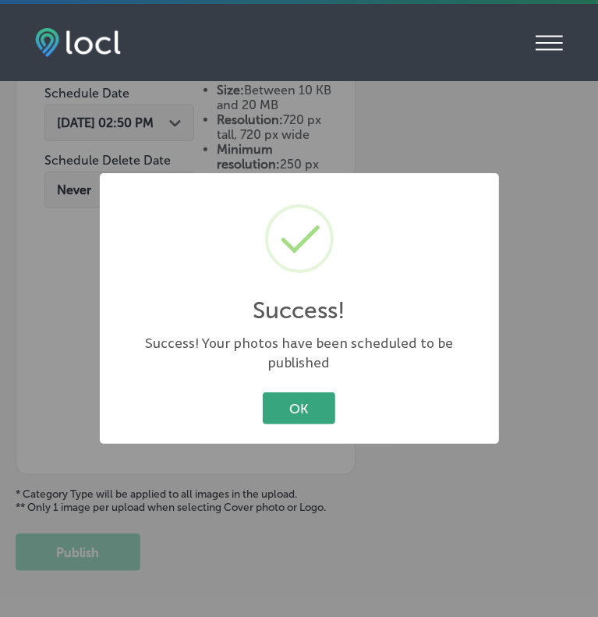
click at [298, 404] on button "OK" at bounding box center [299, 408] width 73 height 32
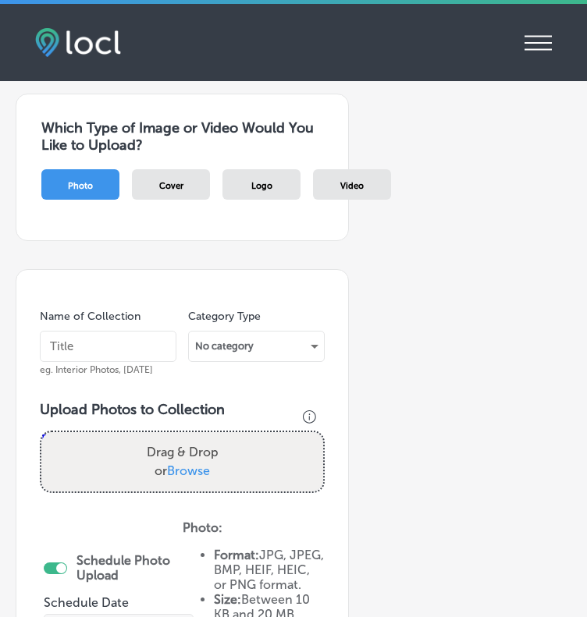
scroll to position [123, 0]
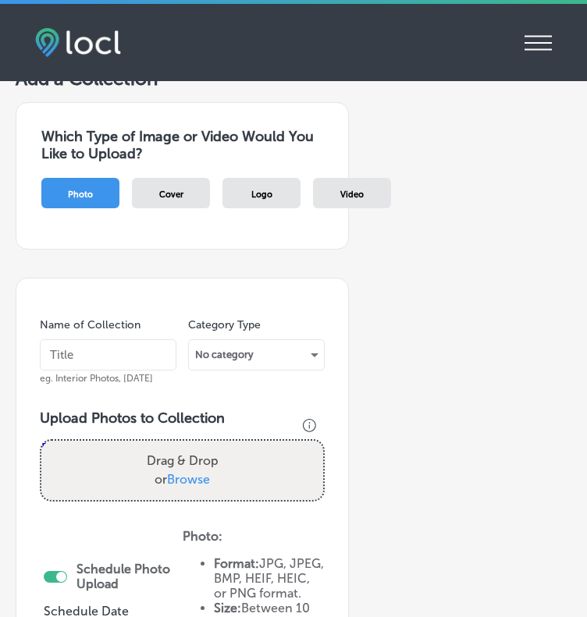
click at [108, 344] on input "text" at bounding box center [108, 354] width 137 height 31
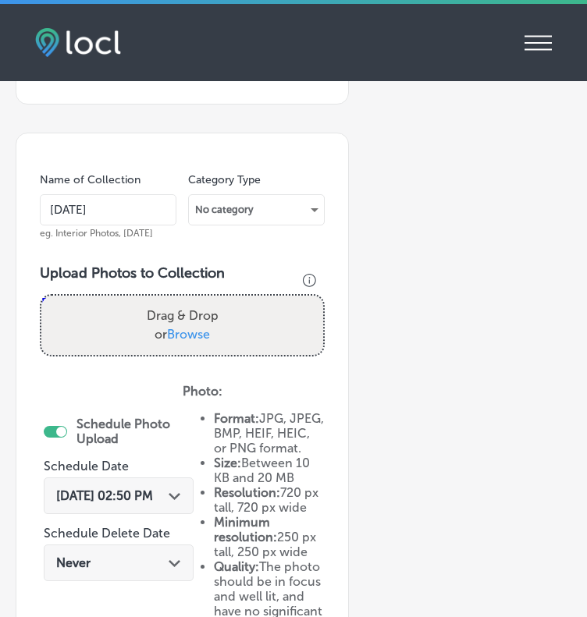
scroll to position [272, 0]
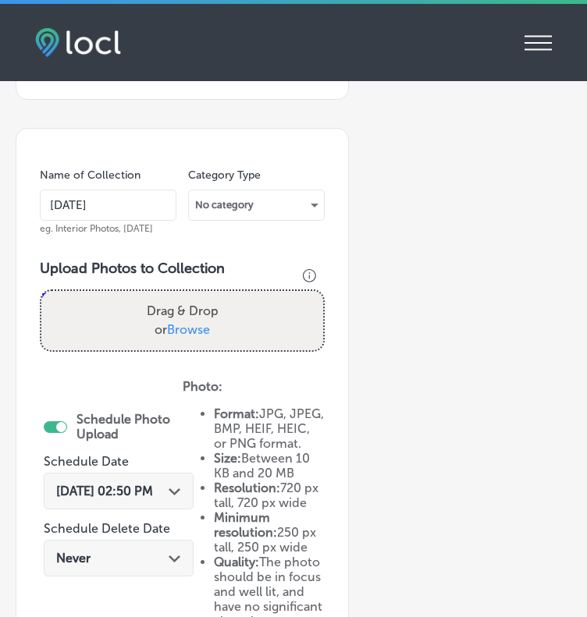
type input "[DATE]"
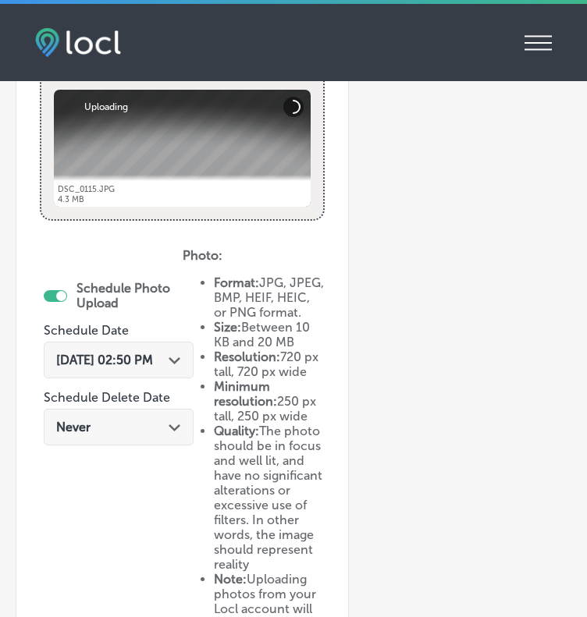
scroll to position [558, 0]
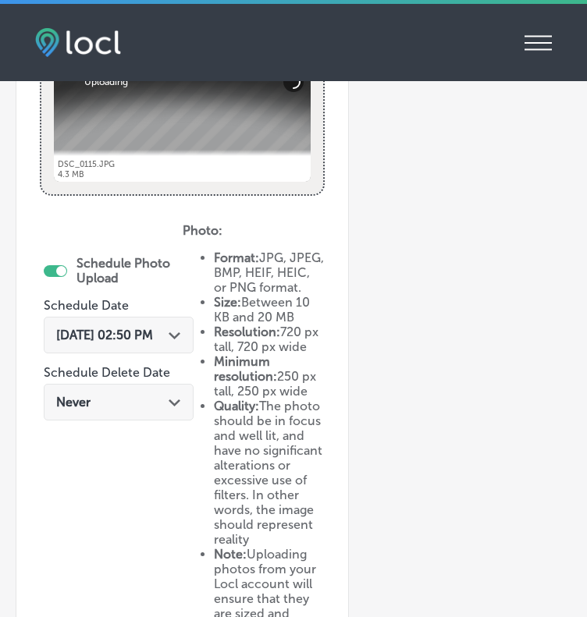
click at [131, 347] on div "[DATE] 02:50 PM Path Created with Sketch." at bounding box center [119, 335] width 150 height 37
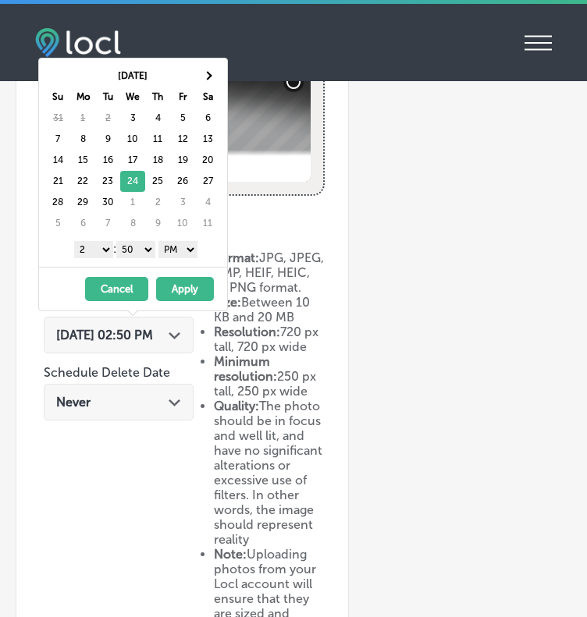
click at [184, 284] on button "Apply" at bounding box center [185, 289] width 58 height 24
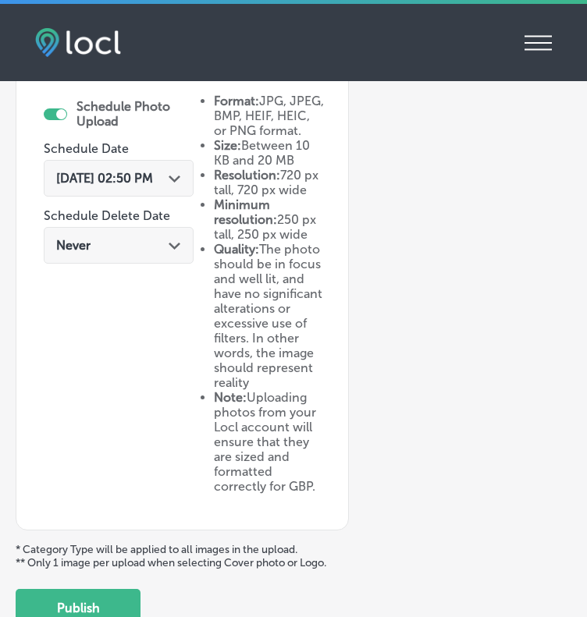
scroll to position [872, 0]
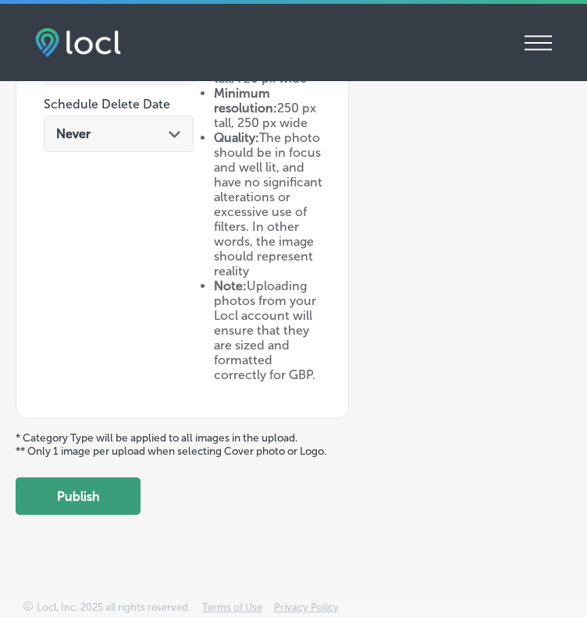
click at [64, 500] on button "Publish" at bounding box center [78, 496] width 125 height 37
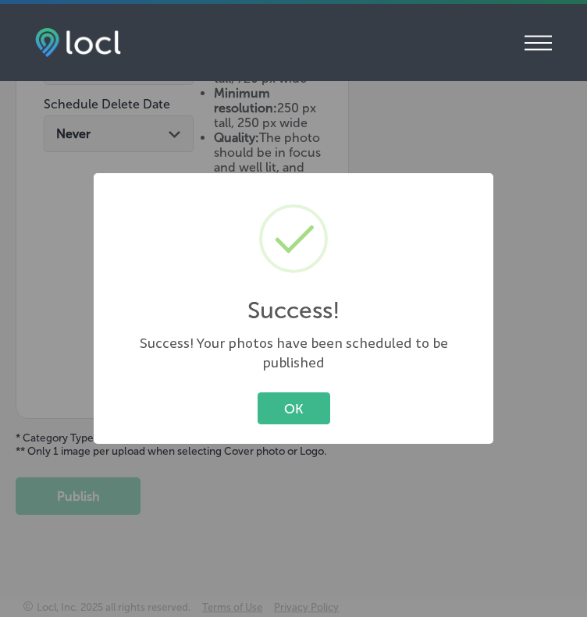
scroll to position [727, 0]
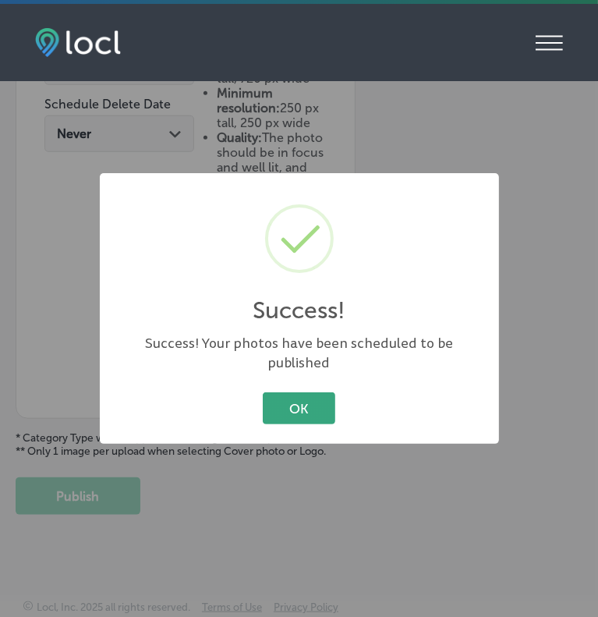
click at [304, 403] on button "OK" at bounding box center [299, 408] width 73 height 32
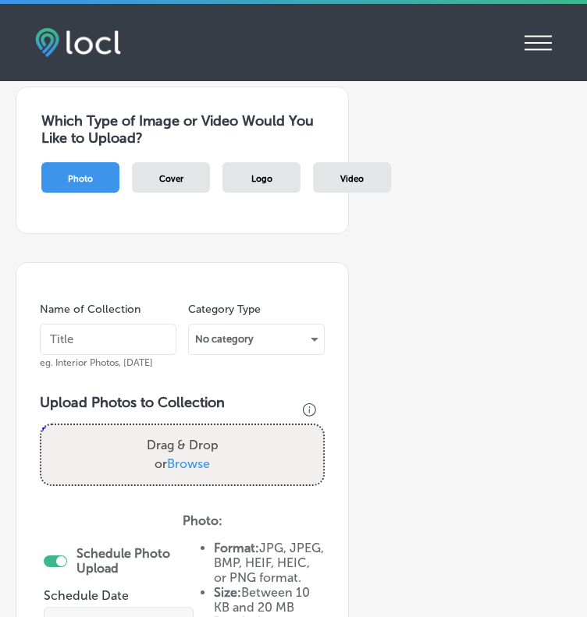
scroll to position [125, 0]
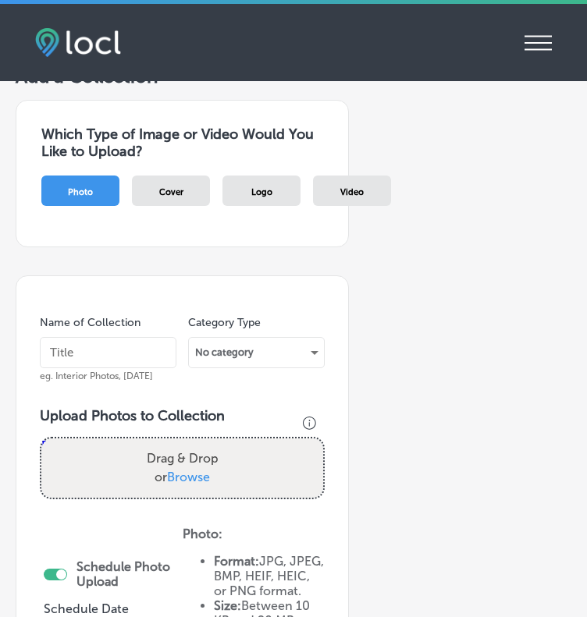
click at [62, 352] on input "text" at bounding box center [108, 352] width 137 height 31
type input "[DATE]"
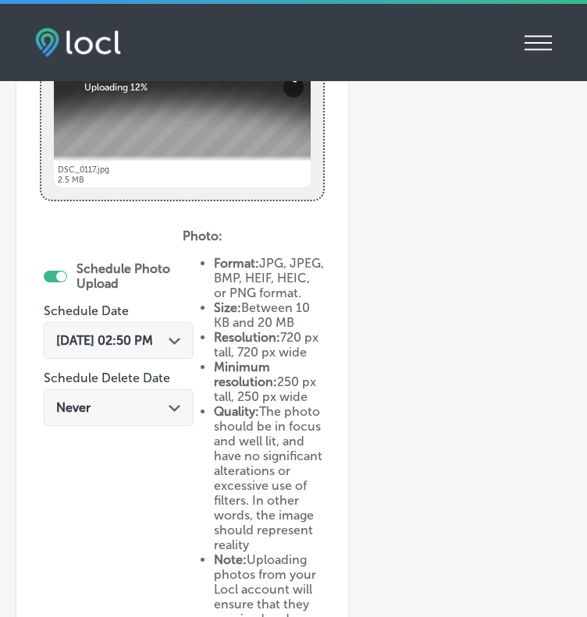
scroll to position [556, 0]
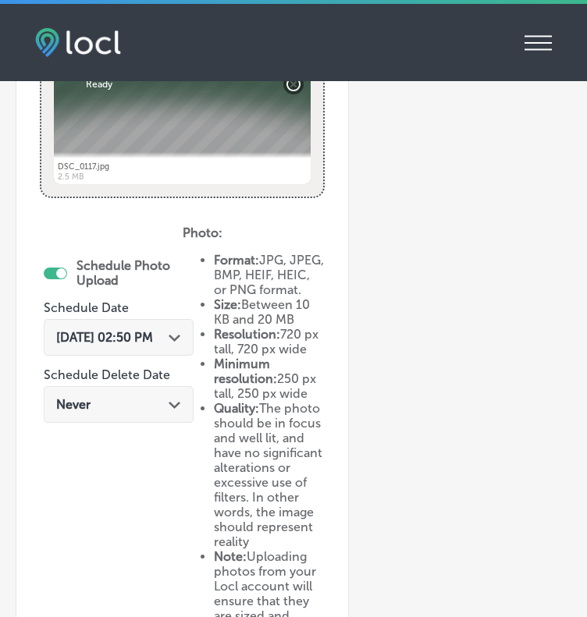
click at [153, 330] on span "[DATE] 02:50 PM" at bounding box center [104, 337] width 97 height 15
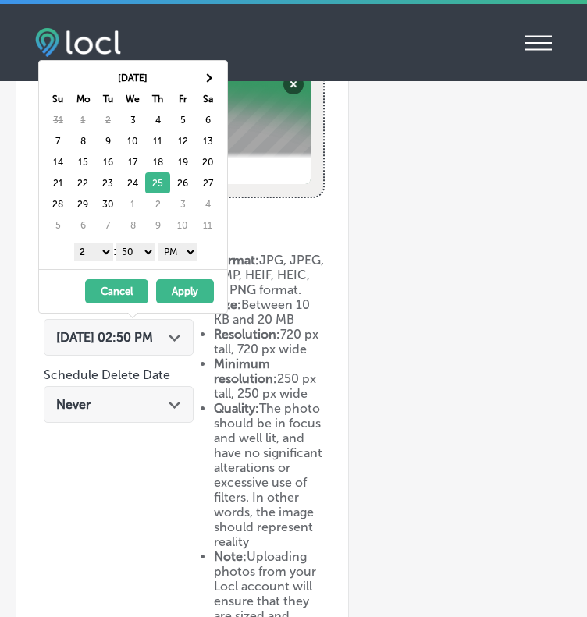
click at [186, 285] on button "Apply" at bounding box center [185, 291] width 58 height 24
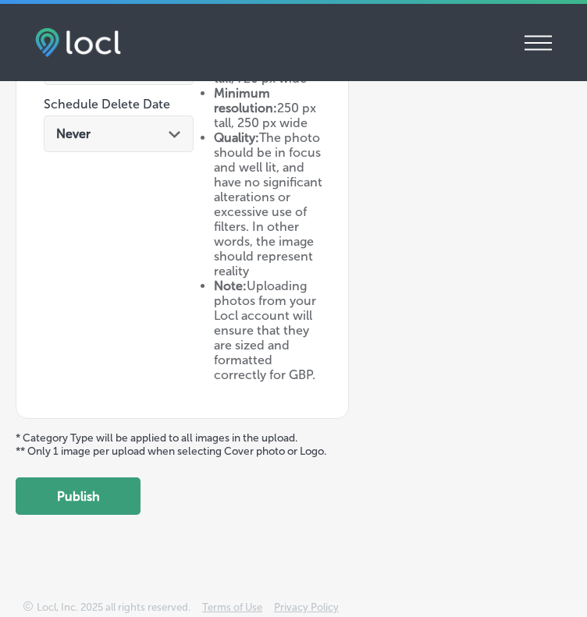
click at [93, 499] on button "Publish" at bounding box center [78, 496] width 125 height 37
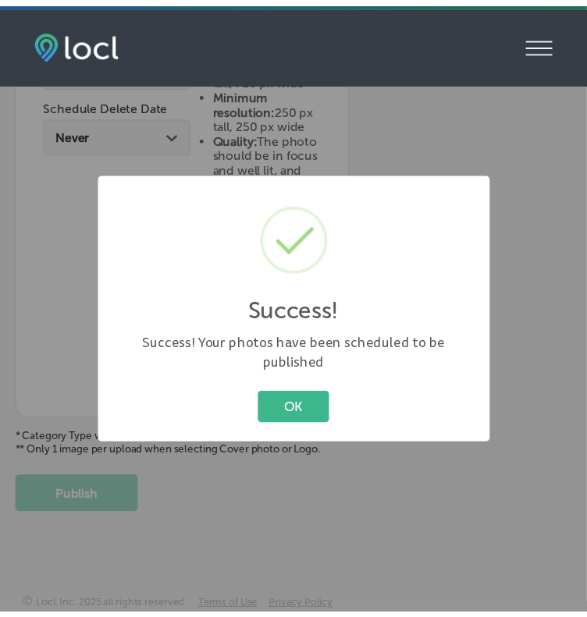
scroll to position [727, 0]
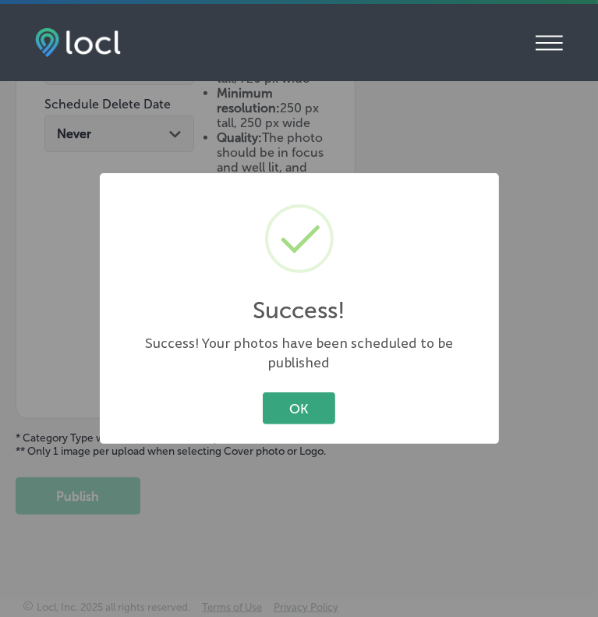
click at [289, 396] on button "OK" at bounding box center [299, 408] width 73 height 32
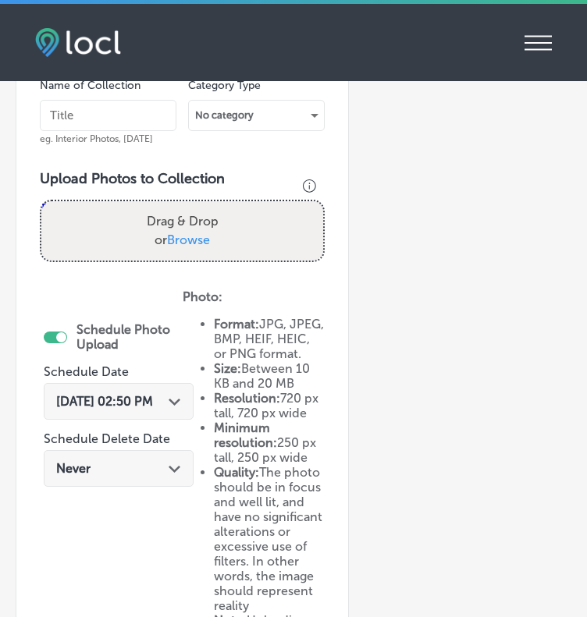
scroll to position [275, 0]
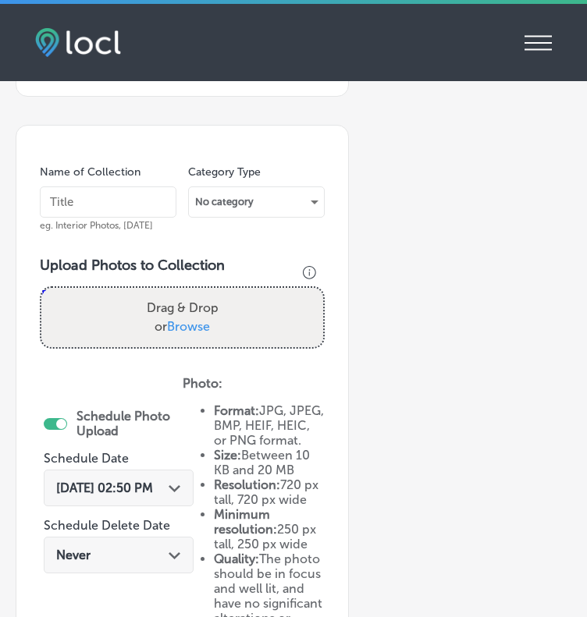
click at [73, 201] on input "text" at bounding box center [108, 201] width 137 height 31
type input "[DATE]"
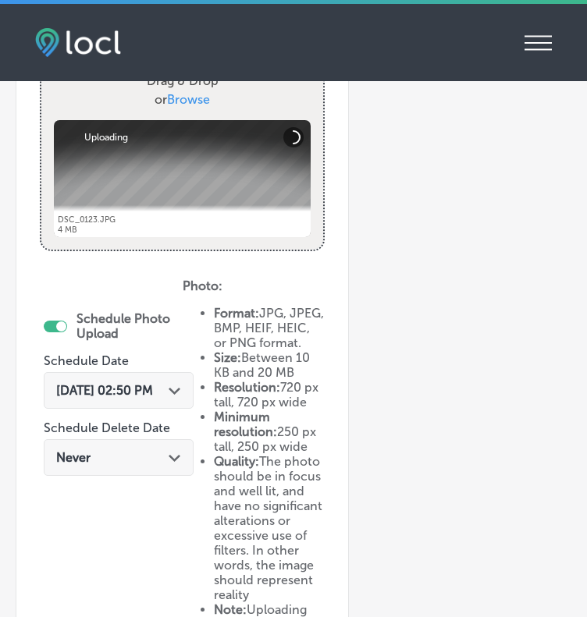
scroll to position [539, 0]
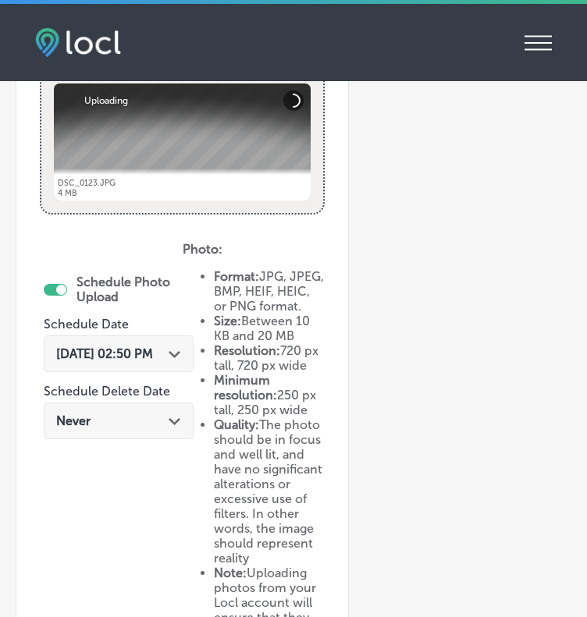
click at [131, 355] on span "[DATE] 02:50 PM" at bounding box center [104, 353] width 97 height 15
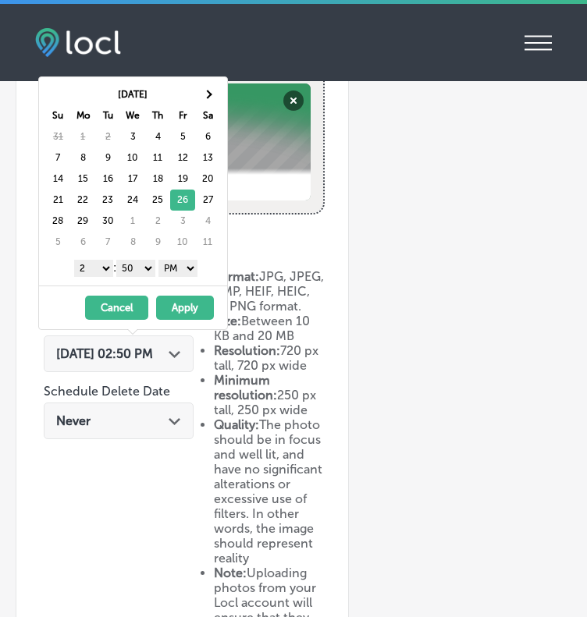
click at [191, 304] on button "Apply" at bounding box center [185, 308] width 58 height 24
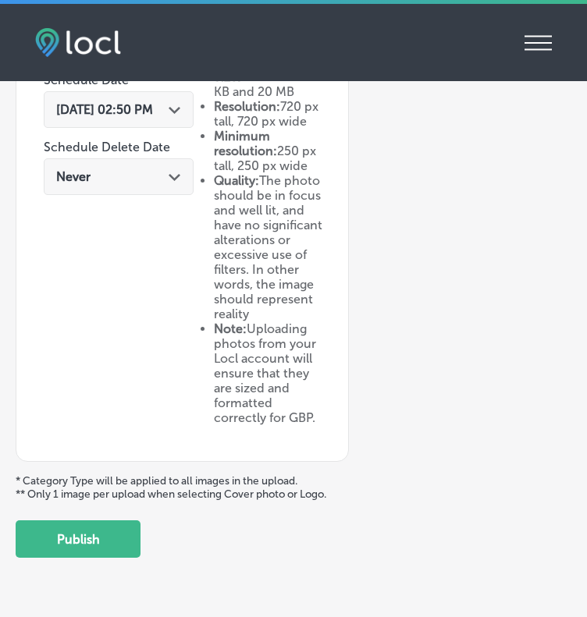
scroll to position [872, 0]
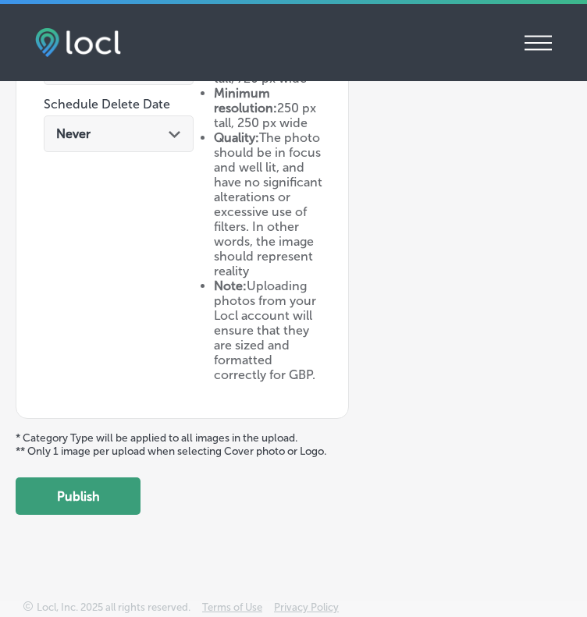
click at [82, 490] on button "Publish" at bounding box center [78, 496] width 125 height 37
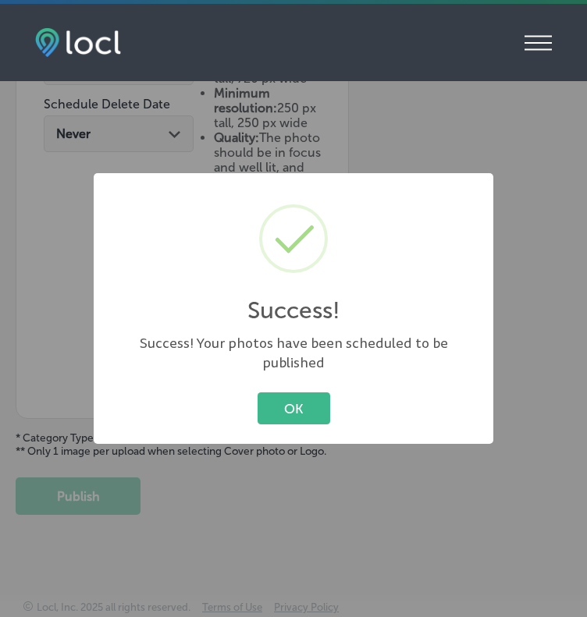
scroll to position [727, 0]
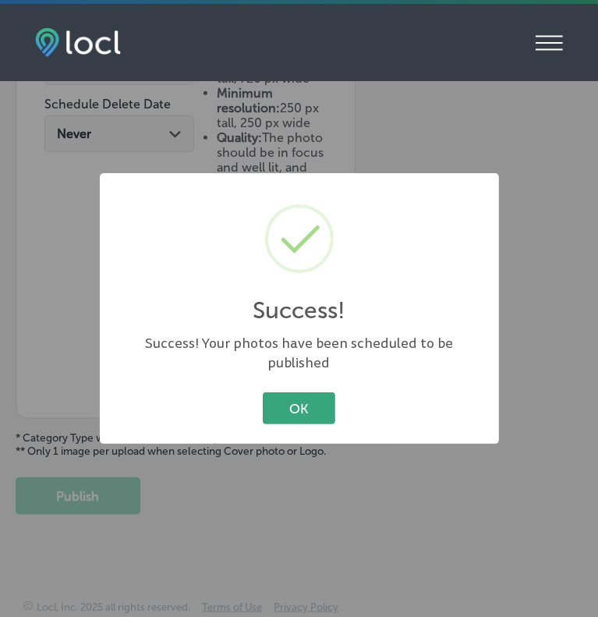
click at [295, 399] on button "OK" at bounding box center [299, 408] width 73 height 32
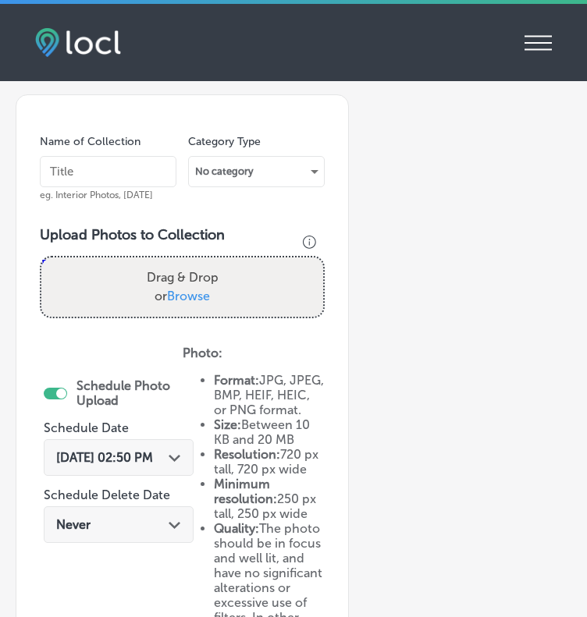
scroll to position [305, 0]
click at [88, 164] on input "text" at bounding box center [108, 172] width 137 height 31
type input "[DATE]"
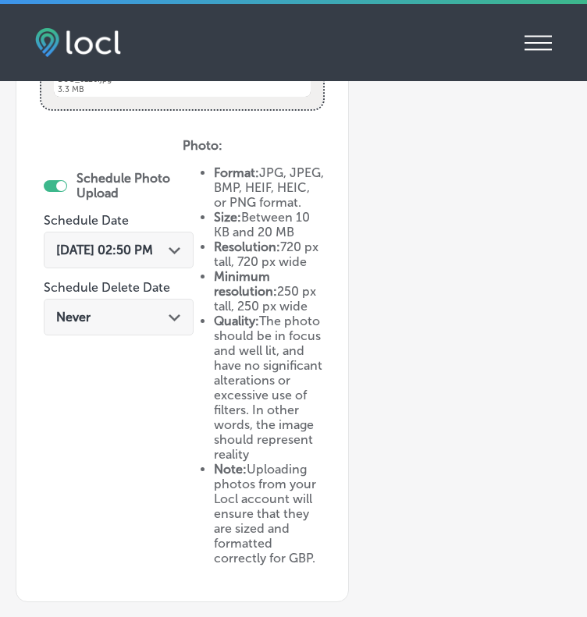
scroll to position [644, 0]
click at [147, 250] on span "[DATE] 02:50 PM" at bounding box center [104, 249] width 97 height 15
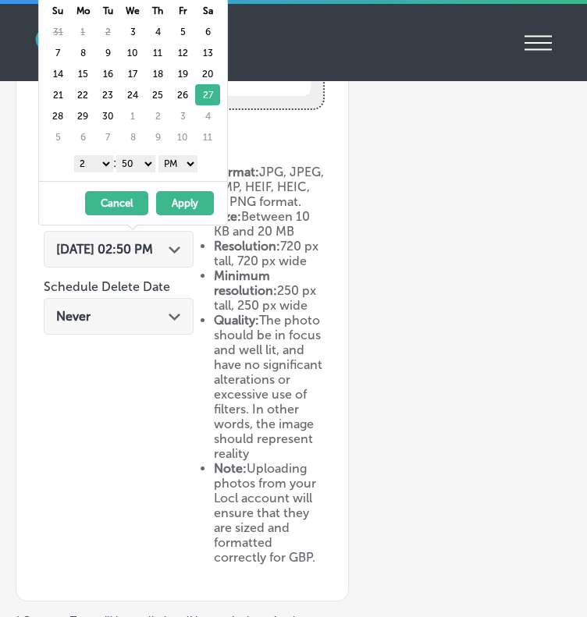
click at [187, 196] on button "Apply" at bounding box center [185, 203] width 58 height 24
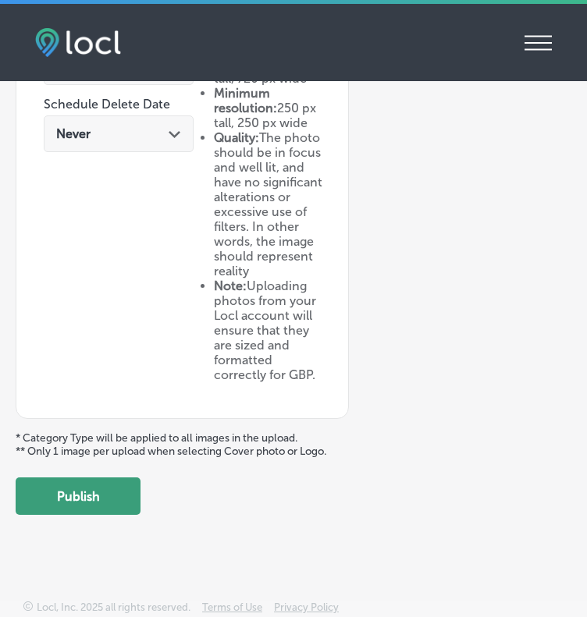
click at [114, 495] on button "Publish" at bounding box center [78, 496] width 125 height 37
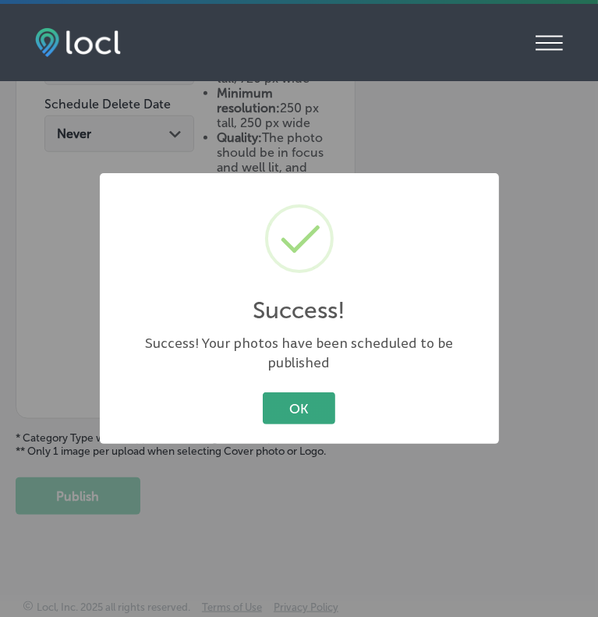
click at [278, 414] on button "OK" at bounding box center [299, 408] width 73 height 32
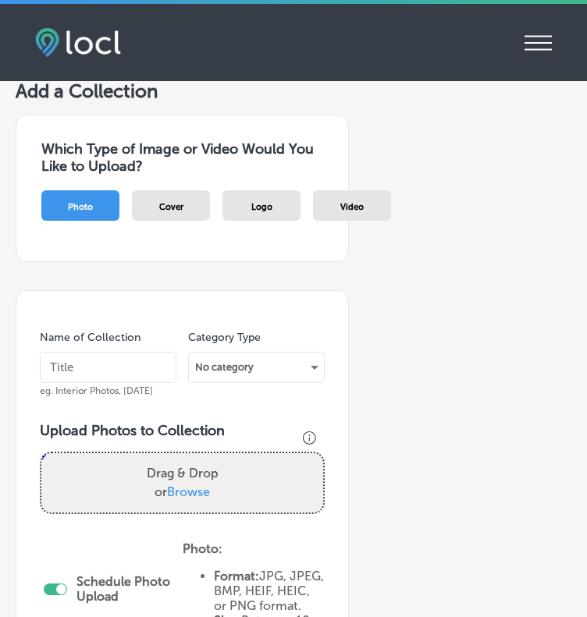
scroll to position [102, 0]
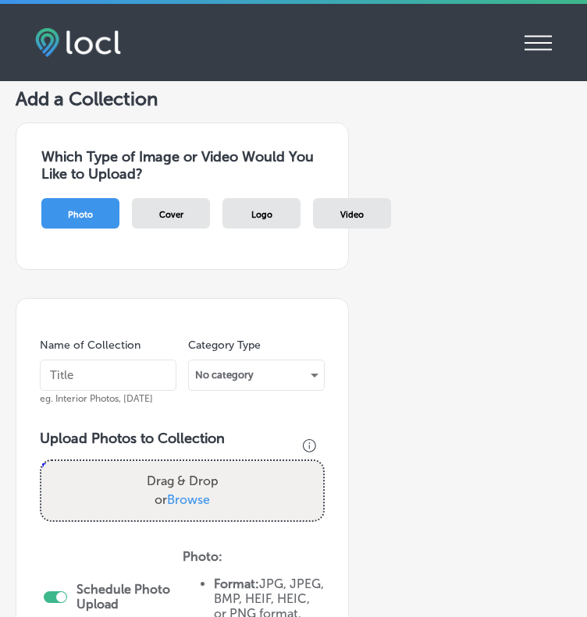
click at [87, 373] on input "text" at bounding box center [108, 375] width 137 height 31
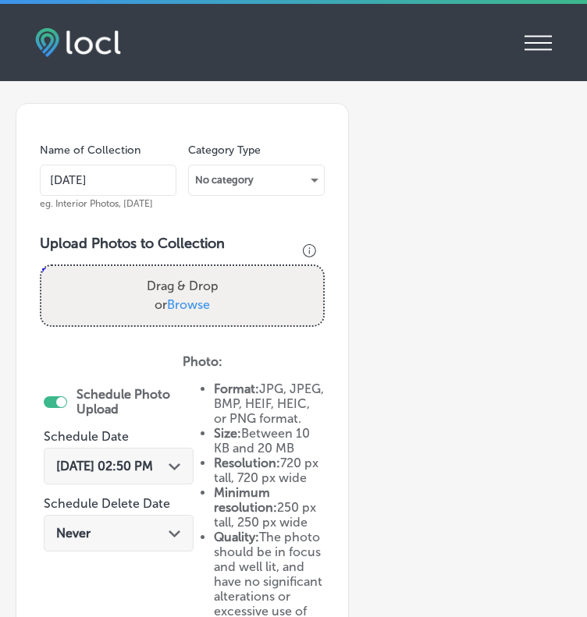
scroll to position [300, 0]
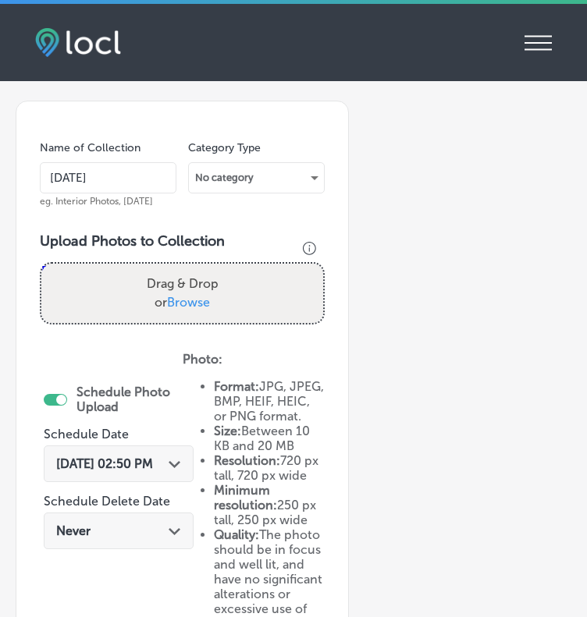
type input "[DATE]"
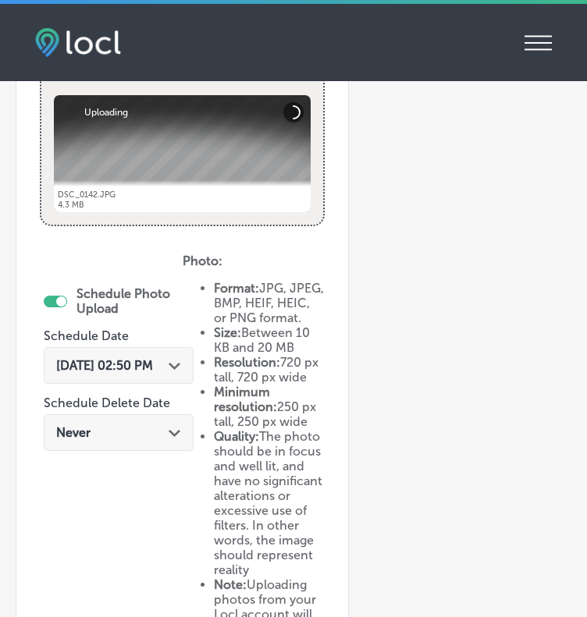
scroll to position [541, 0]
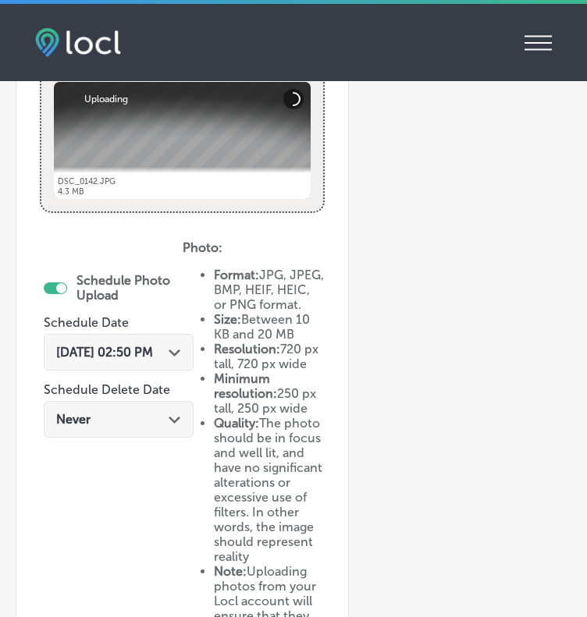
click at [140, 356] on span "[DATE] 02:50 PM" at bounding box center [104, 352] width 97 height 15
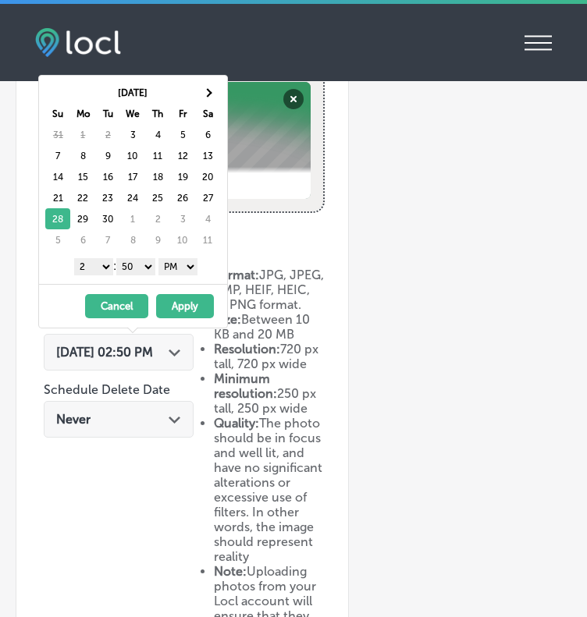
click at [193, 300] on button "Apply" at bounding box center [185, 306] width 58 height 24
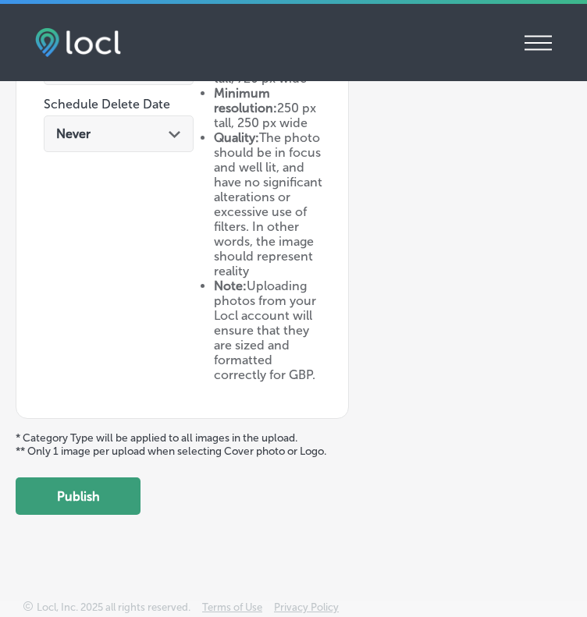
click at [94, 499] on button "Publish" at bounding box center [78, 496] width 125 height 37
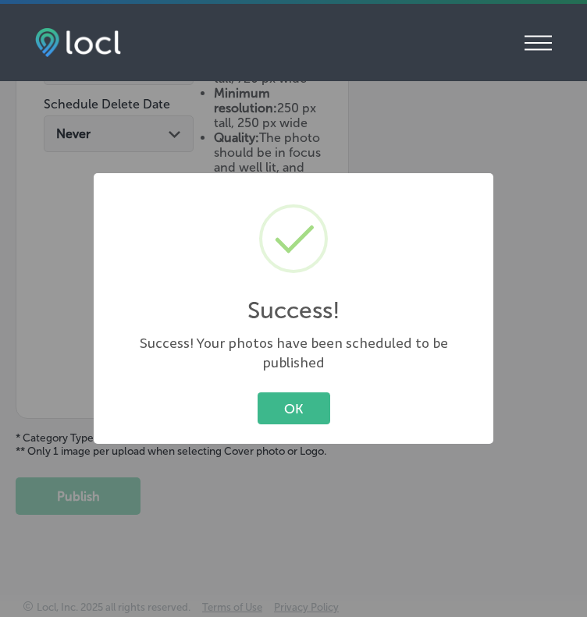
scroll to position [727, 0]
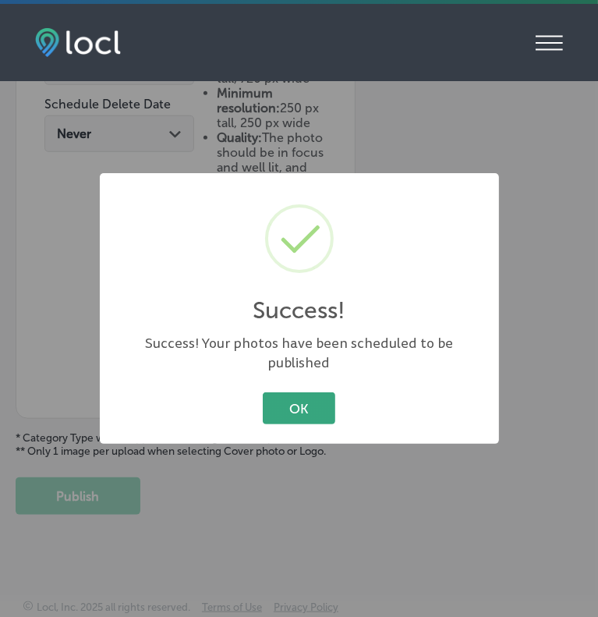
click at [304, 403] on button "OK" at bounding box center [299, 408] width 73 height 32
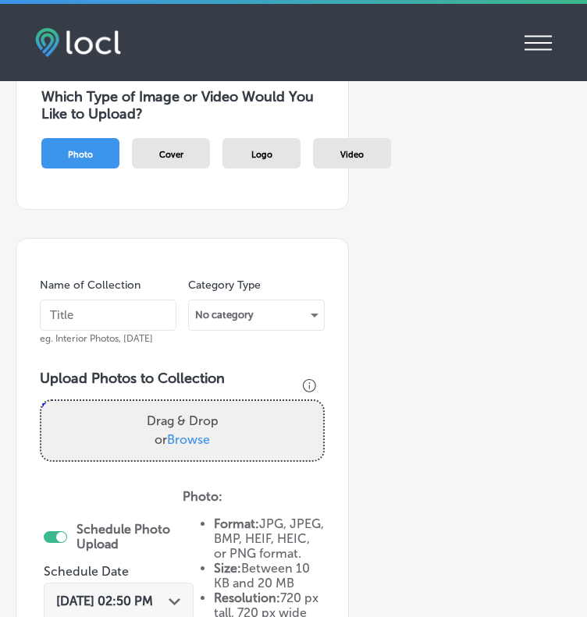
scroll to position [159, 0]
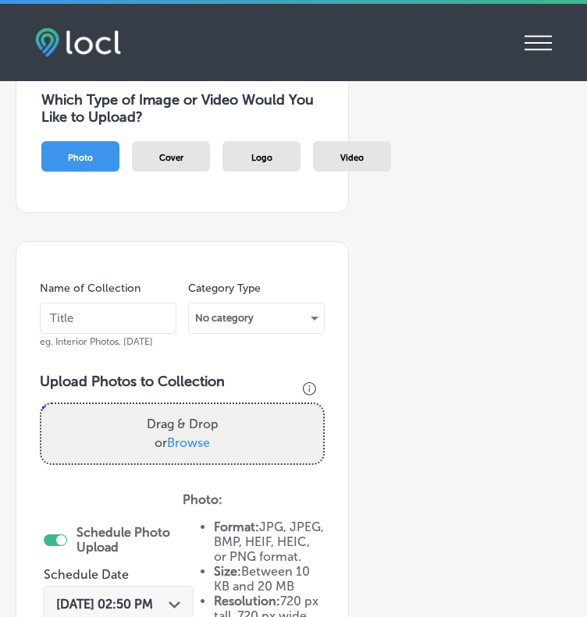
click at [71, 315] on input "text" at bounding box center [108, 318] width 137 height 31
type input "[DATE]"
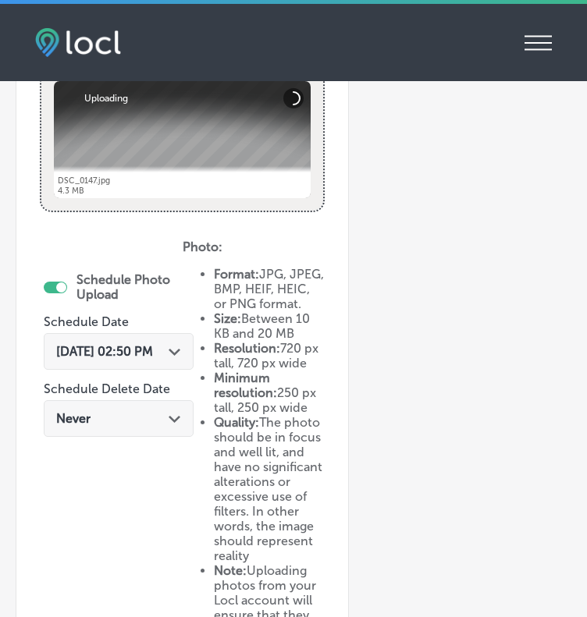
scroll to position [543, 0]
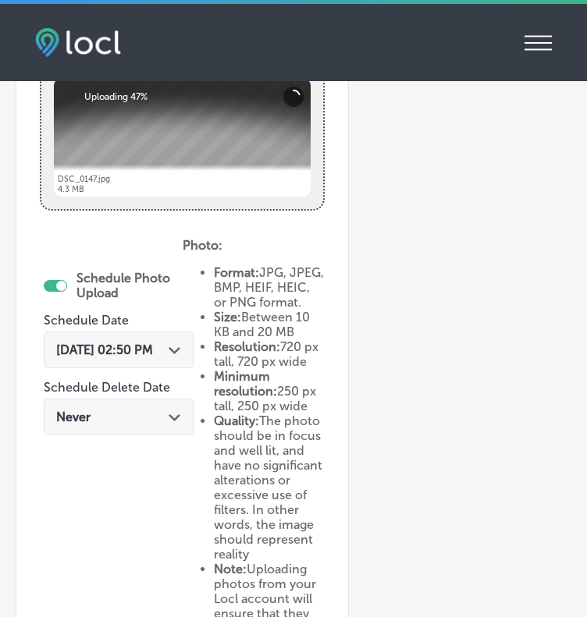
click at [122, 332] on div "[DATE] 02:50 PM Path Created with Sketch." at bounding box center [119, 350] width 150 height 37
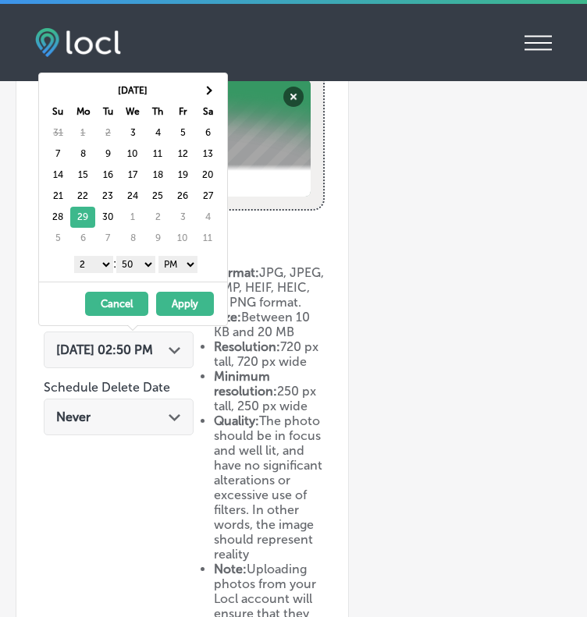
click at [175, 299] on button "Apply" at bounding box center [185, 304] width 58 height 24
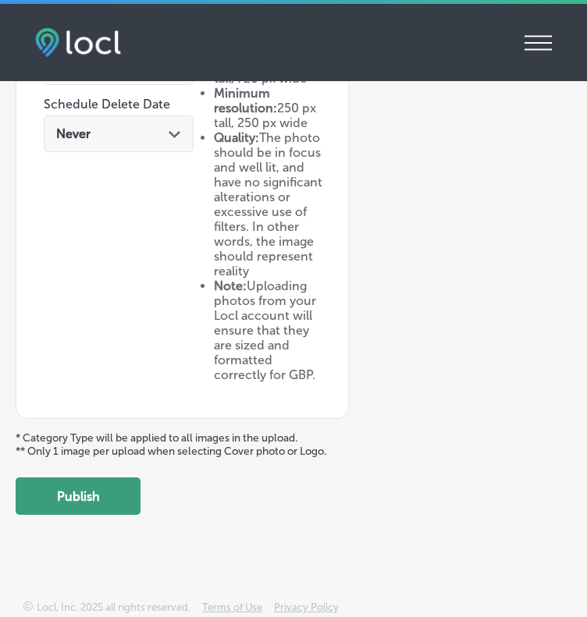
click at [87, 495] on button "Publish" at bounding box center [78, 496] width 125 height 37
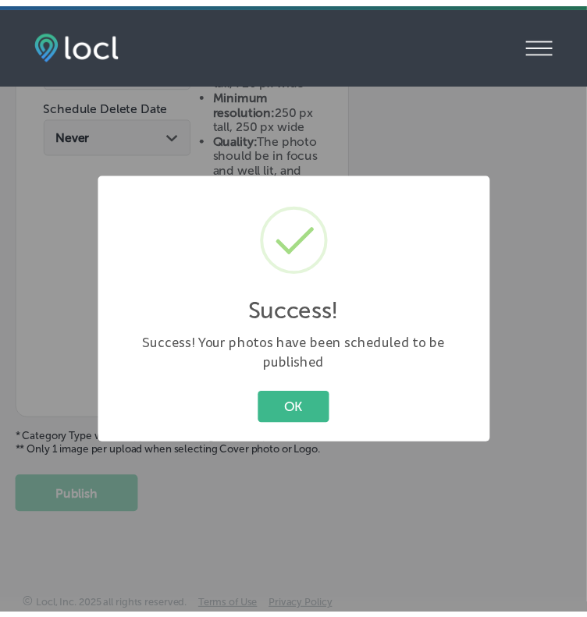
scroll to position [727, 0]
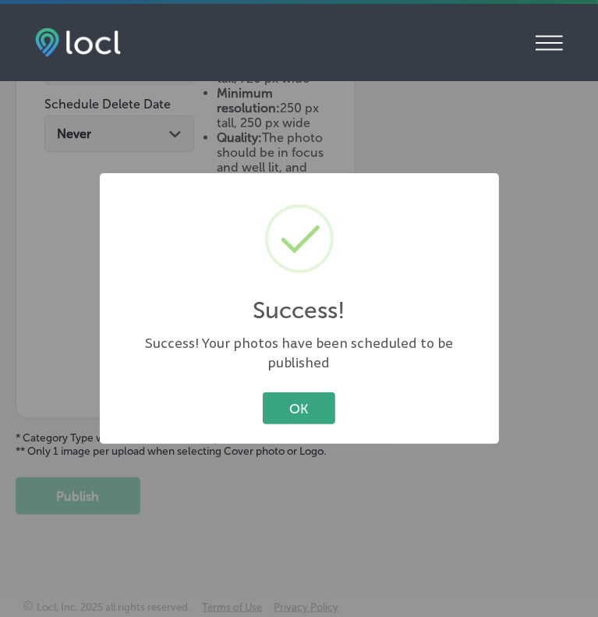
click at [300, 392] on button "OK" at bounding box center [299, 408] width 73 height 32
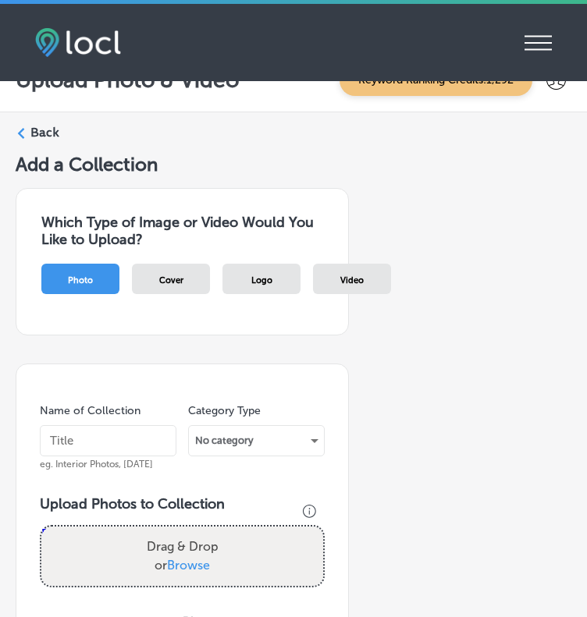
scroll to position [34, 0]
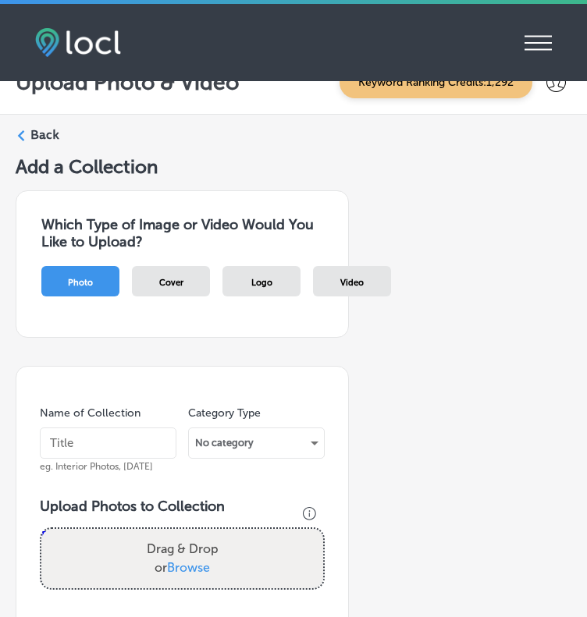
click at [66, 445] on input "text" at bounding box center [108, 443] width 137 height 31
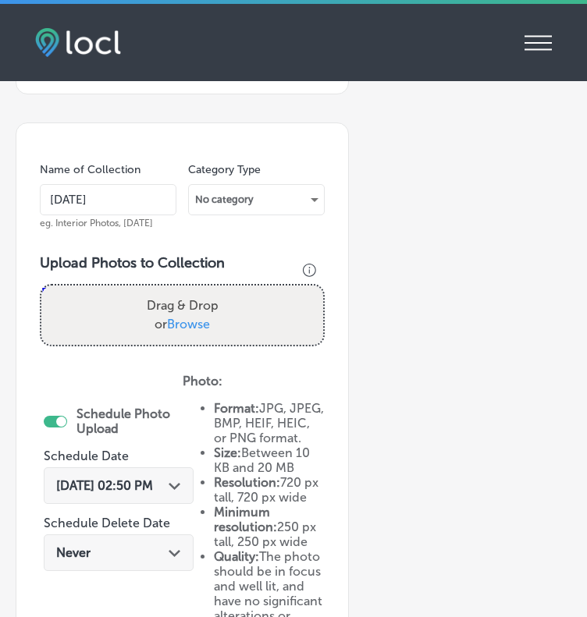
scroll to position [290, 0]
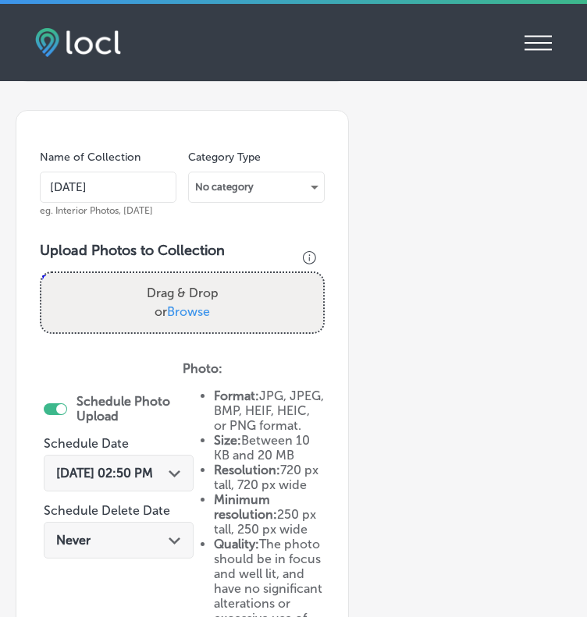
type input "[DATE]"
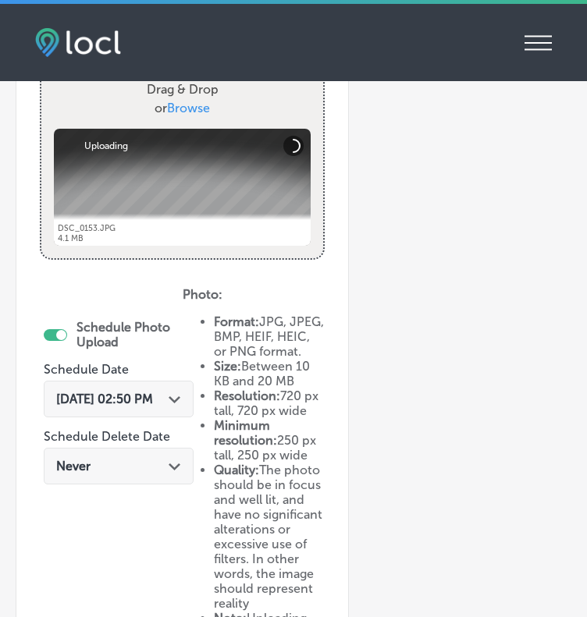
scroll to position [517, 0]
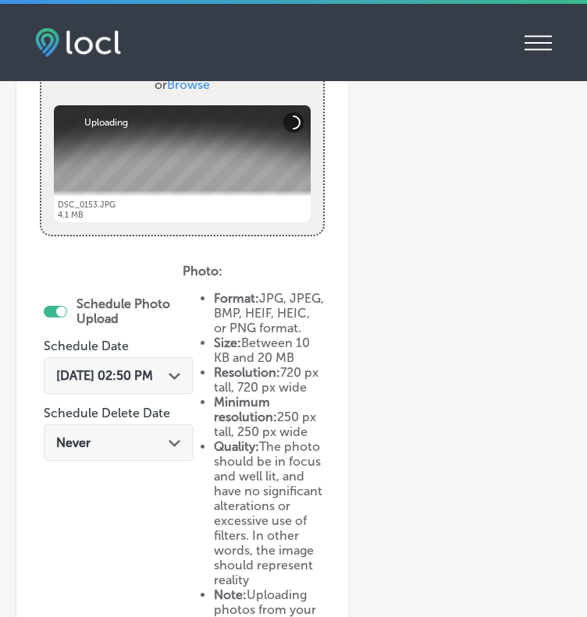
click at [116, 368] on span "[DATE] 02:50 PM" at bounding box center [104, 375] width 97 height 15
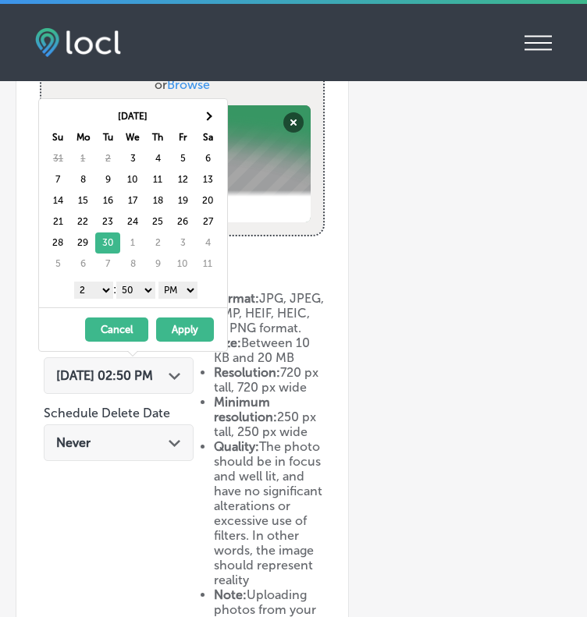
click at [178, 331] on button "Apply" at bounding box center [185, 330] width 58 height 24
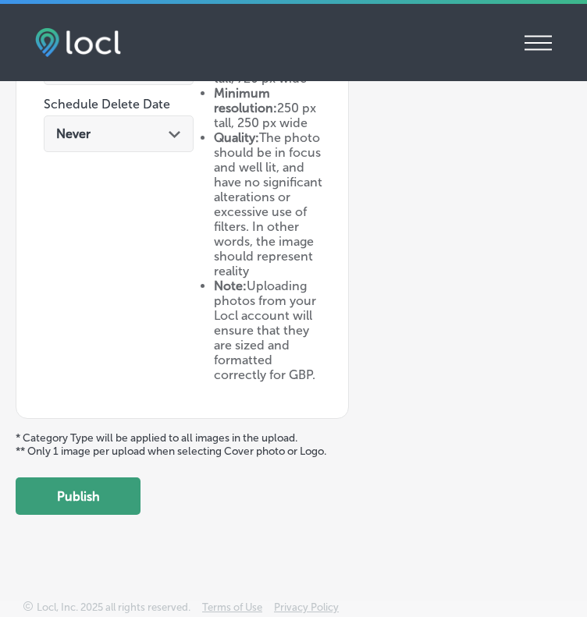
click at [67, 490] on button "Publish" at bounding box center [78, 496] width 125 height 37
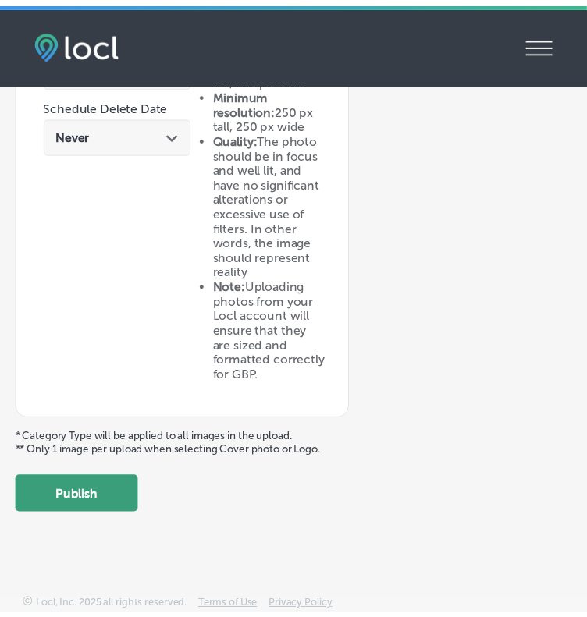
scroll to position [727, 0]
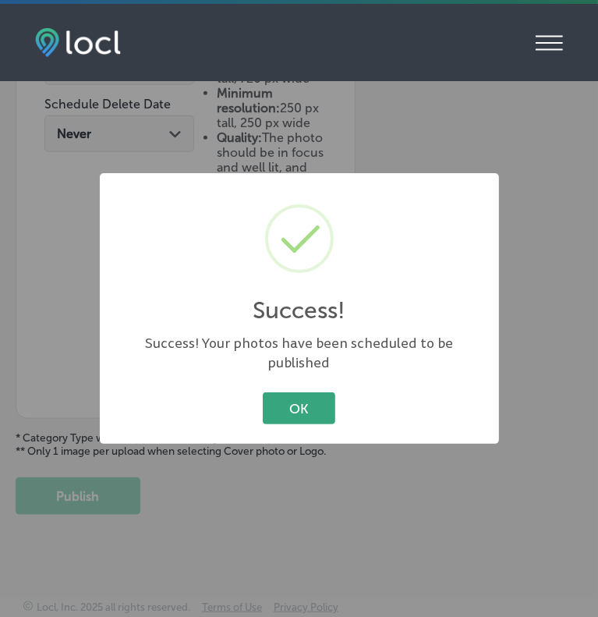
click at [293, 392] on button "OK" at bounding box center [299, 408] width 73 height 32
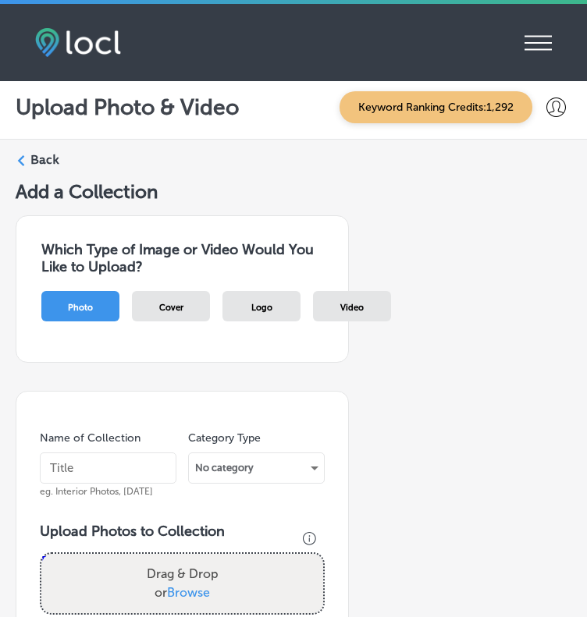
scroll to position [0, 0]
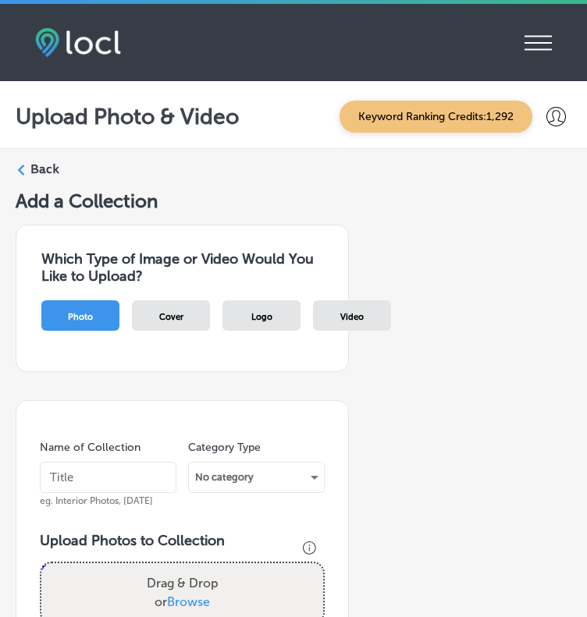
click at [43, 164] on label "Back" at bounding box center [44, 169] width 29 height 17
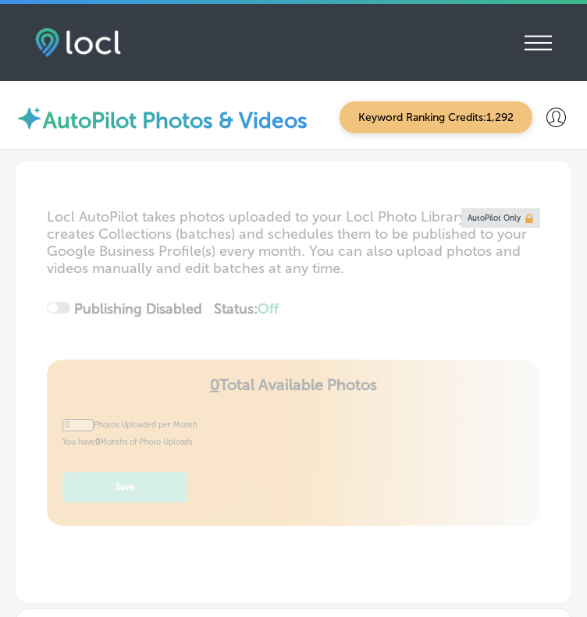
type input "5"
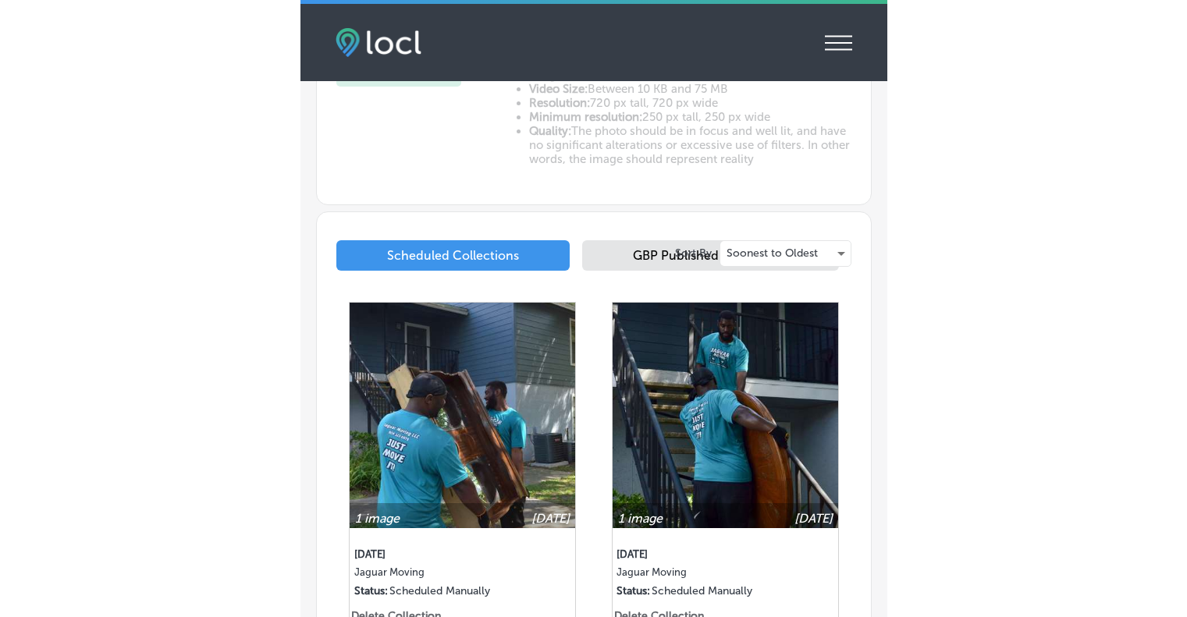
scroll to position [874, 0]
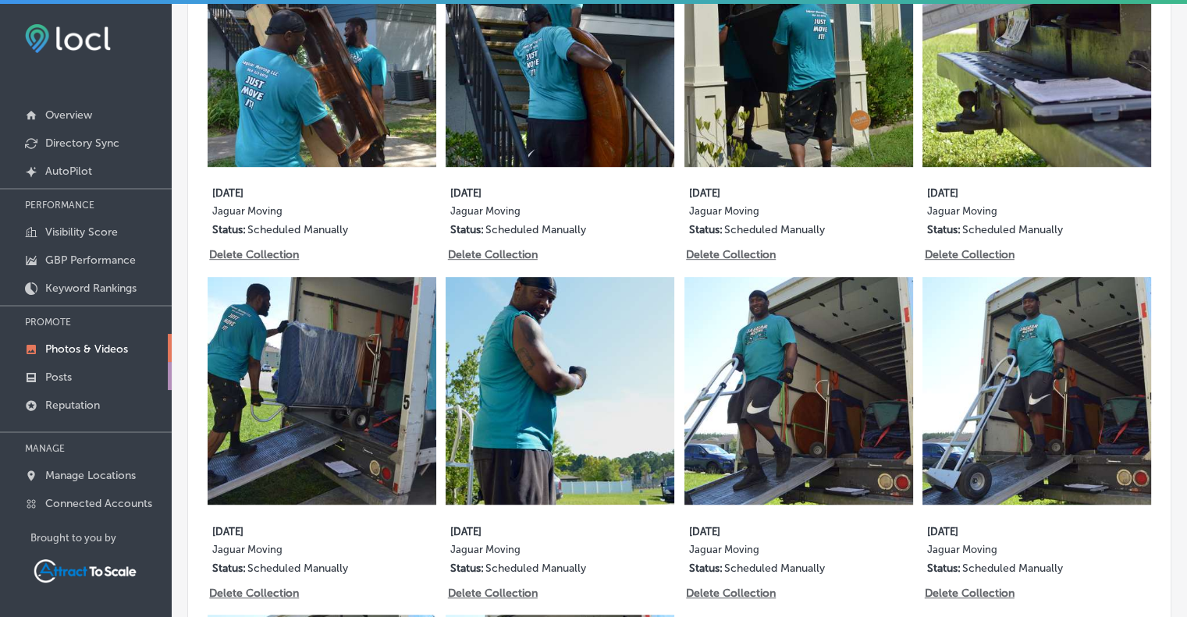
click at [90, 376] on link "Posts" at bounding box center [86, 376] width 172 height 28
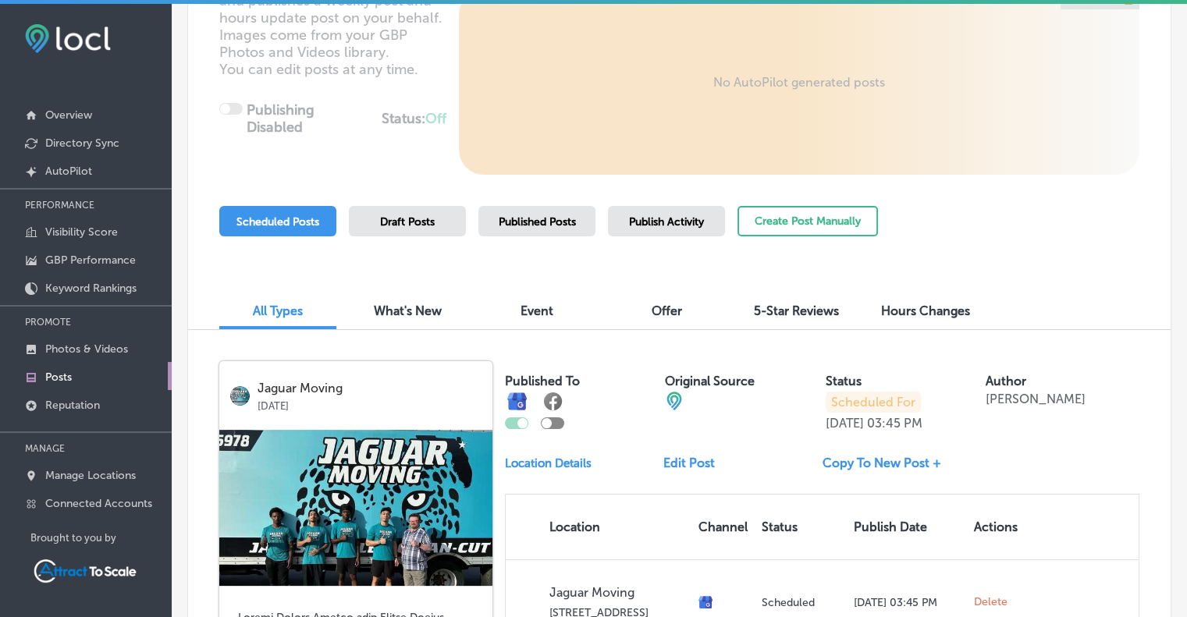
scroll to position [216, 0]
click at [292, 230] on div "Scheduled Posts" at bounding box center [277, 220] width 117 height 30
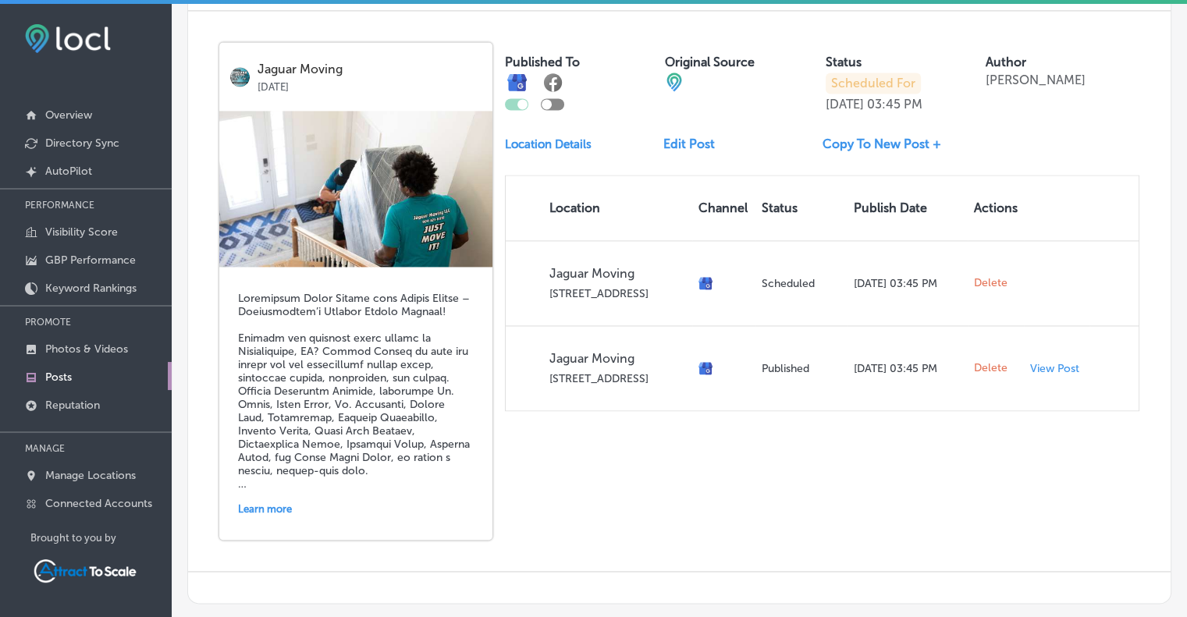
scroll to position [2292, 0]
